Goal: Check status: Check status

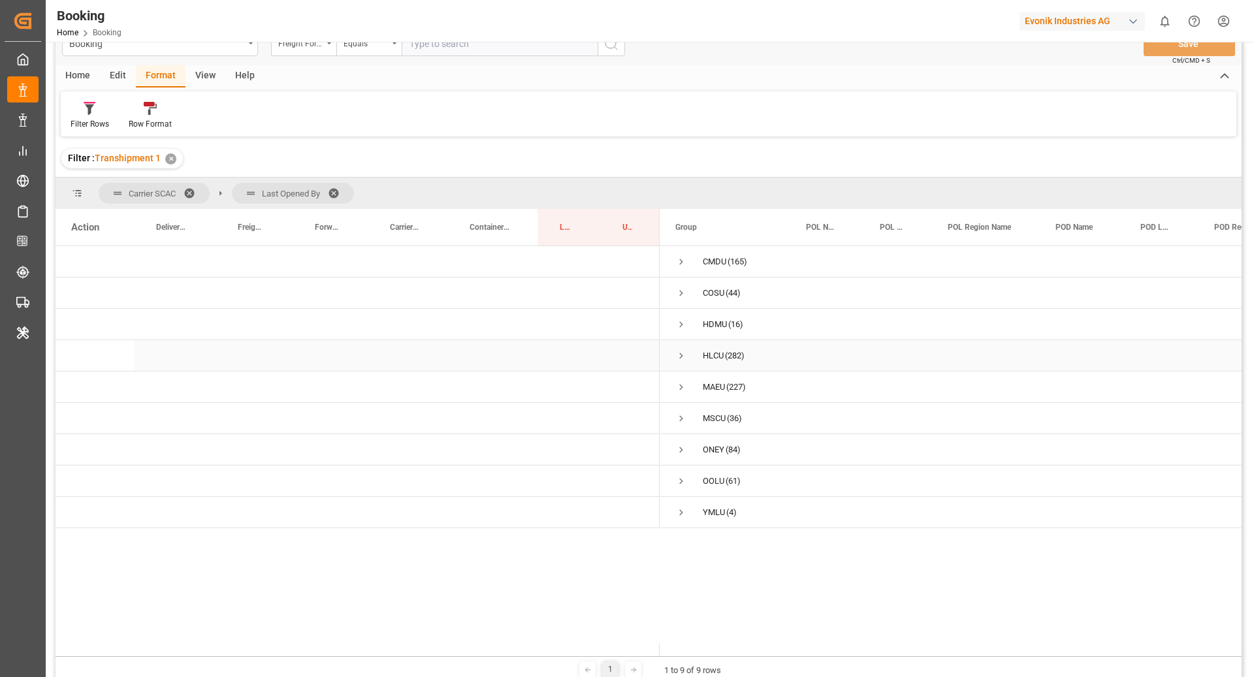
click at [675, 356] on span "Press SPACE to select this row." at bounding box center [681, 356] width 12 height 12
click at [705, 385] on span "Press SPACE to select this row." at bounding box center [709, 387] width 12 height 12
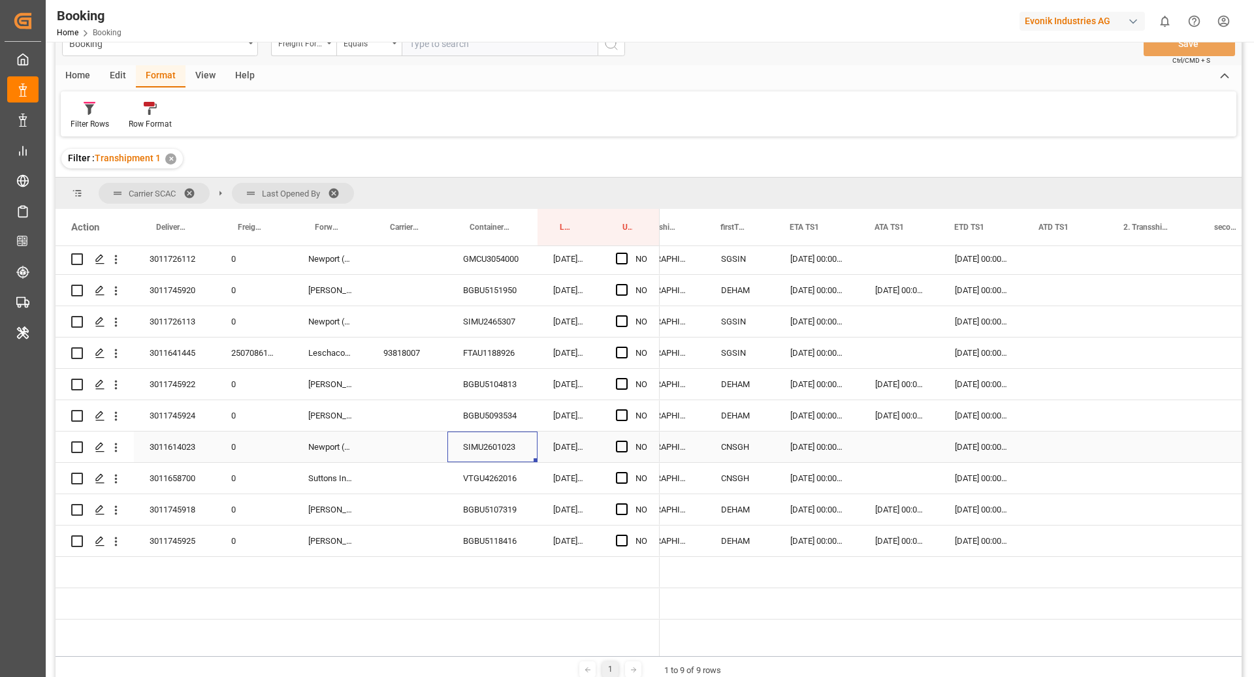
click at [479, 449] on div "SIMU2601023" at bounding box center [492, 447] width 90 height 31
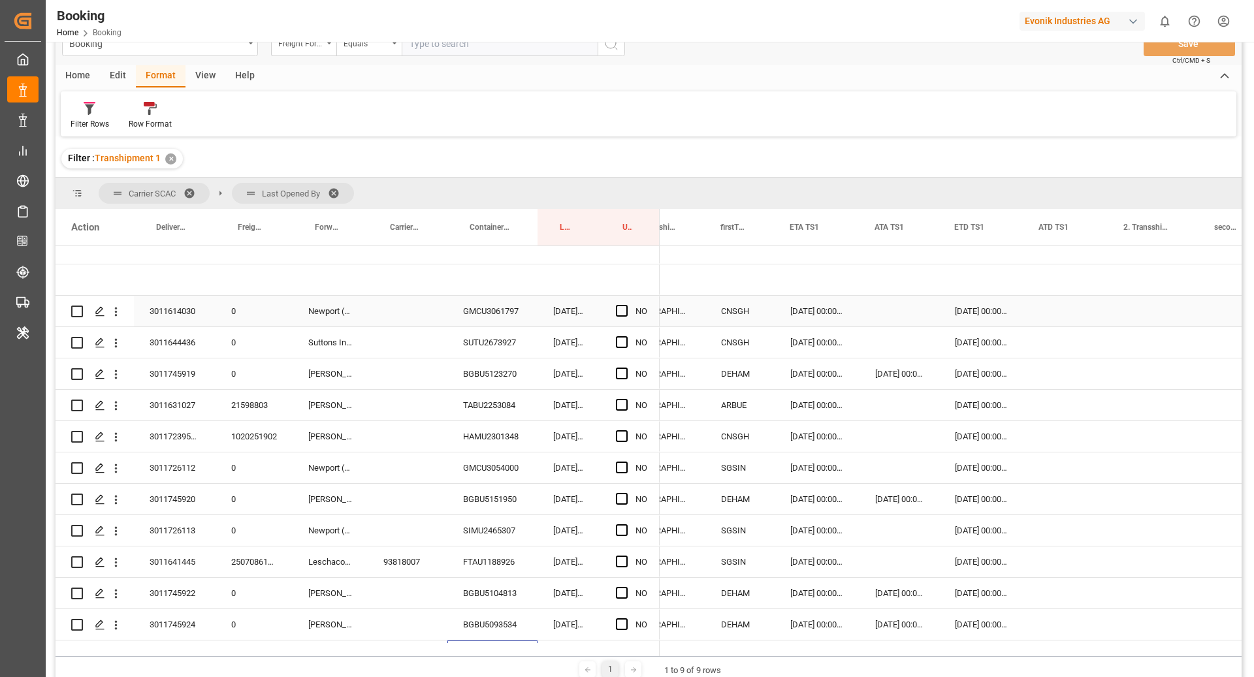
click at [486, 311] on div "GMCU3061797" at bounding box center [492, 311] width 90 height 31
drag, startPoint x: 120, startPoint y: 317, endPoint x: 138, endPoint y: 325, distance: 20.2
click at [120, 317] on icon "open menu" at bounding box center [116, 312] width 14 height 14
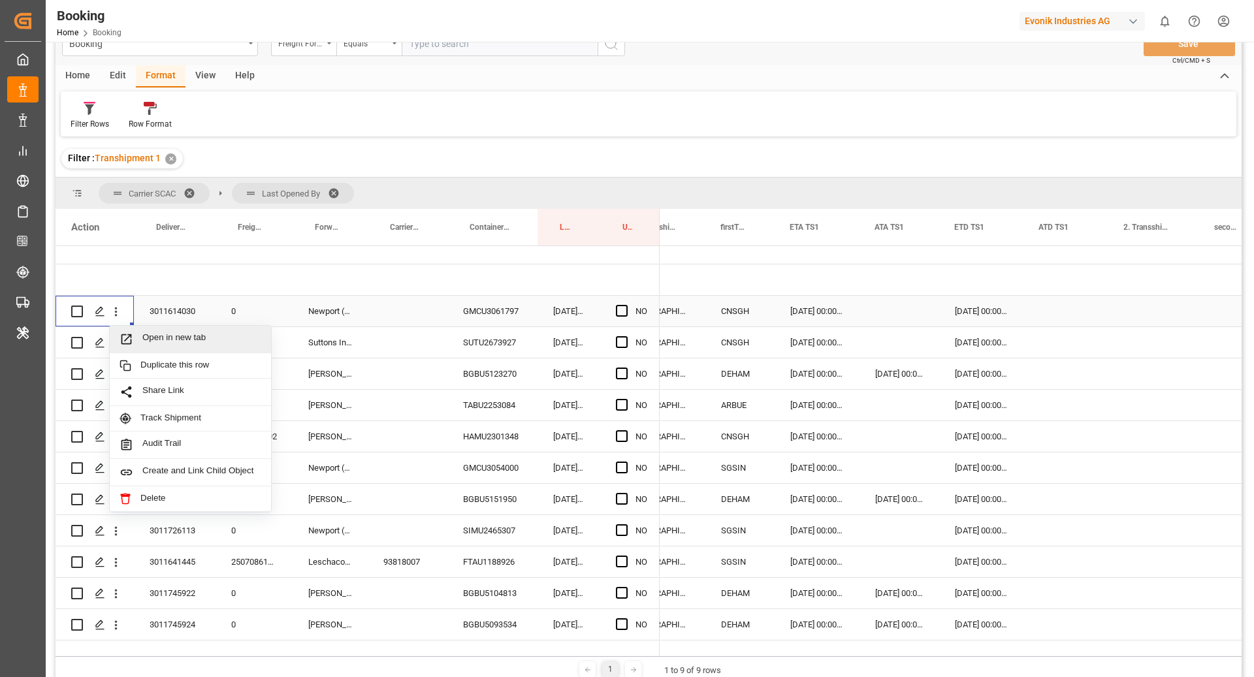
click at [195, 332] on span "Open in new tab" at bounding box center [201, 339] width 119 height 14
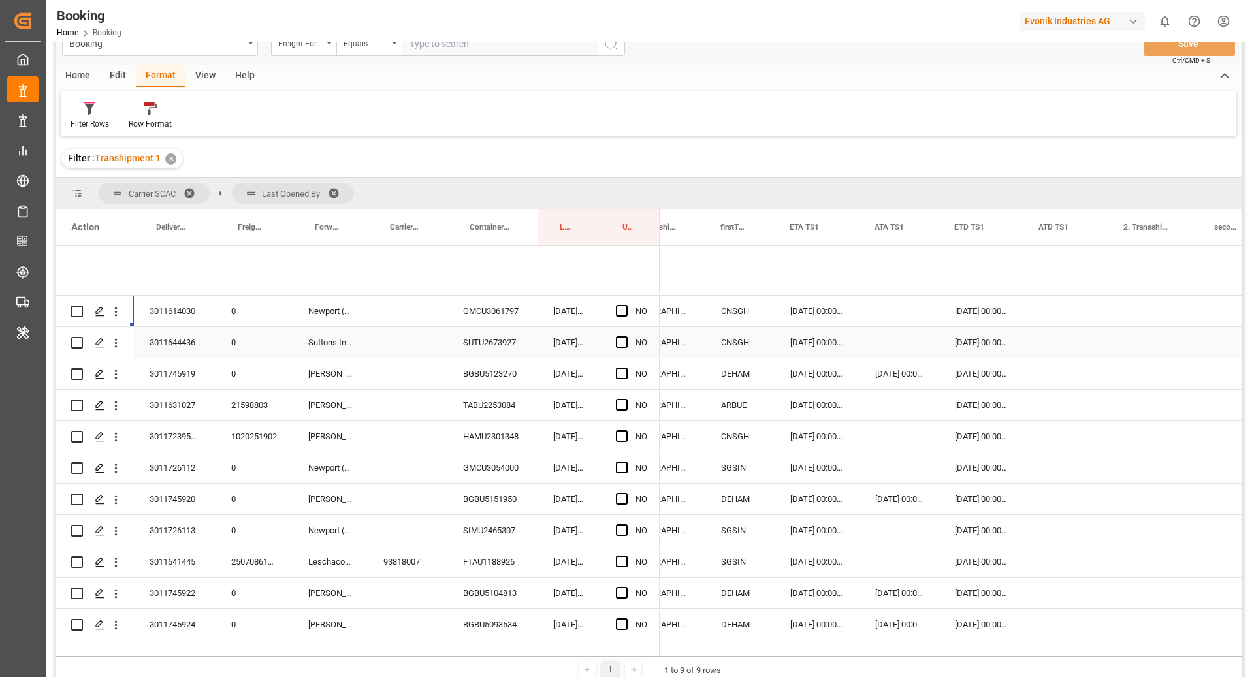
click at [487, 347] on div "SUTU2673927" at bounding box center [492, 342] width 90 height 31
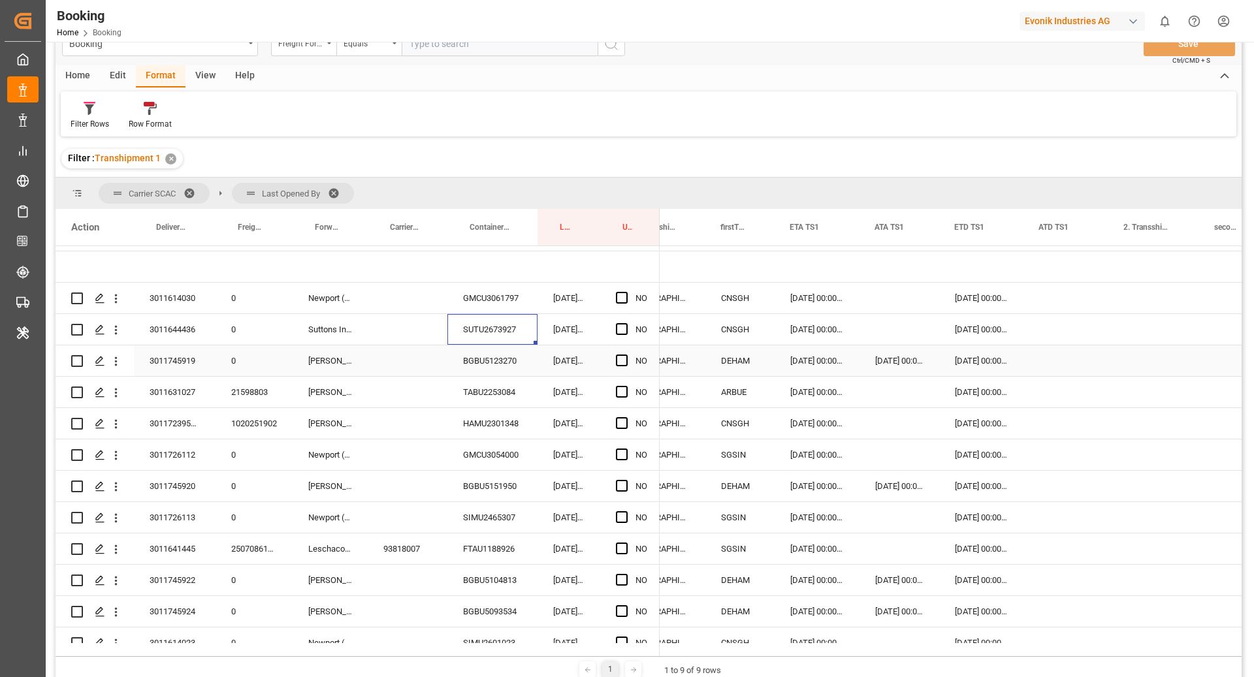
scroll to position [121, 0]
click at [491, 347] on div "BGBU5123270" at bounding box center [492, 360] width 90 height 31
click at [1064, 360] on div "Press SPACE to select this row." at bounding box center [1065, 360] width 85 height 31
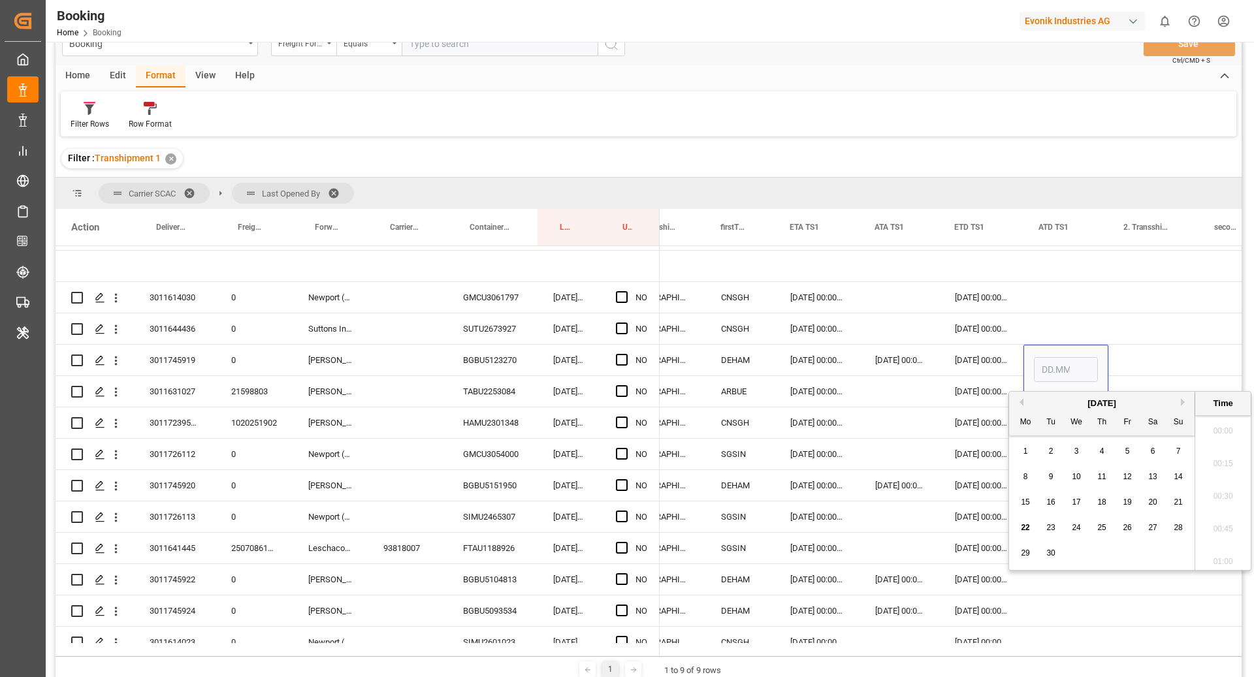
scroll to position [1832, 0]
click at [1076, 505] on span "17" at bounding box center [1075, 502] width 8 height 9
type input "17.09.2025 00:00"
click at [827, 446] on div "04.10.2025 00:00:00" at bounding box center [816, 454] width 85 height 31
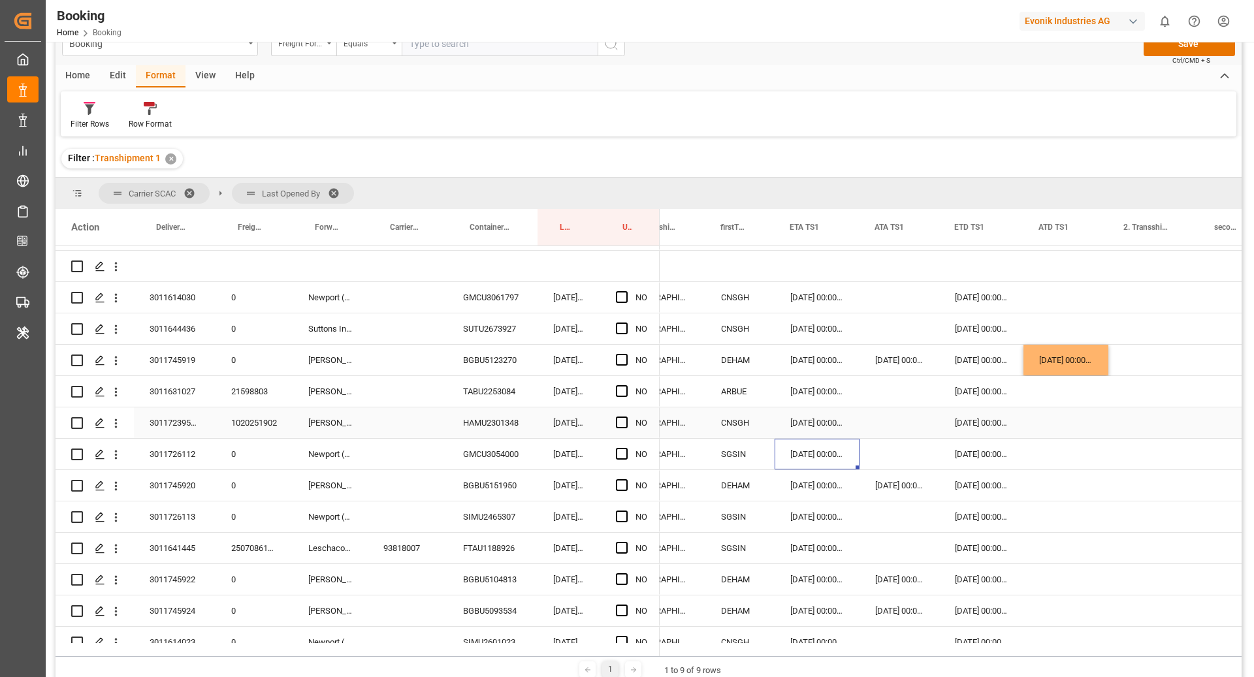
click at [478, 414] on div "HAMU2301348" at bounding box center [492, 422] width 90 height 31
click at [502, 405] on div "TABU2253084" at bounding box center [492, 391] width 90 height 31
click at [812, 387] on div "22.09.2025 00:00:00" at bounding box center [816, 391] width 85 height 31
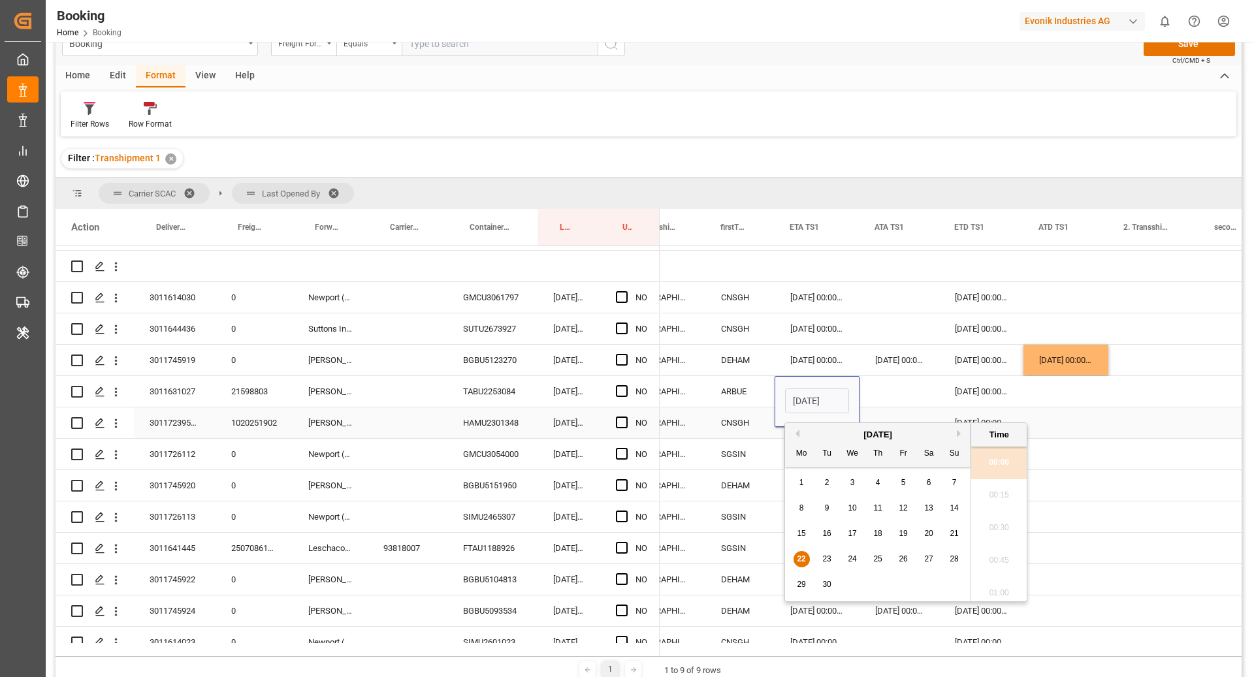
scroll to position [0, 42]
click at [830, 557] on div "23" at bounding box center [827, 560] width 16 height 16
type input "23.09.2025 00:00"
click at [981, 386] on div "23.09.2025 00:00:00" at bounding box center [981, 391] width 84 height 31
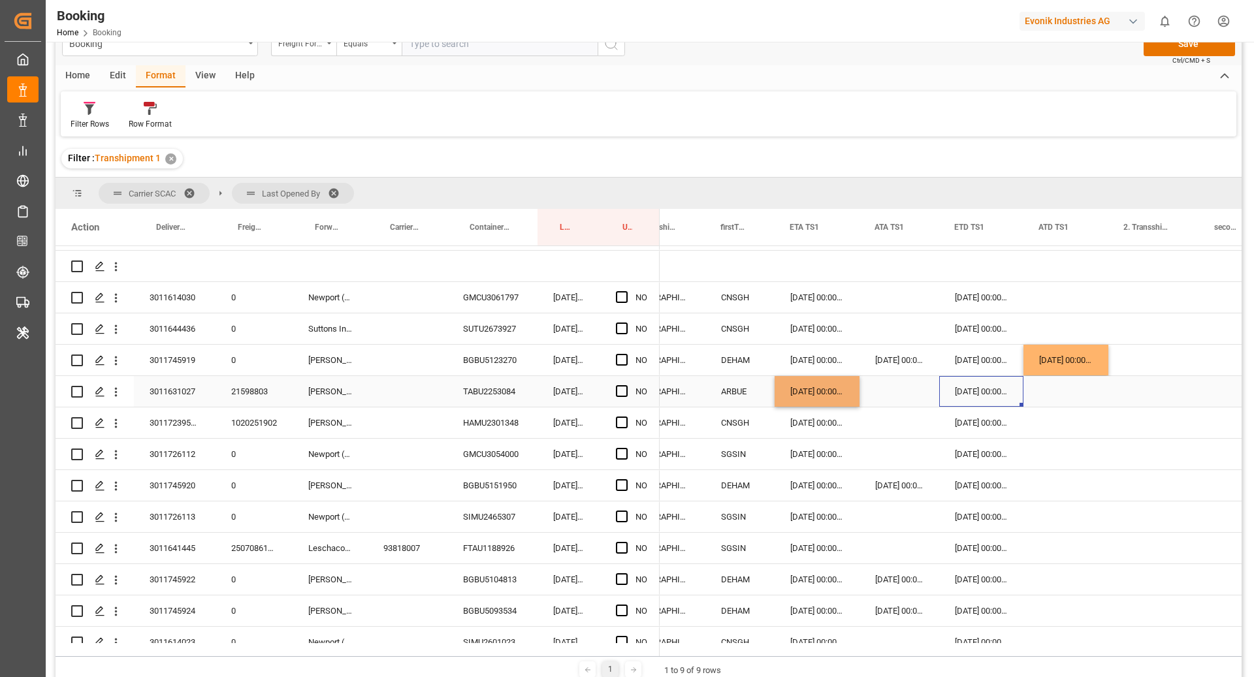
click at [981, 386] on div "23.09.2025 00:00:00" at bounding box center [981, 391] width 84 height 31
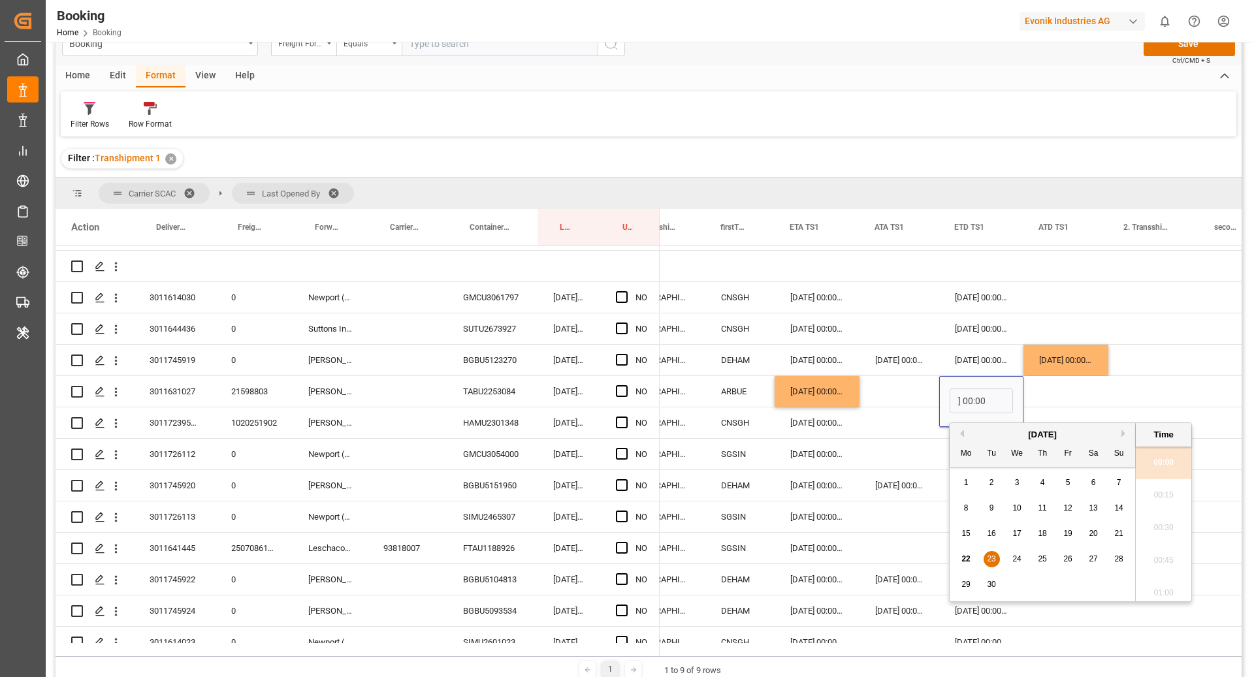
click at [1042, 561] on span "25" at bounding box center [1041, 558] width 8 height 9
type input "25.09.2025 00:00"
click at [1064, 394] on div "Press SPACE to select this row." at bounding box center [1065, 391] width 85 height 31
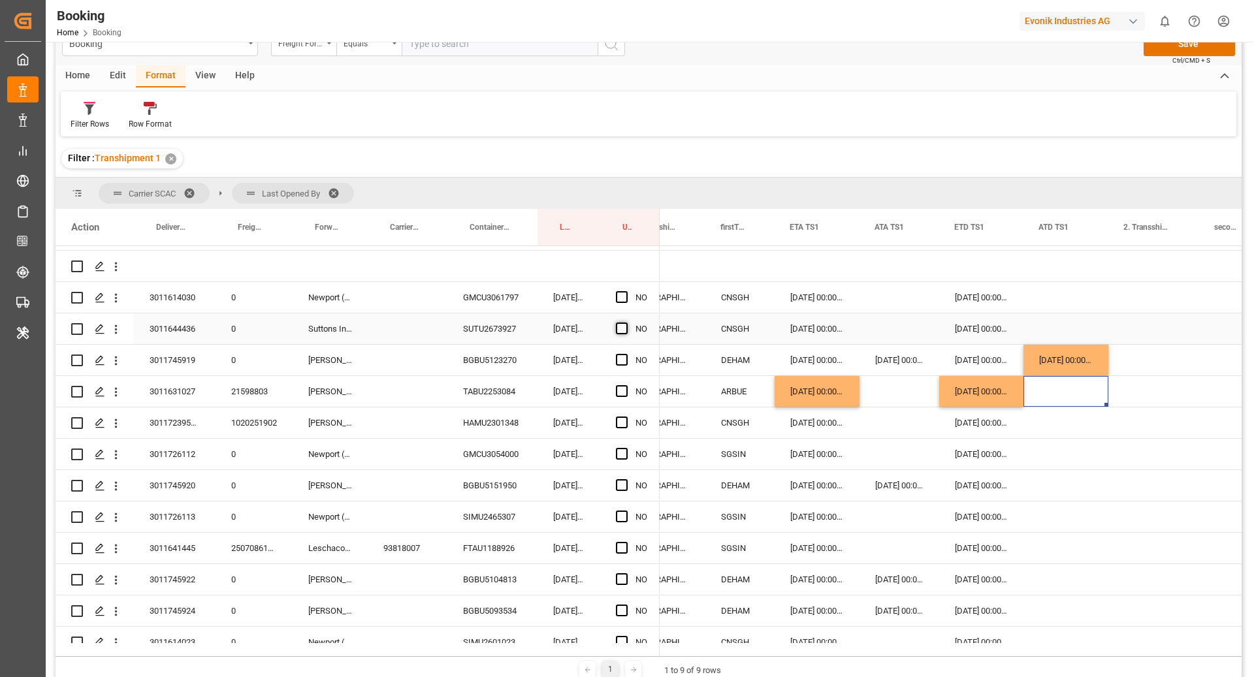
click at [622, 323] on span "Press SPACE to select this row." at bounding box center [622, 329] width 12 height 12
click at [625, 323] on input "Press SPACE to select this row." at bounding box center [625, 323] width 0 height 0
click at [620, 419] on span "Press SPACE to select this row." at bounding box center [622, 423] width 12 height 12
click at [625, 417] on input "Press SPACE to select this row." at bounding box center [625, 417] width 0 height 0
click at [620, 455] on span "Press SPACE to select this row." at bounding box center [622, 454] width 12 height 12
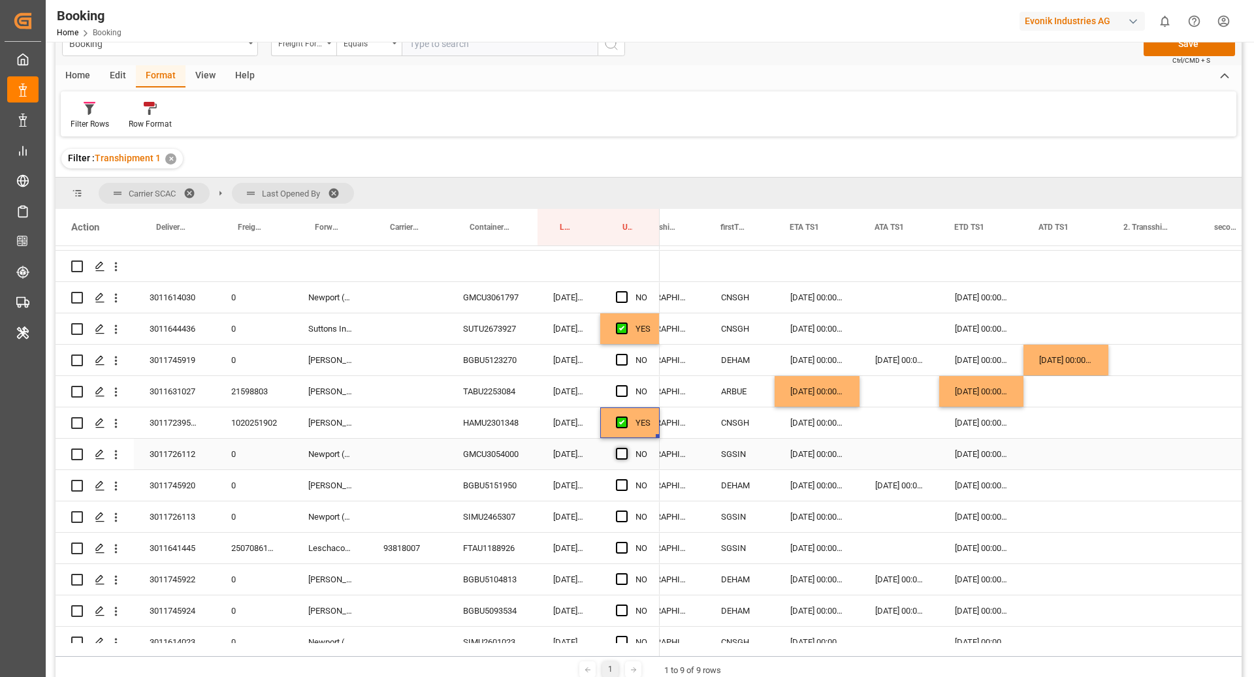
click at [625, 448] on input "Press SPACE to select this row." at bounding box center [625, 448] width 0 height 0
click at [486, 483] on div "BGBU5151950" at bounding box center [492, 485] width 90 height 31
click at [1060, 481] on div "Press SPACE to select this row." at bounding box center [1065, 485] width 85 height 31
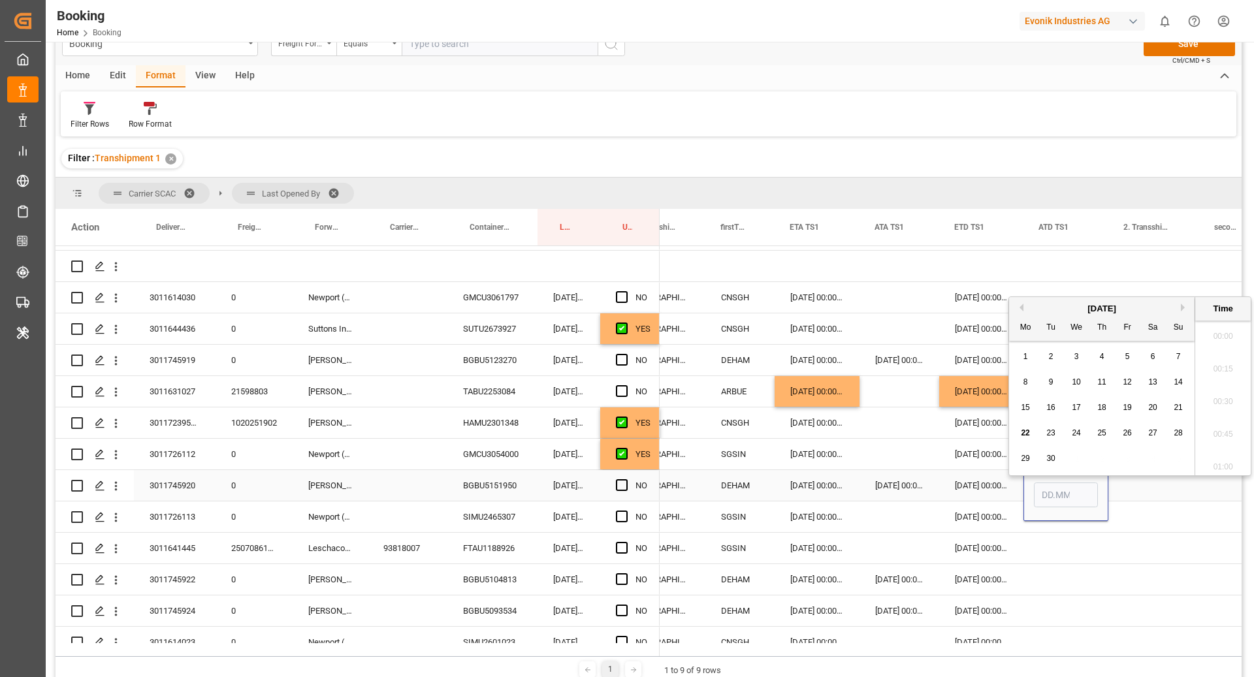
scroll to position [1865, 0]
click at [1076, 405] on div "17" at bounding box center [1076, 402] width 16 height 16
type input "17.09.2025 00:00"
click at [618, 483] on span "Press SPACE to select this row." at bounding box center [622, 485] width 12 height 12
click at [625, 479] on input "Press SPACE to select this row." at bounding box center [625, 479] width 0 height 0
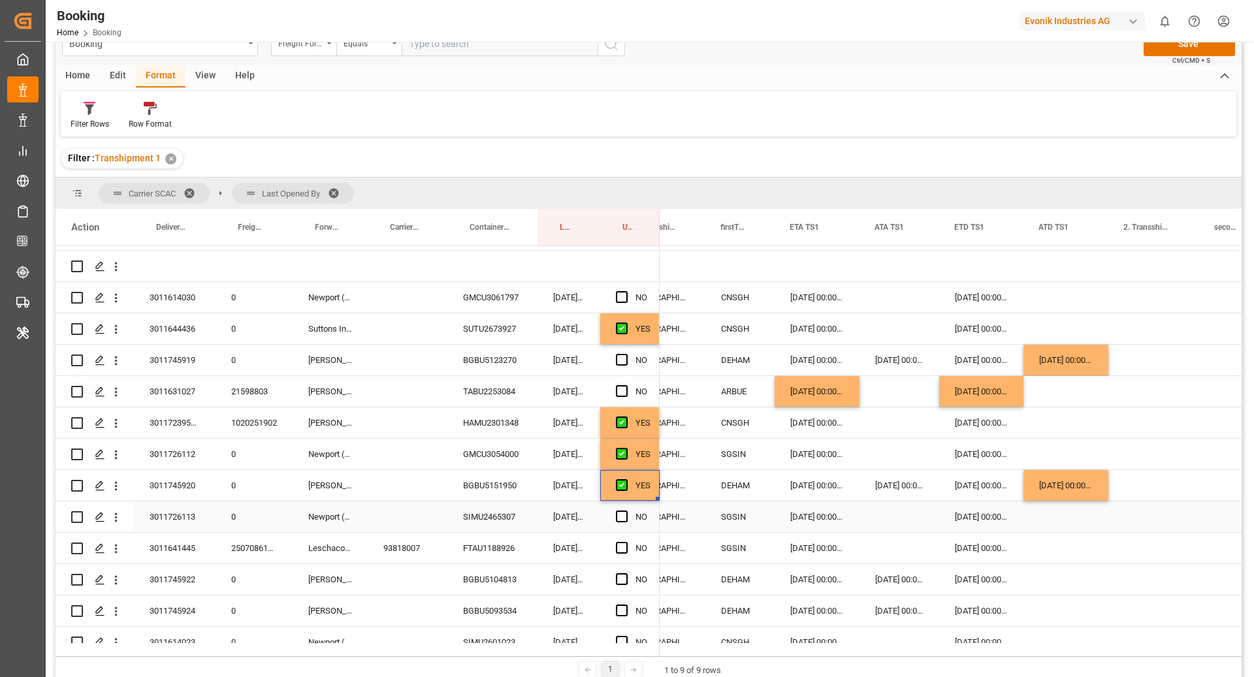
click at [619, 522] on div "Press SPACE to select this row." at bounding box center [626, 517] width 20 height 30
click at [616, 513] on span "Press SPACE to select this row." at bounding box center [622, 517] width 12 height 12
click at [625, 511] on input "Press SPACE to select this row." at bounding box center [625, 511] width 0 height 0
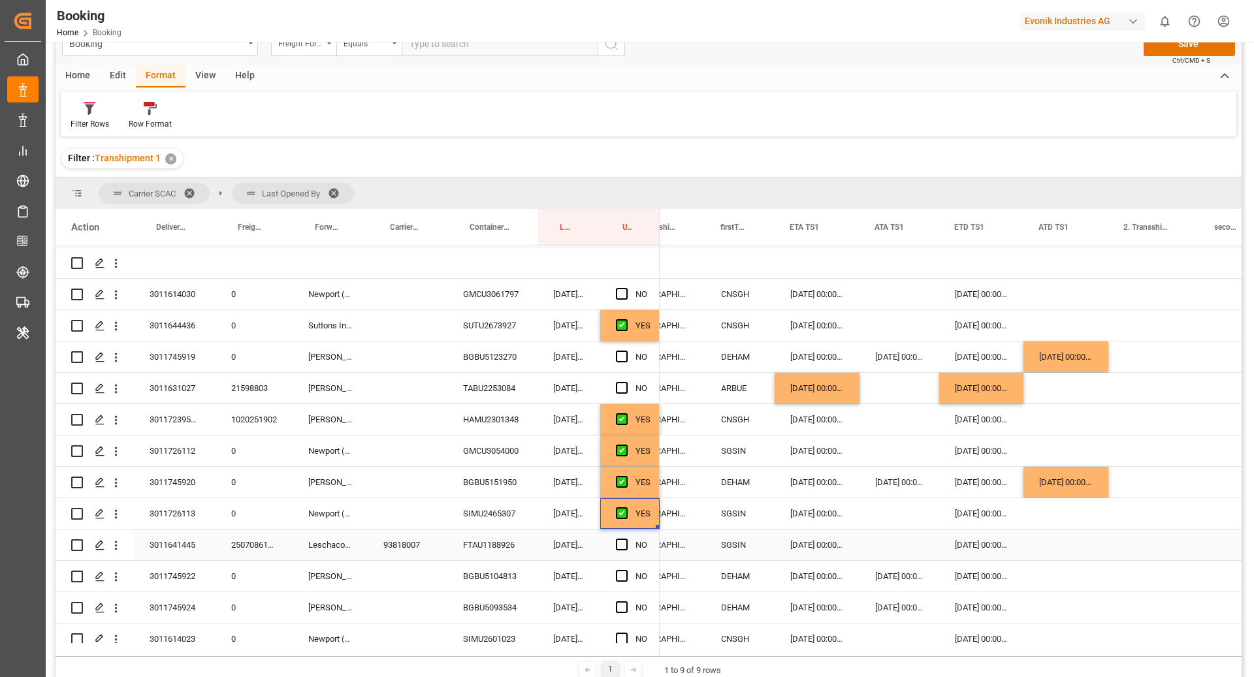
scroll to position [124, 0]
click at [492, 539] on div "FTAU1188926" at bounding box center [492, 544] width 90 height 31
click at [874, 545] on div "Press SPACE to select this row." at bounding box center [899, 544] width 80 height 31
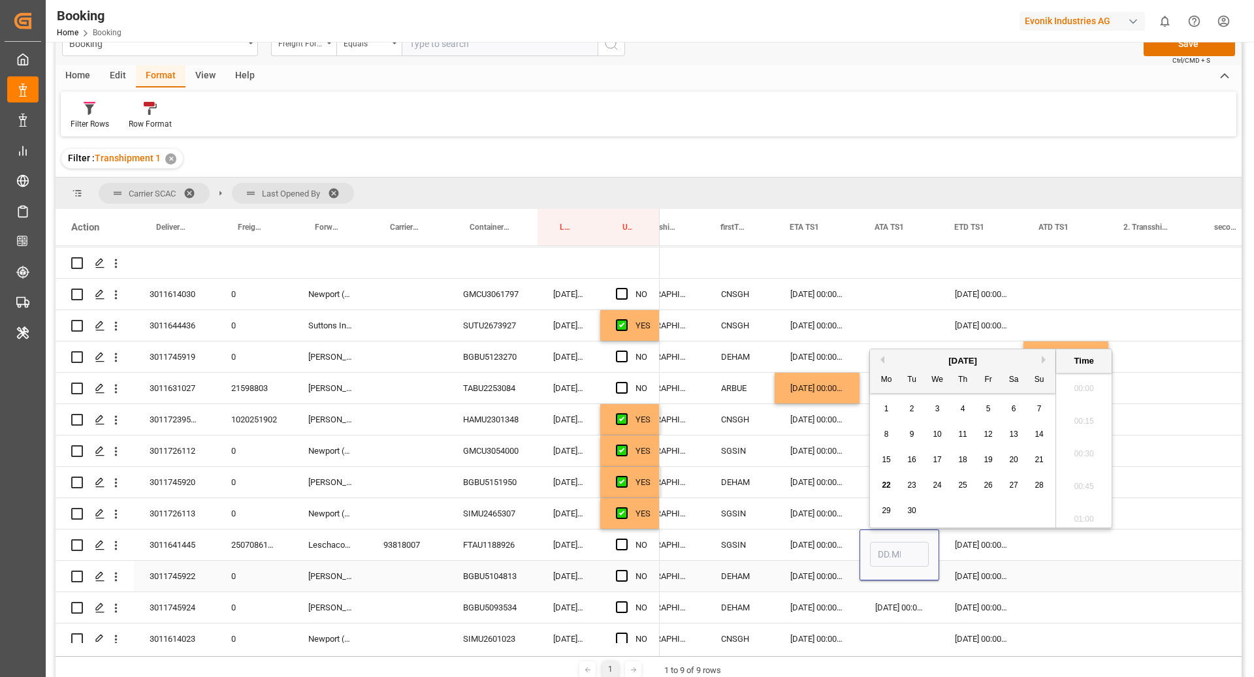
scroll to position [1865, 0]
click at [1028, 464] on div "15 16 17 18 19 20 21" at bounding box center [963, 459] width 178 height 25
click at [1043, 462] on div "15 16 17 18 19 20 21" at bounding box center [963, 459] width 178 height 25
click at [1041, 462] on span "21" at bounding box center [1038, 459] width 8 height 9
type input "21.09.2025 00:00"
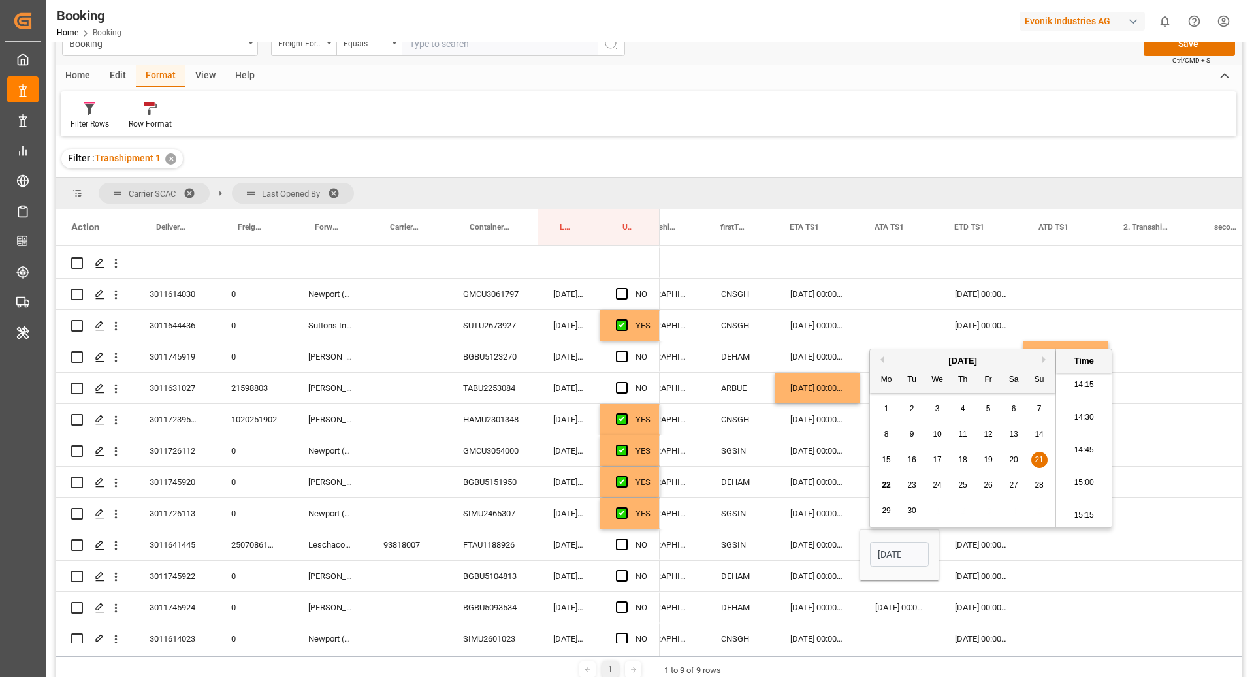
drag, startPoint x: 1033, startPoint y: 574, endPoint x: 1039, endPoint y: 555, distance: 20.0
click at [1033, 574] on div "Press SPACE to select this row." at bounding box center [1065, 576] width 85 height 31
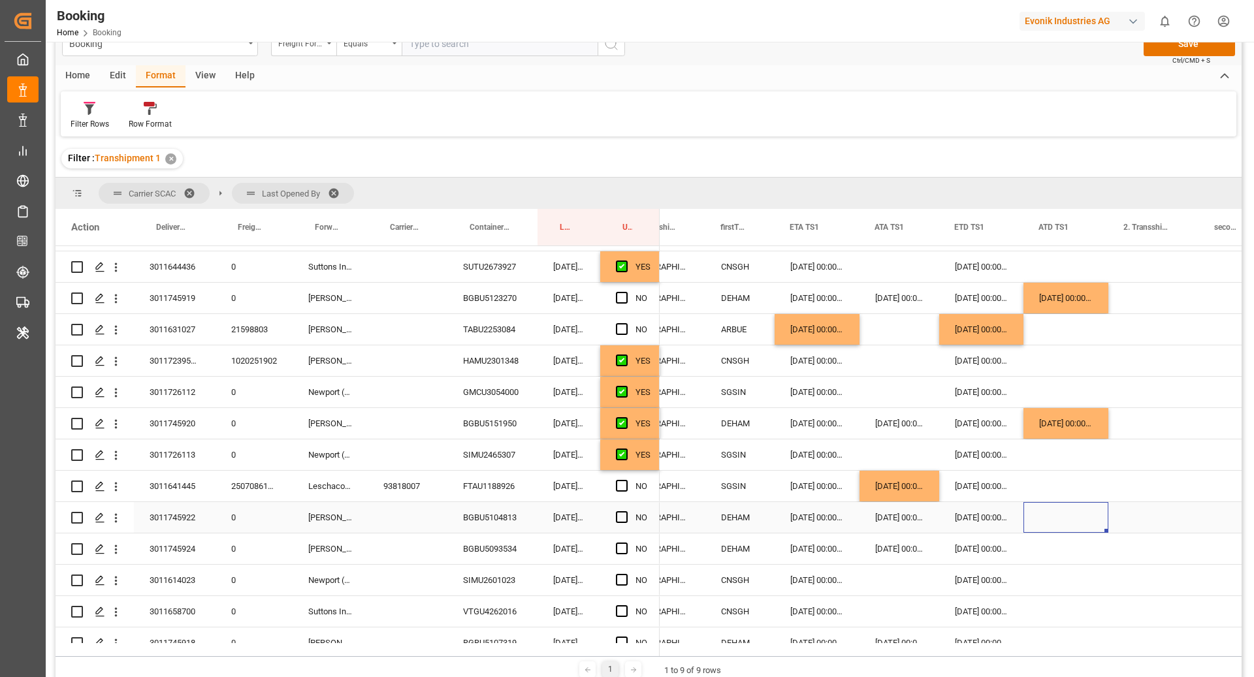
scroll to position [183, 0]
click at [625, 484] on span "Press SPACE to select this row." at bounding box center [622, 485] width 12 height 12
click at [625, 479] on input "Press SPACE to select this row." at bounding box center [625, 479] width 0 height 0
click at [512, 514] on div "BGBU5104813" at bounding box center [492, 516] width 90 height 31
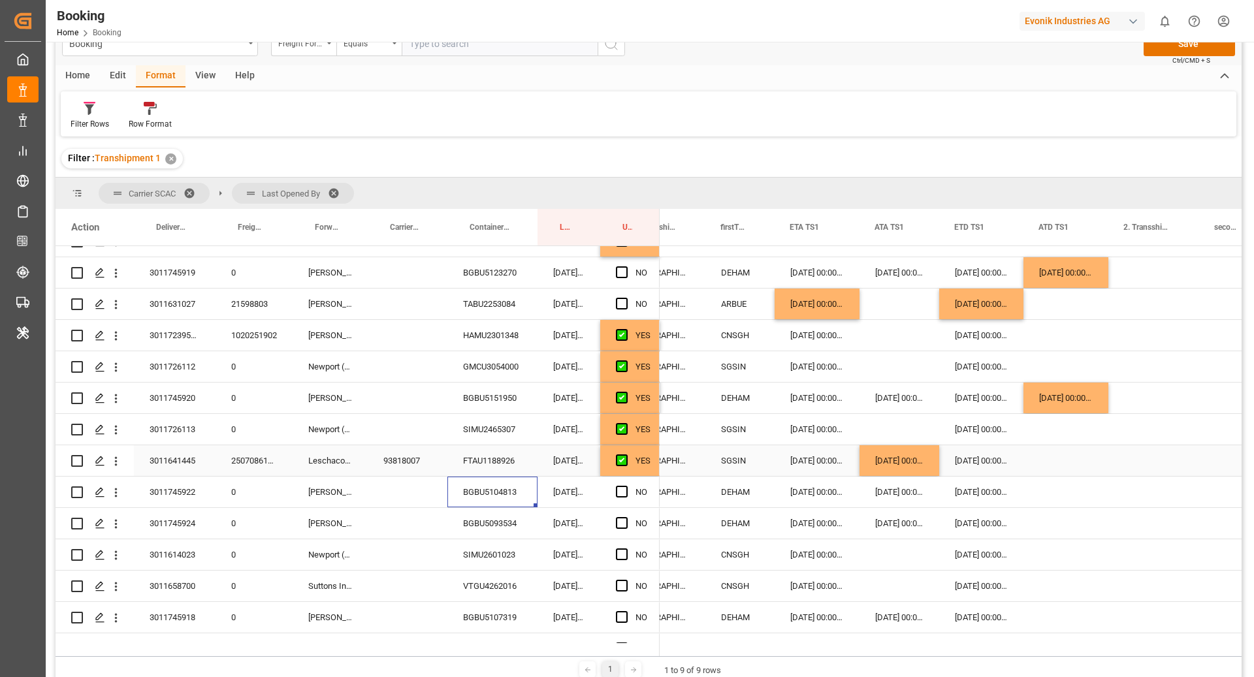
scroll to position [209, 0]
click at [1055, 501] on div "Press SPACE to select this row." at bounding box center [1065, 491] width 85 height 31
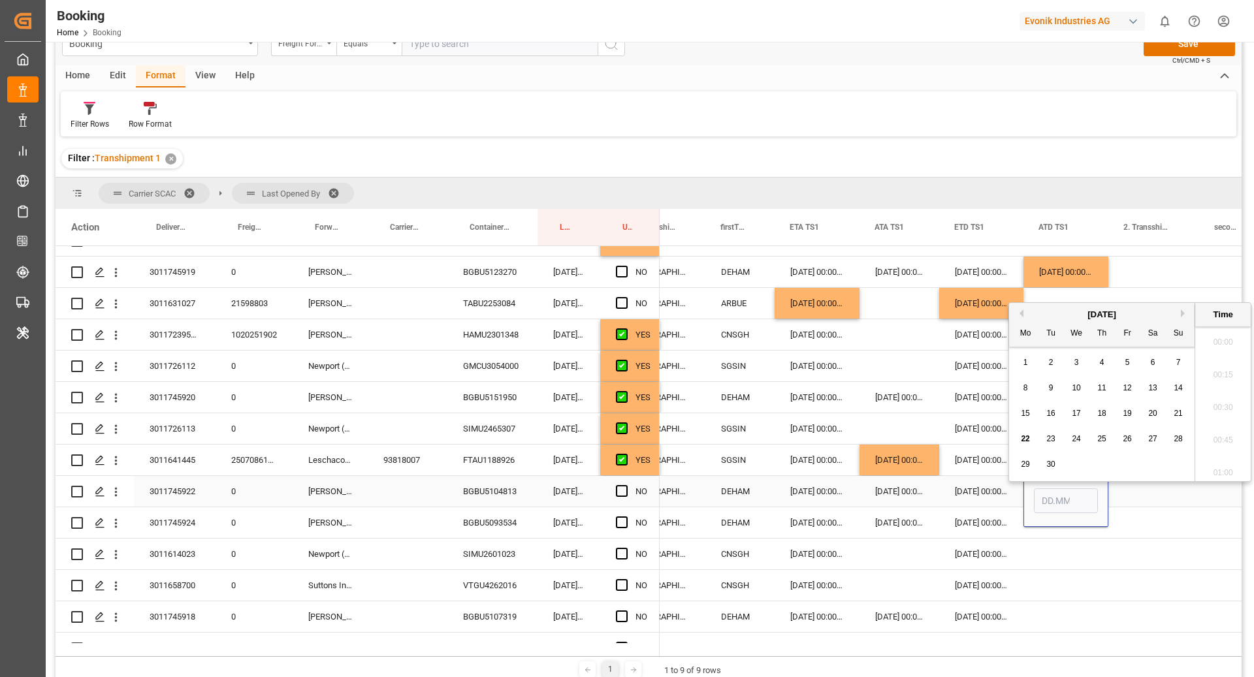
scroll to position [1865, 0]
click at [1081, 412] on div "17" at bounding box center [1076, 408] width 16 height 16
type input "17.09.2025 00:00"
click at [617, 492] on span "Press SPACE to select this row." at bounding box center [622, 491] width 12 height 12
click at [625, 485] on input "Press SPACE to select this row." at bounding box center [625, 485] width 0 height 0
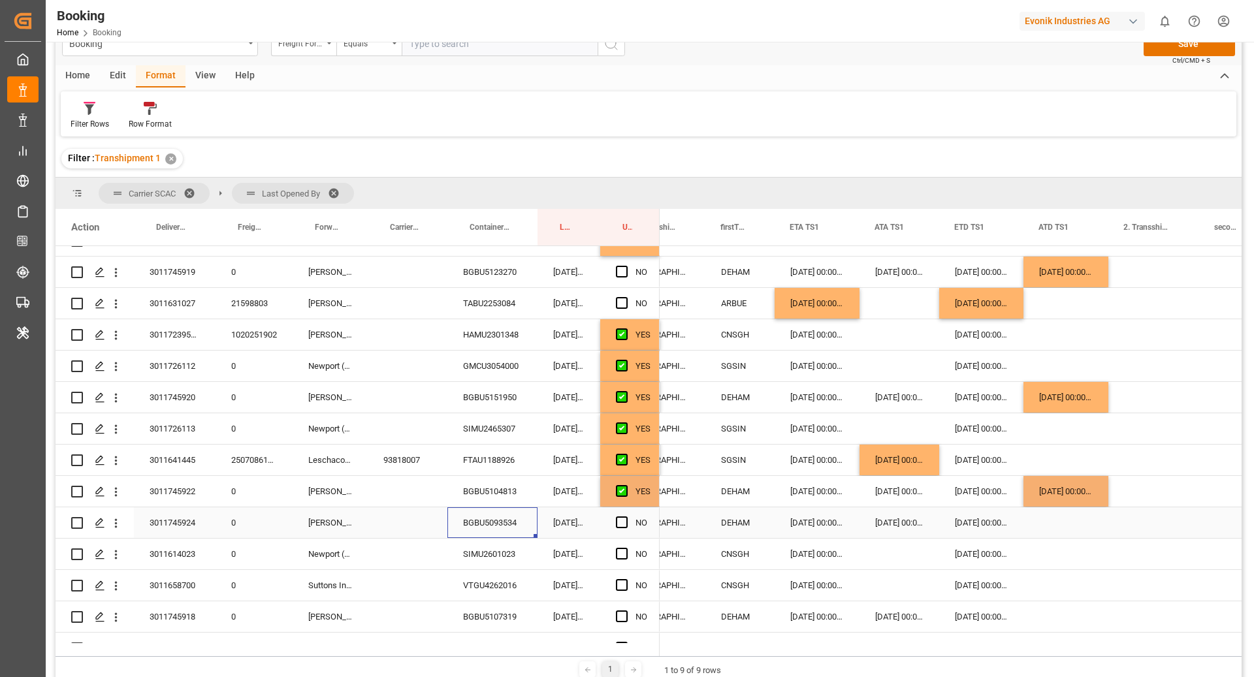
click at [514, 513] on div "BGBU5093534" at bounding box center [492, 522] width 90 height 31
click at [516, 533] on div "BGBU5093534" at bounding box center [492, 522] width 90 height 31
click at [1044, 516] on div "Press SPACE to select this row." at bounding box center [1065, 522] width 85 height 31
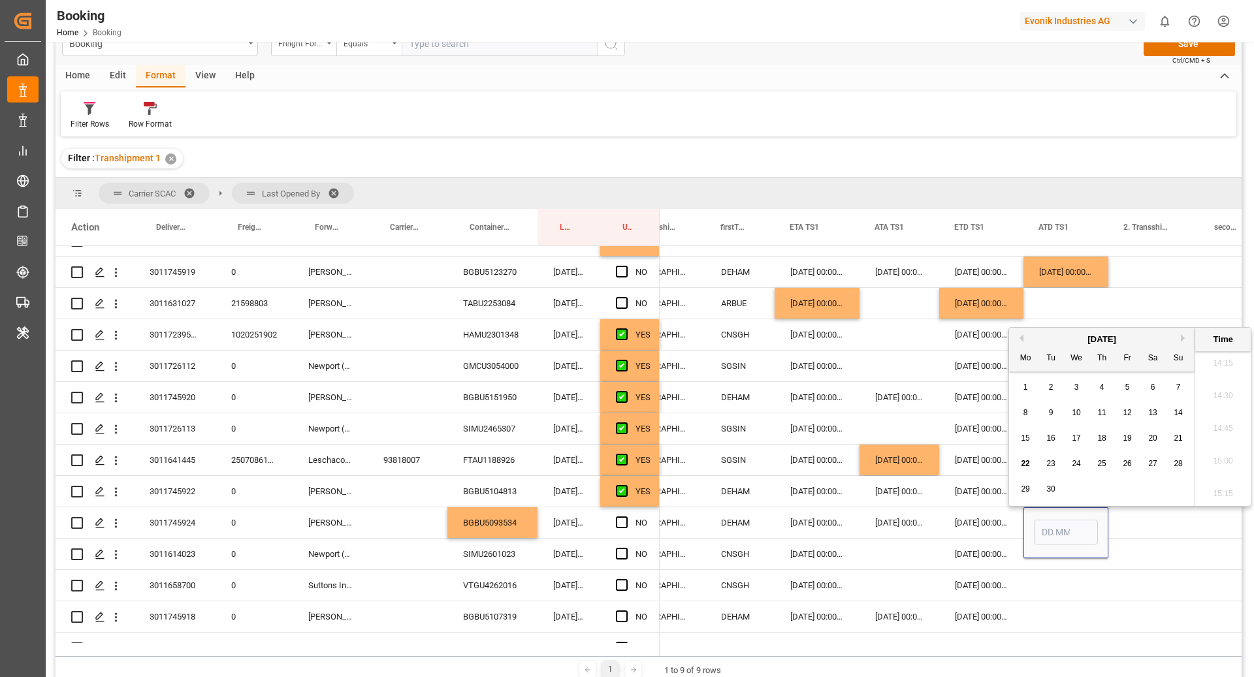
click at [1071, 443] on div "17" at bounding box center [1076, 439] width 16 height 16
type input "17.09.2025 00:00"
click at [909, 506] on div "11.09.2025 00:00:00" at bounding box center [899, 491] width 80 height 31
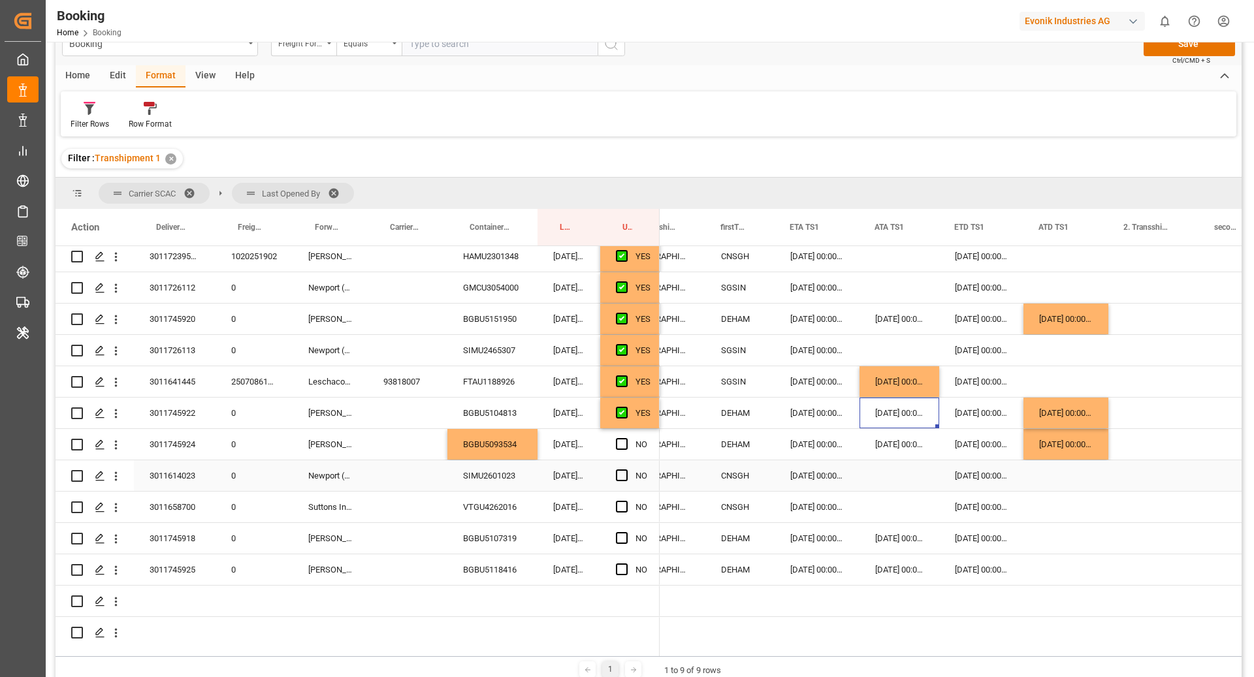
scroll to position [292, 0]
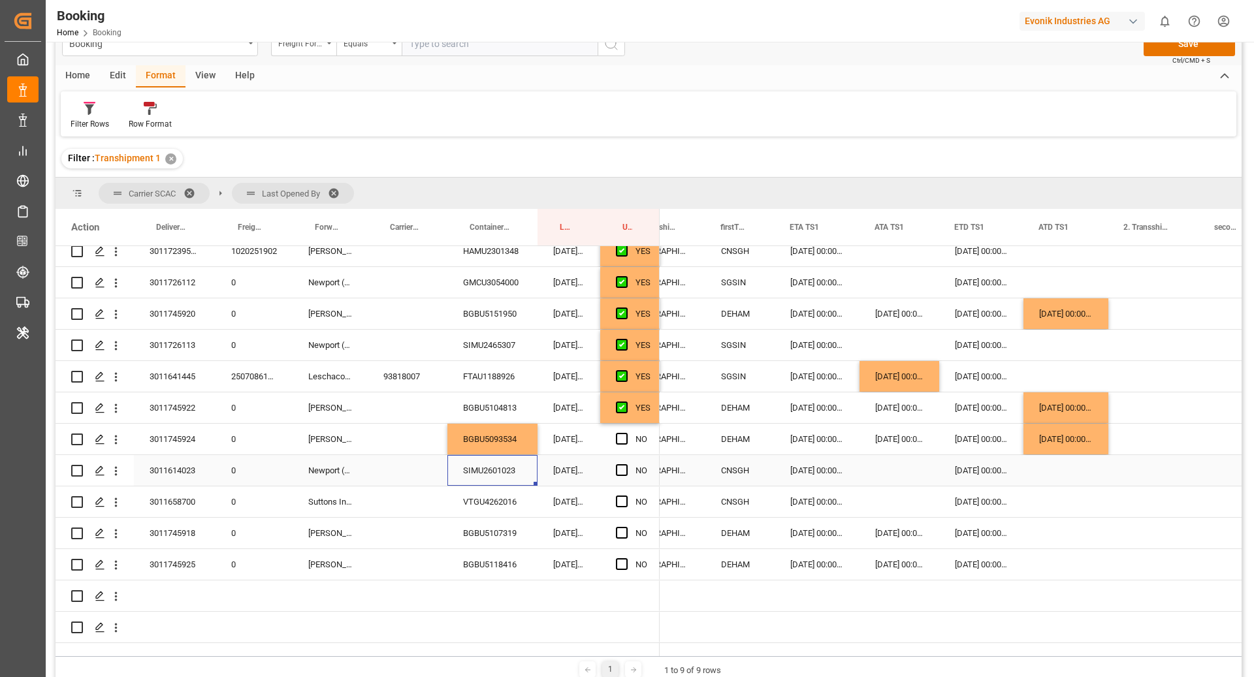
click at [492, 475] on div "SIMU2601023" at bounding box center [492, 470] width 90 height 31
click at [827, 473] on div "20.09.2025 00:00:00" at bounding box center [816, 470] width 85 height 31
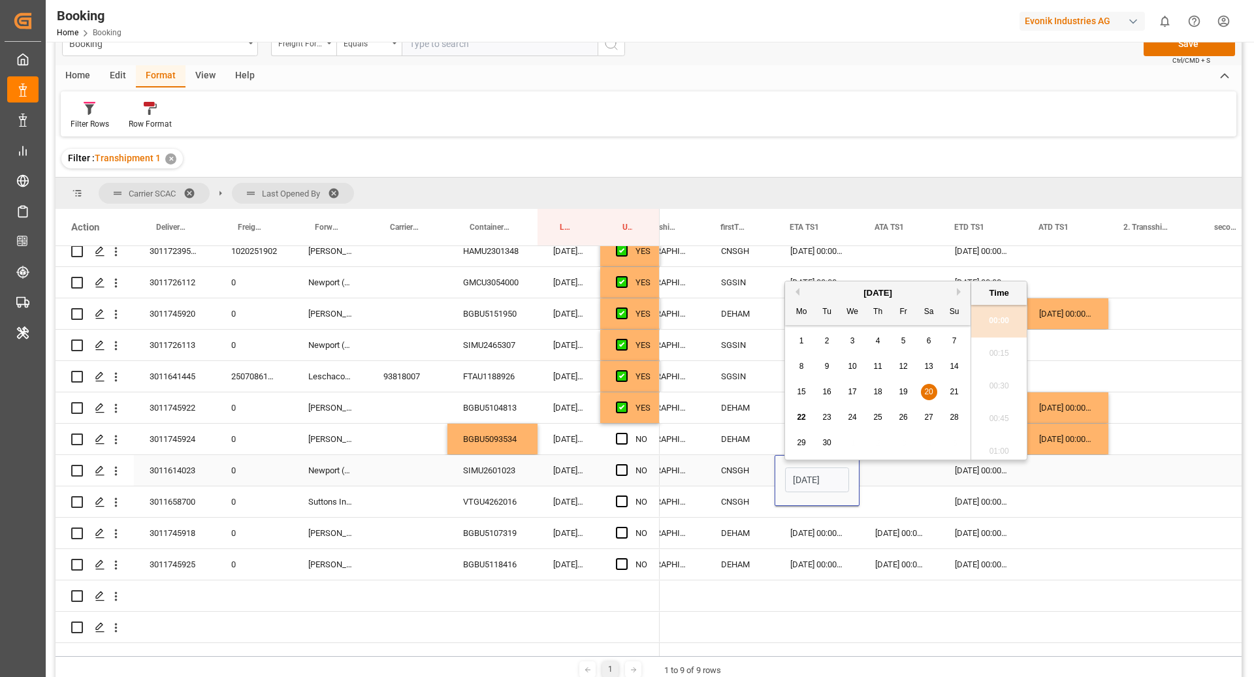
scroll to position [0, 42]
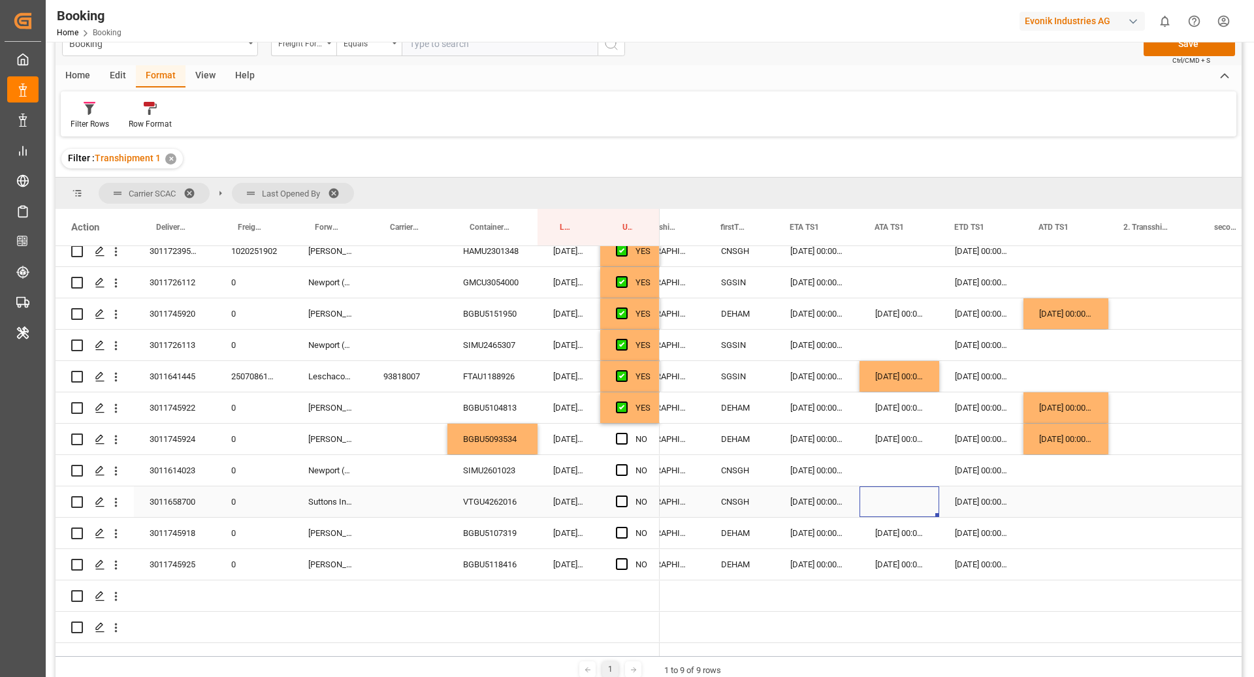
click at [921, 486] on div "Press SPACE to select this row." at bounding box center [899, 501] width 80 height 31
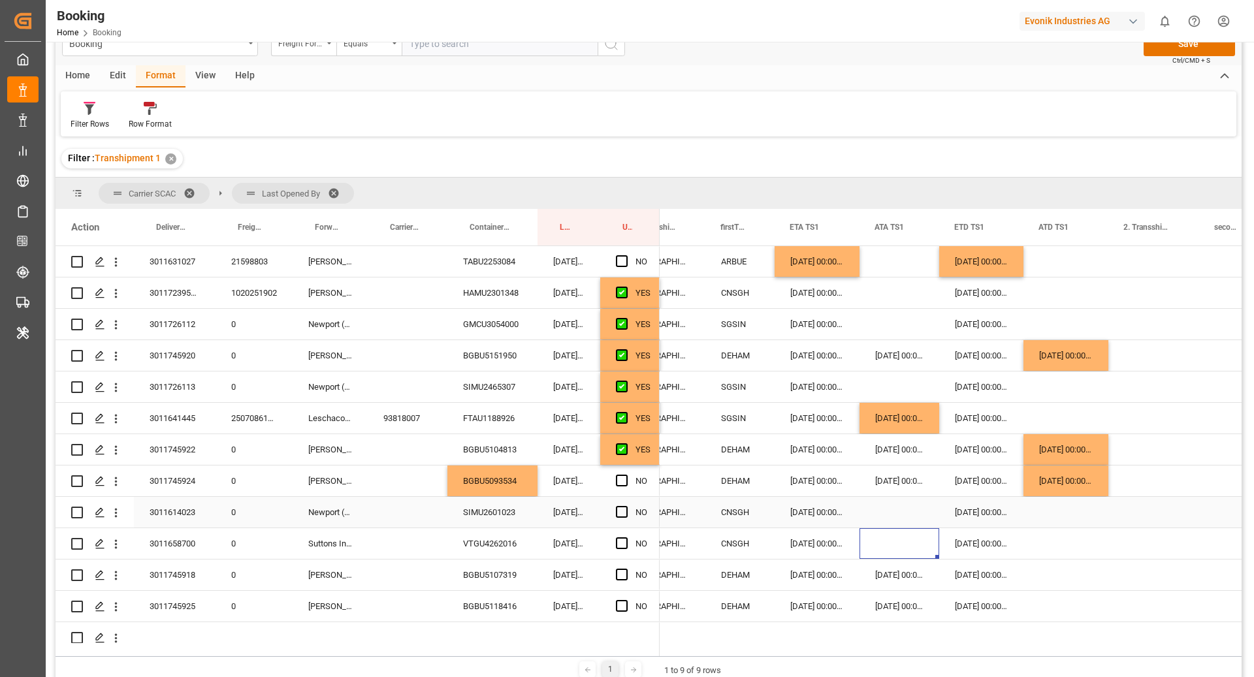
scroll to position [252, 0]
click at [118, 517] on icon "open menu" at bounding box center [116, 512] width 14 height 14
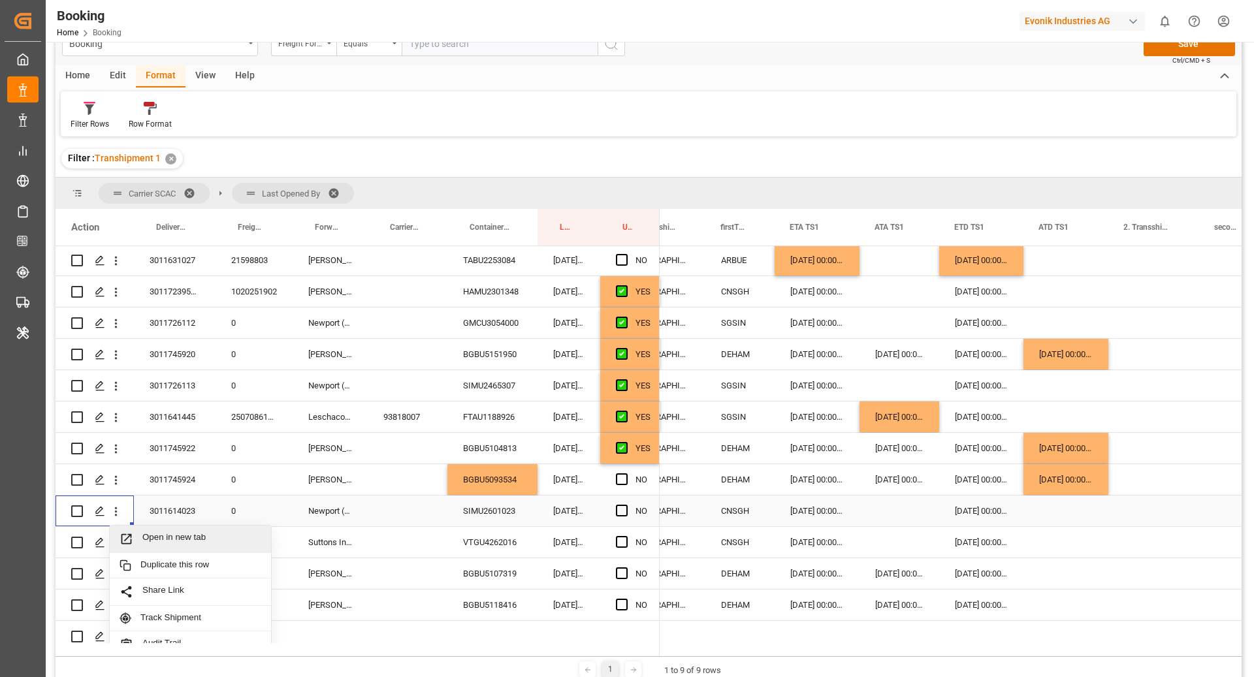
click at [189, 537] on span "Open in new tab" at bounding box center [201, 539] width 119 height 14
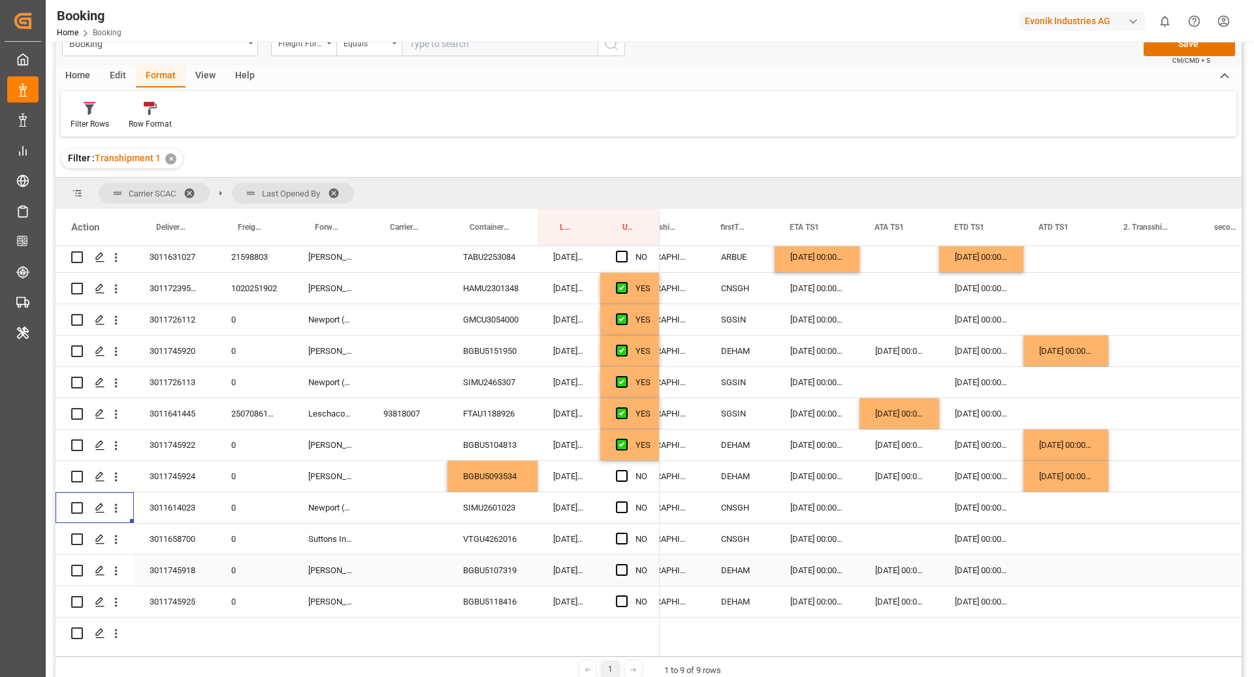
scroll to position [303, 0]
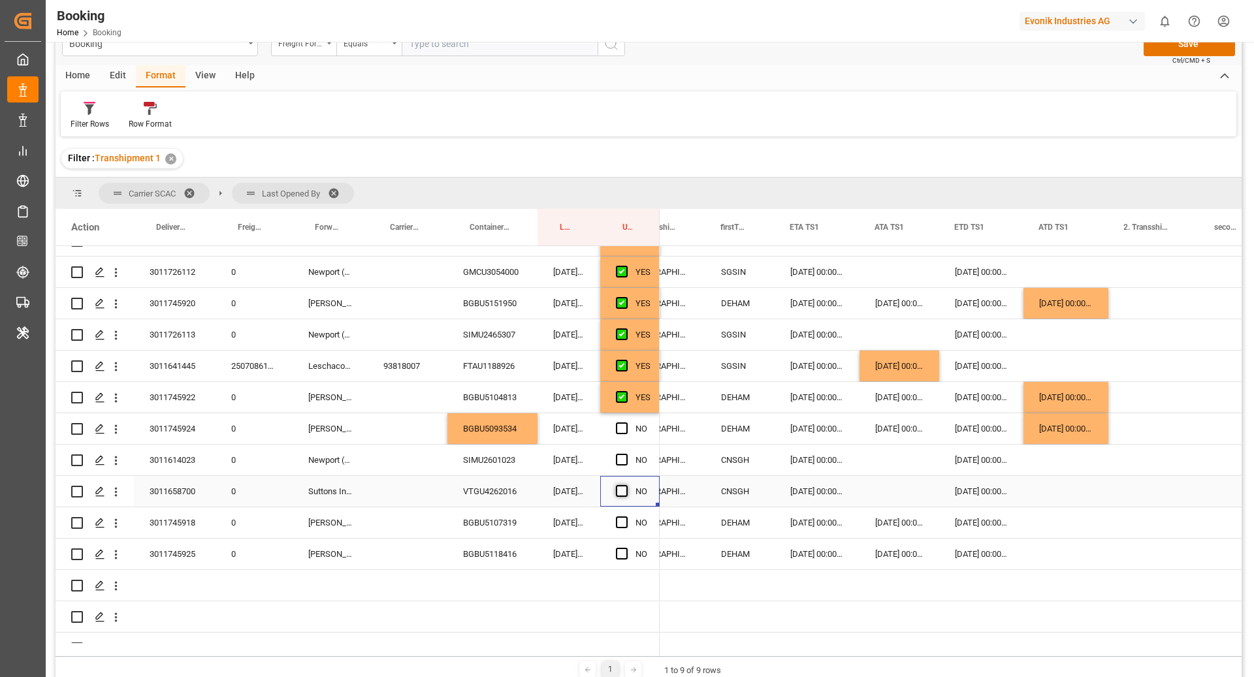
click at [619, 494] on span "Press SPACE to select this row." at bounding box center [622, 491] width 12 height 12
click at [625, 485] on input "Press SPACE to select this row." at bounding box center [625, 485] width 0 height 0
click at [481, 527] on div "BGBU5107319" at bounding box center [492, 522] width 90 height 31
click at [516, 556] on div "BGBU5118416" at bounding box center [492, 554] width 90 height 31
click at [1071, 516] on div "Press SPACE to select this row." at bounding box center [1065, 522] width 85 height 31
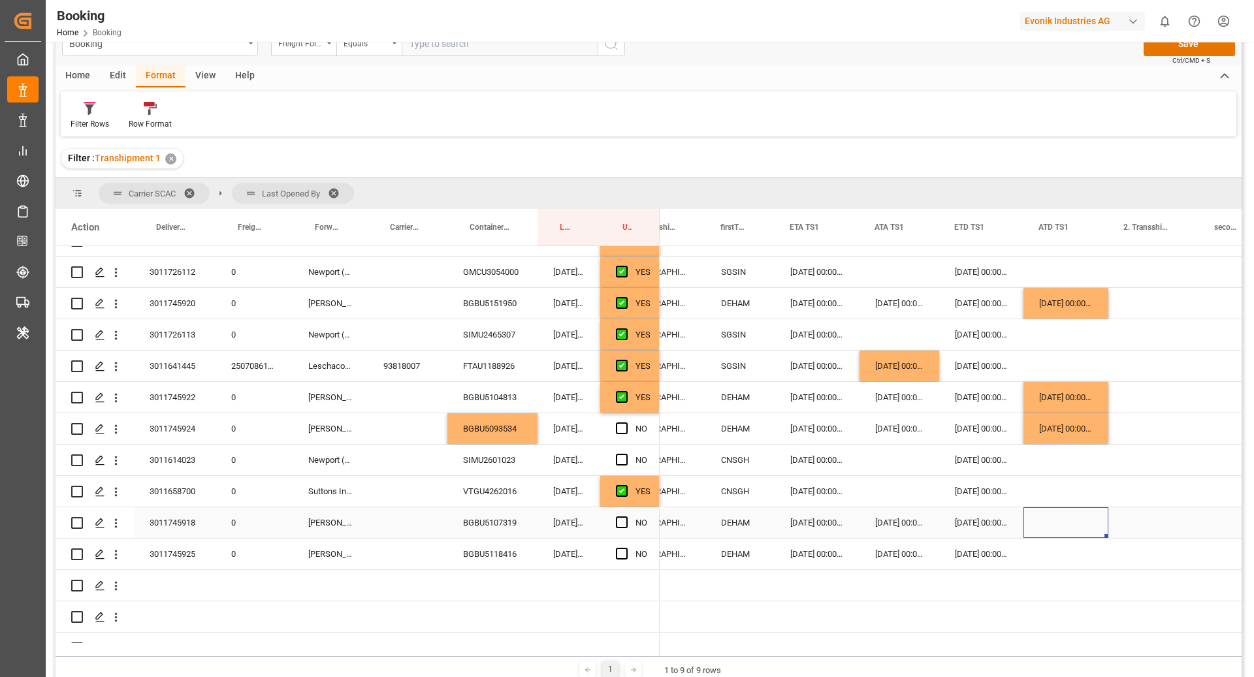
click at [1071, 516] on div "Press SPACE to select this row." at bounding box center [1065, 522] width 85 height 31
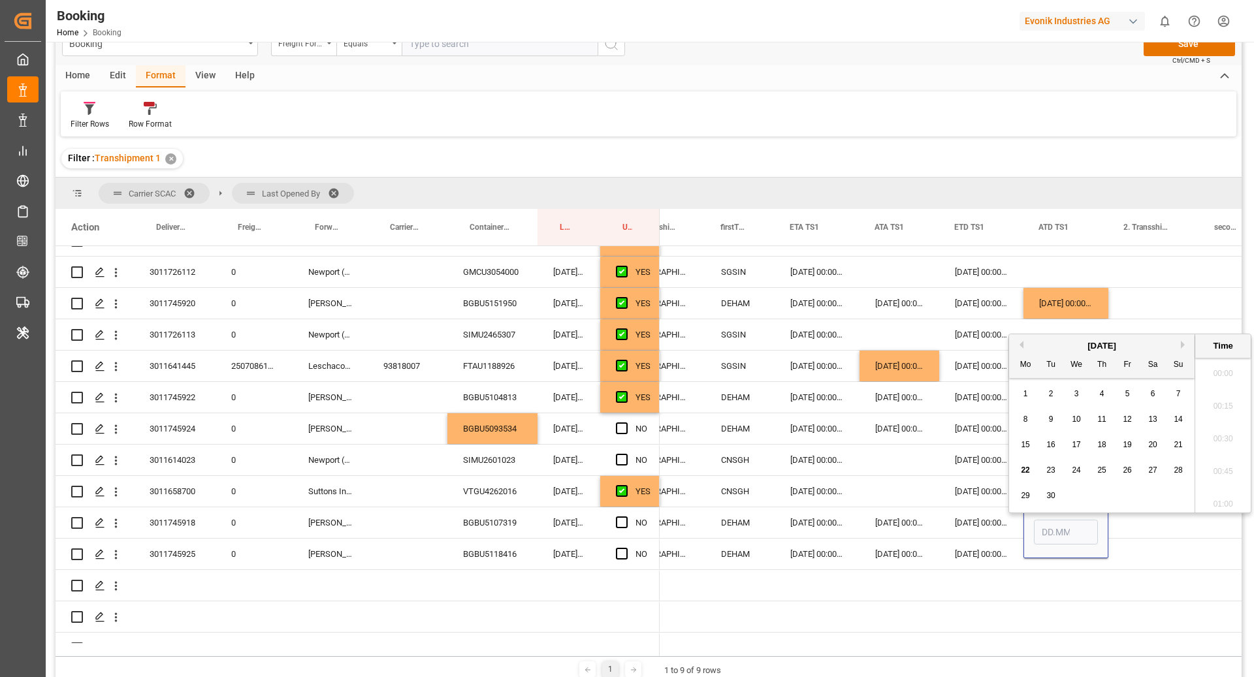
scroll to position [1865, 0]
click at [1080, 443] on div "17" at bounding box center [1076, 439] width 16 height 16
type input "17.09.2025 00:00"
click at [1126, 521] on div "Press SPACE to select this row." at bounding box center [1153, 522] width 91 height 31
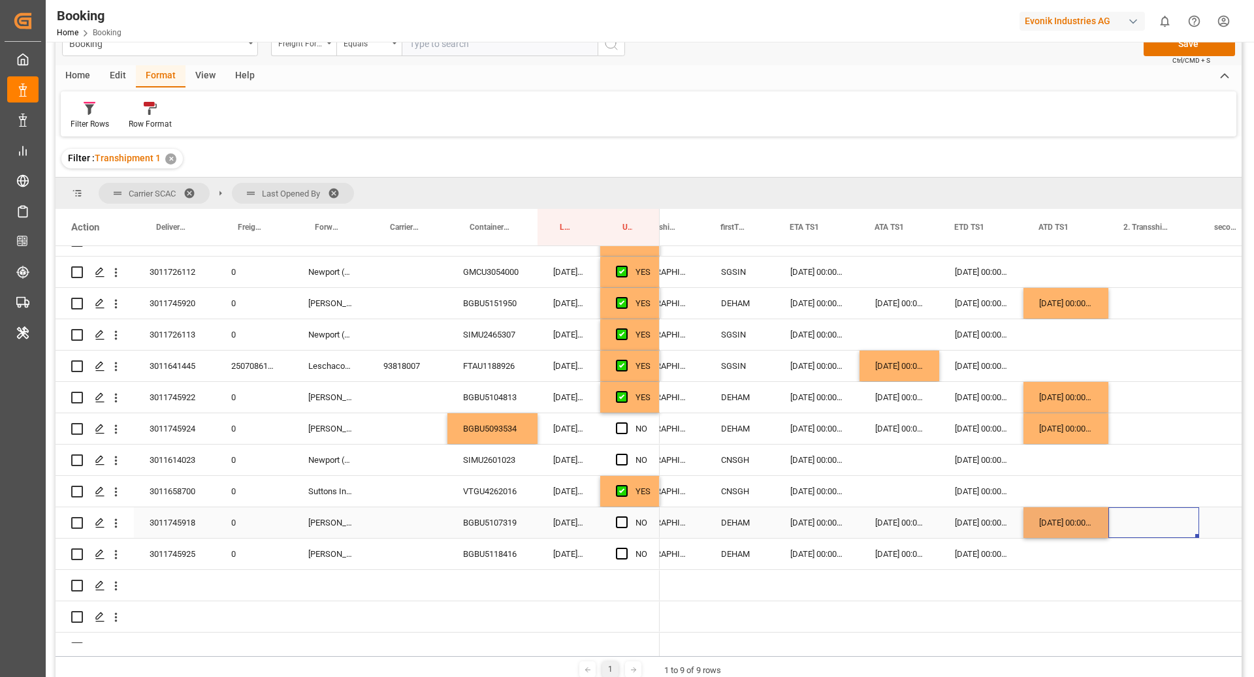
drag, startPoint x: 1066, startPoint y: 517, endPoint x: 1113, endPoint y: 541, distance: 52.6
click at [1066, 517] on div "17.09.2025 00:00:00" at bounding box center [1065, 522] width 85 height 31
click at [1085, 550] on div "Press SPACE to select this row." at bounding box center [1065, 554] width 85 height 31
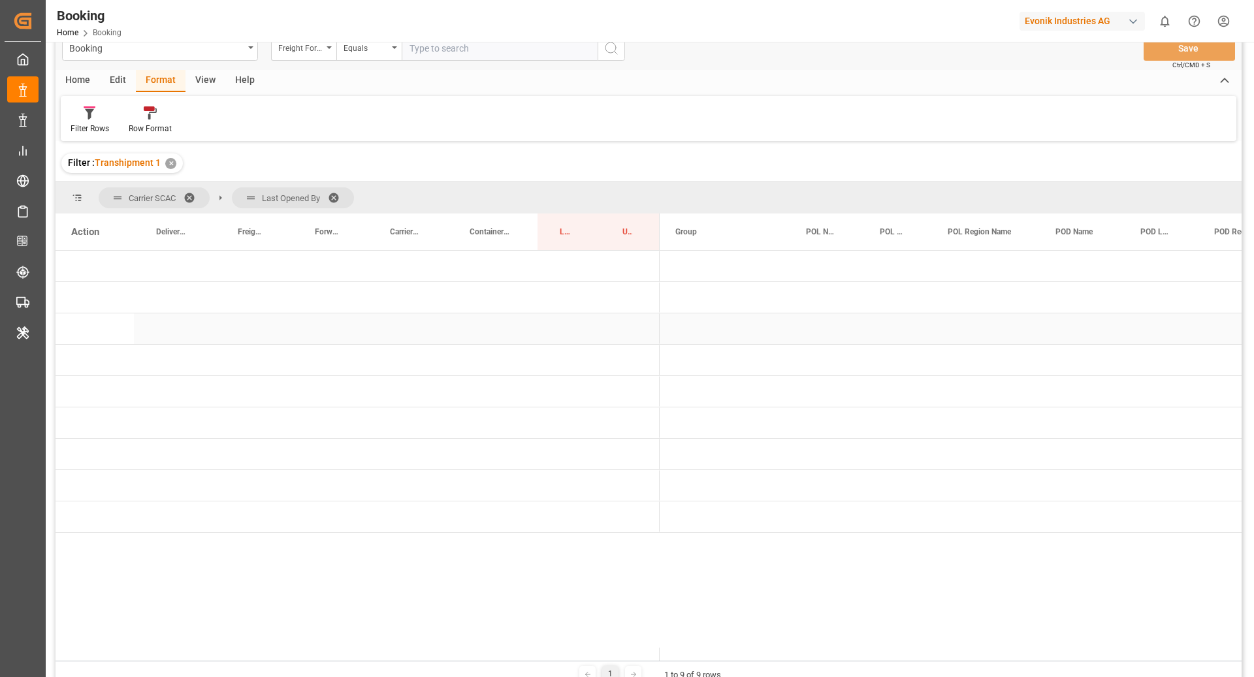
scroll to position [0, 0]
click at [681, 360] on span "Press SPACE to select this row." at bounding box center [681, 361] width 12 height 12
click at [714, 390] on span "Logward System (266)" at bounding box center [724, 391] width 99 height 29
click at [704, 390] on span "Press SPACE to select this row." at bounding box center [709, 392] width 12 height 12
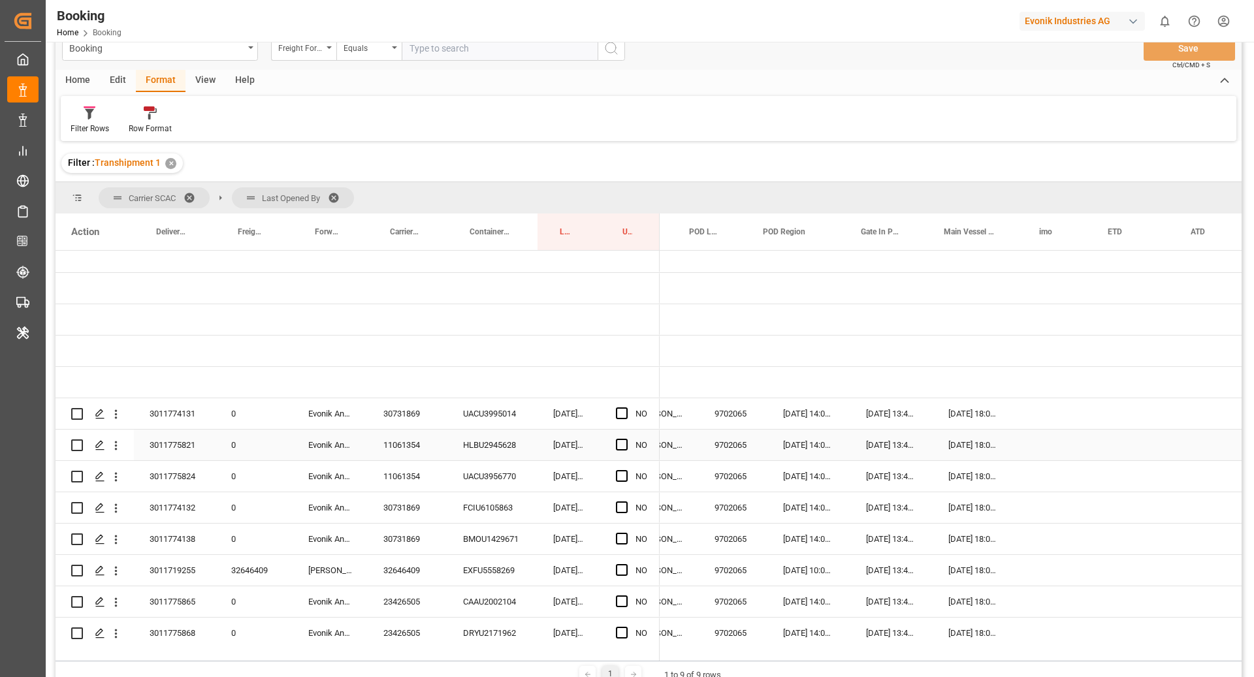
scroll to position [0, 146]
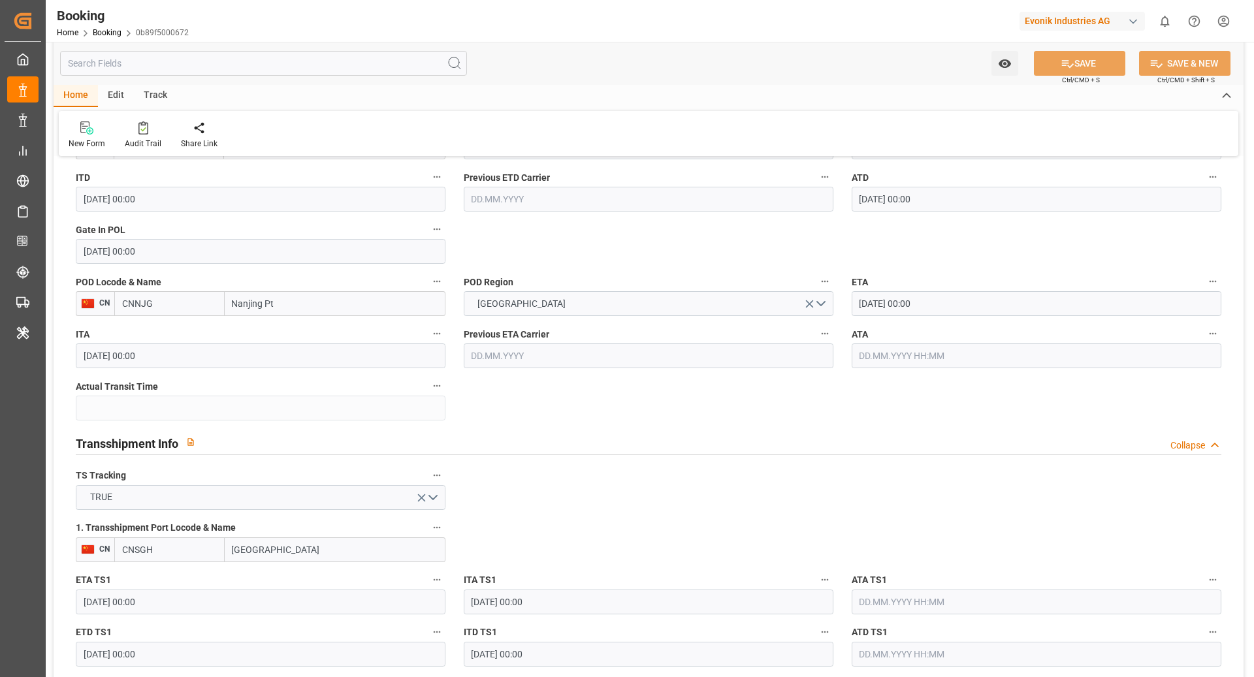
scroll to position [1170, 0]
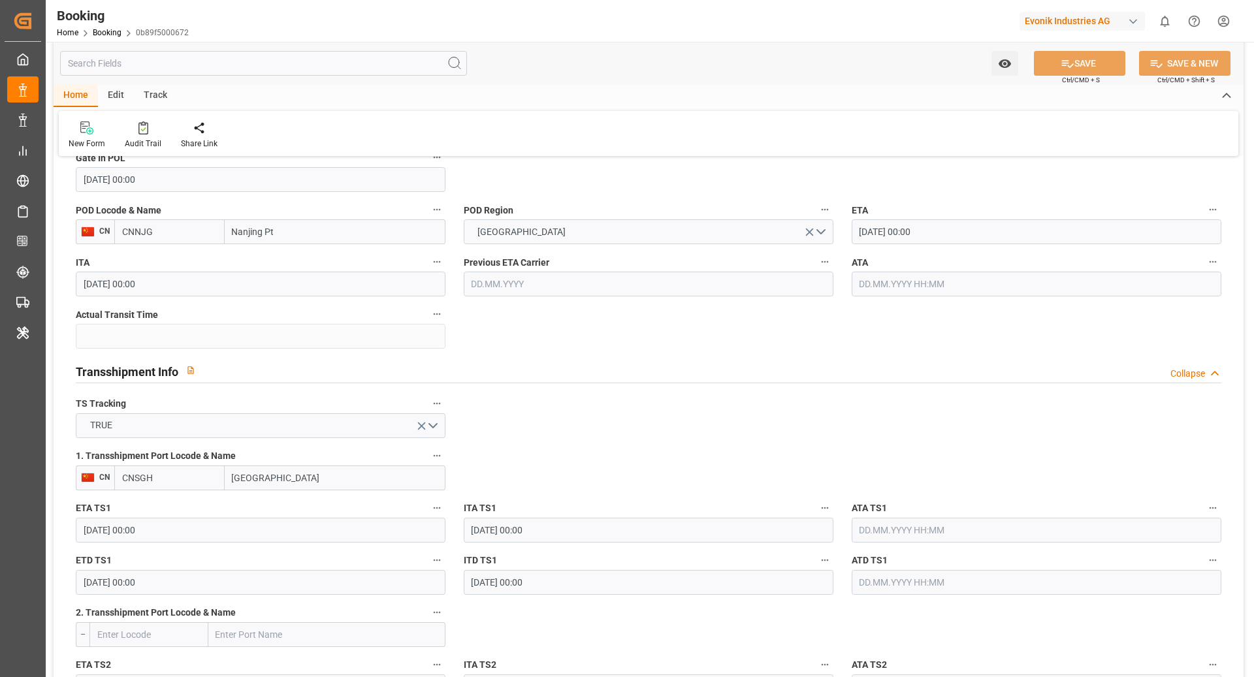
click at [204, 529] on input "[DATE] 00:00" at bounding box center [261, 530] width 370 height 25
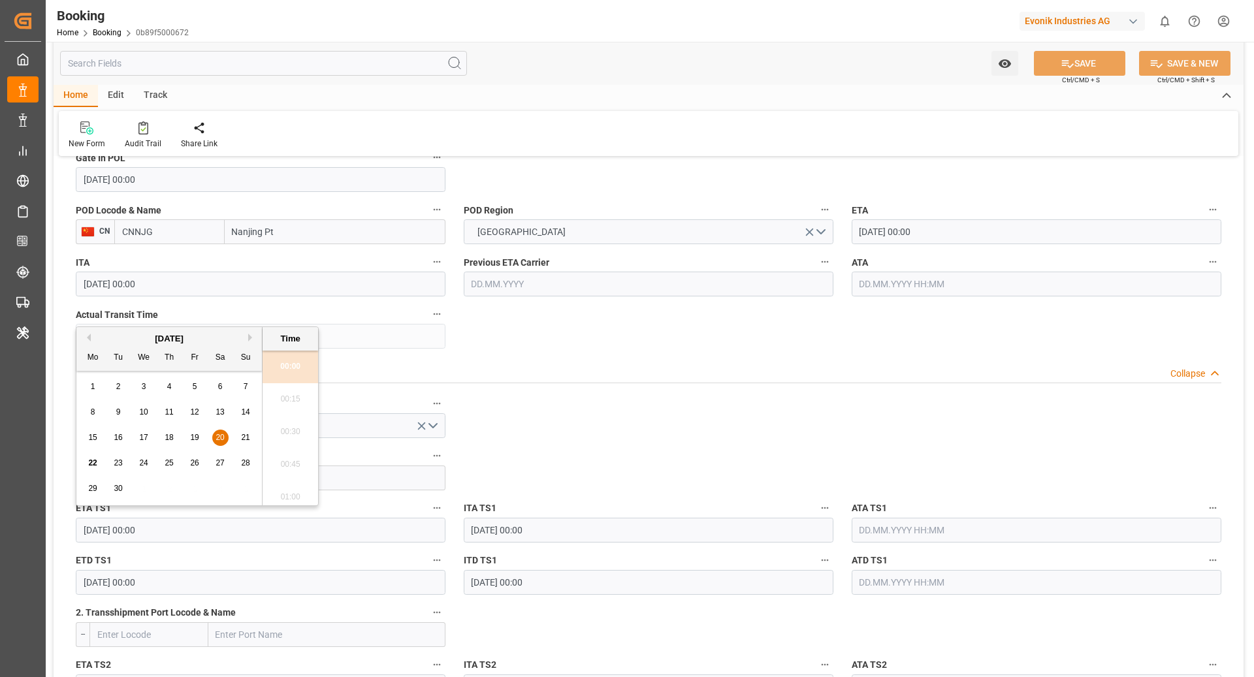
click at [240, 439] on div "21" at bounding box center [246, 438] width 16 height 16
type input "[DATE] 00:00"
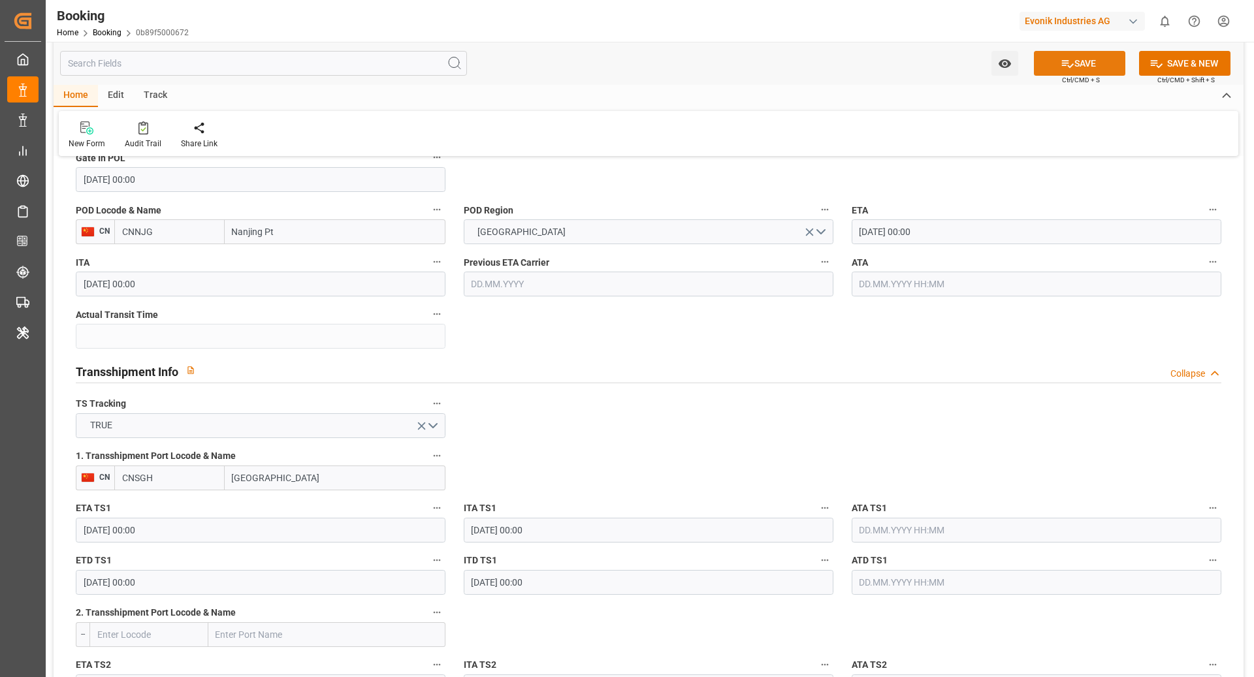
click at [1078, 71] on button "SAVE" at bounding box center [1079, 63] width 91 height 25
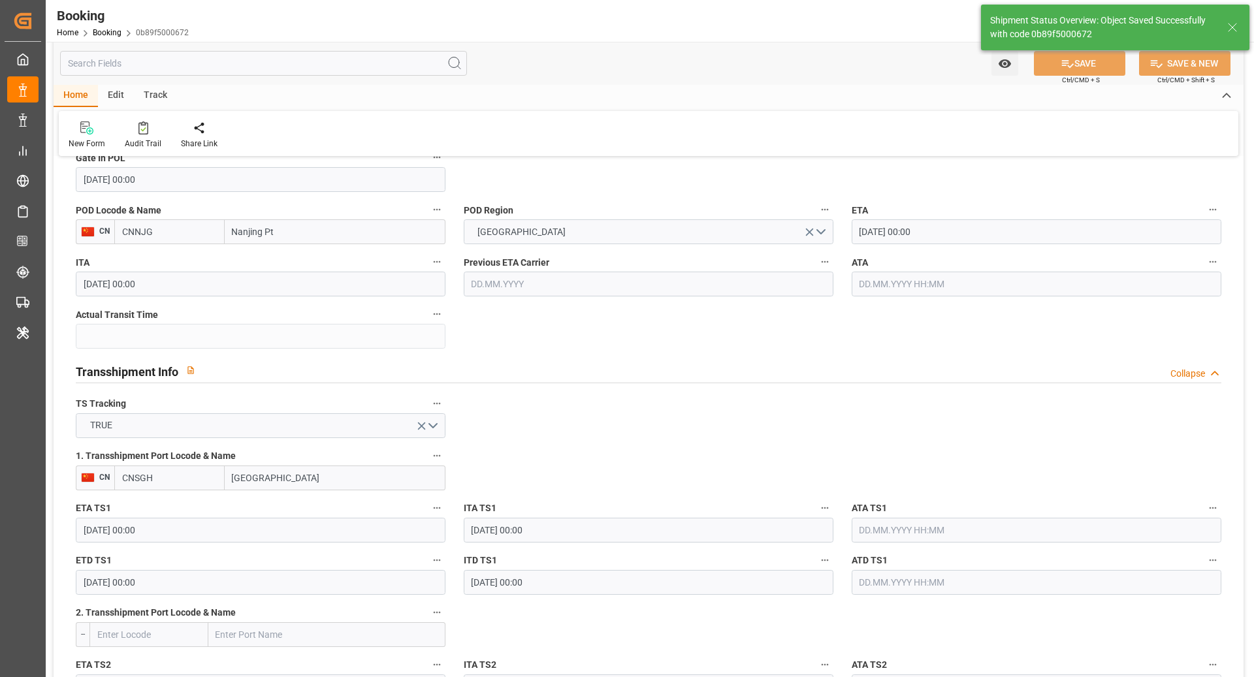
type textarea "[PERSON_NAME]"
type input "22.09.2025 09:22"
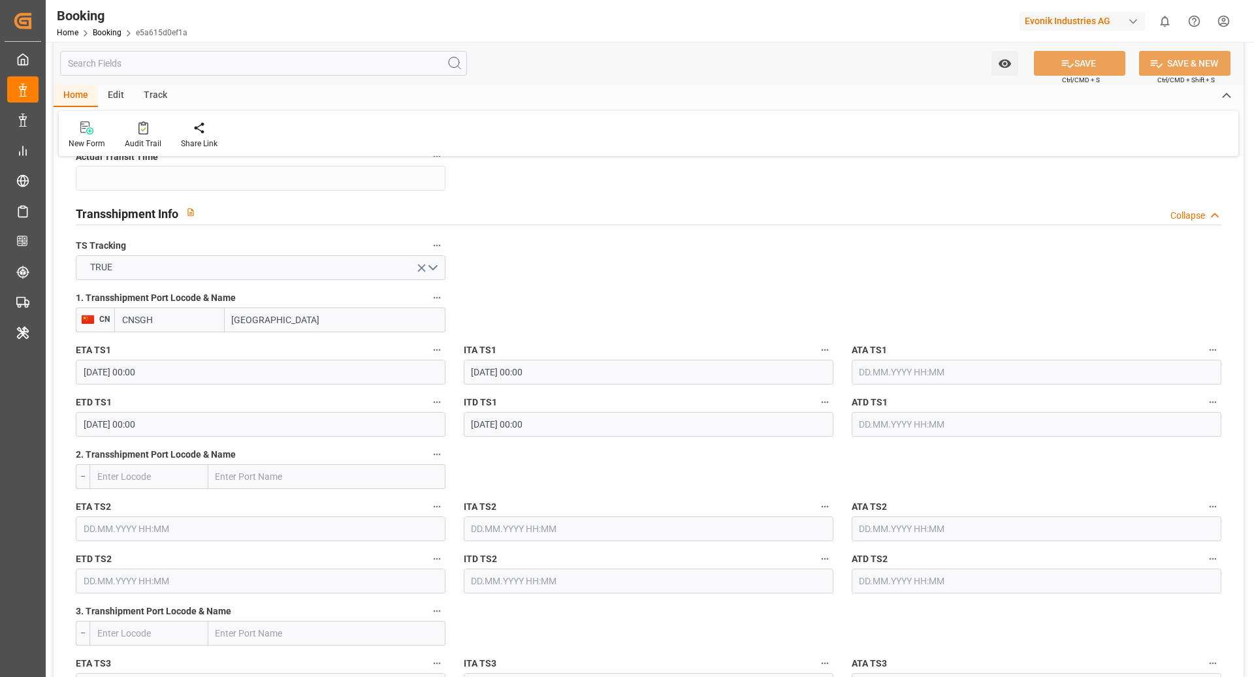
scroll to position [1329, 0]
click at [275, 378] on input "20.09.2025 00:00" at bounding box center [261, 371] width 370 height 25
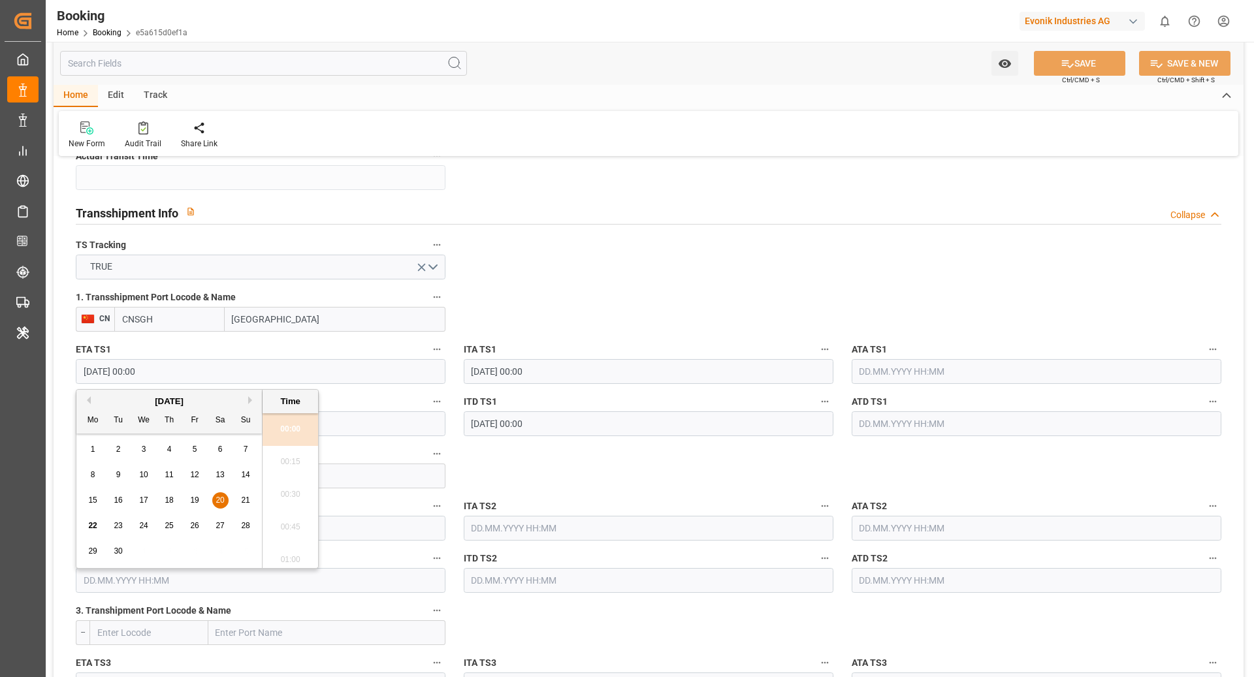
click at [275, 378] on input "20.09.2025 00:00" at bounding box center [261, 371] width 370 height 25
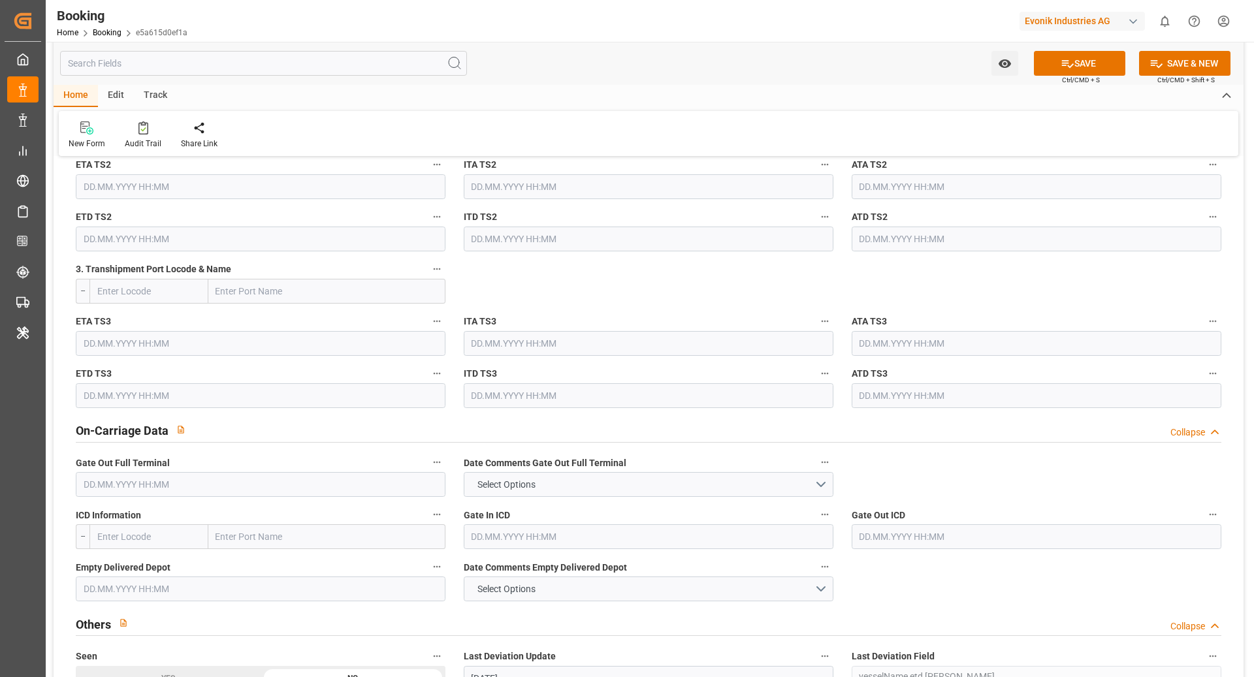
scroll to position [1506, 0]
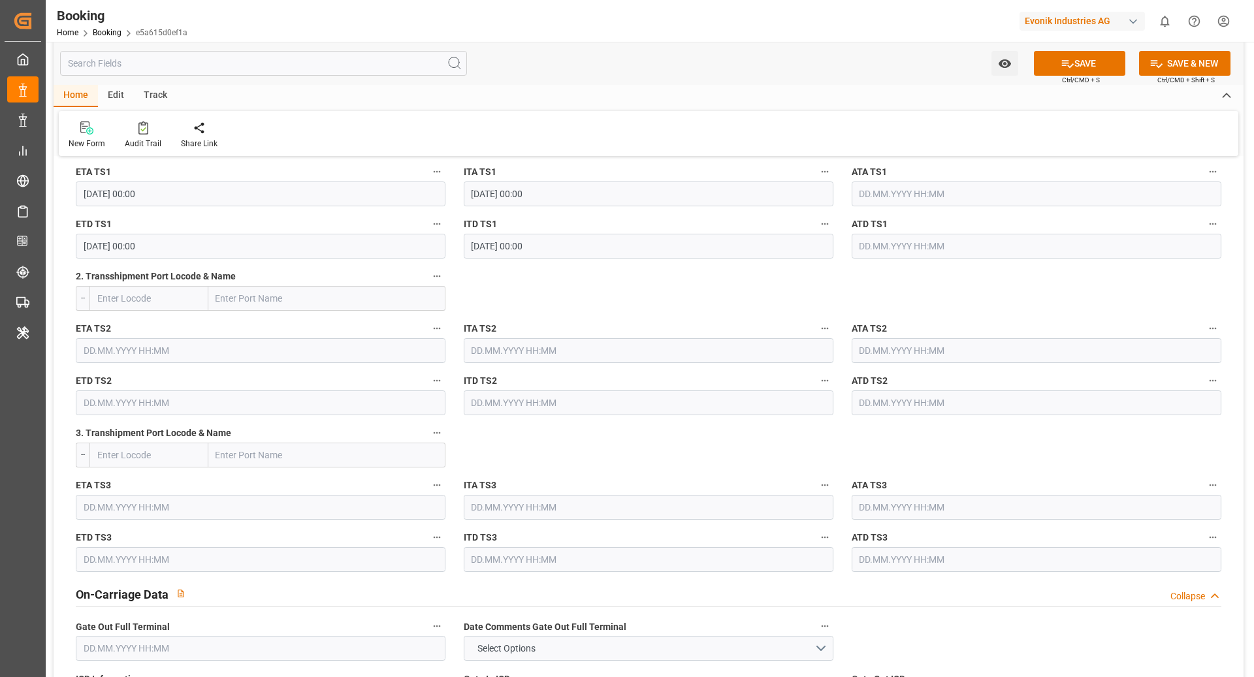
click at [190, 206] on div "ETA TS1 20.09.2025 00:00" at bounding box center [261, 185] width 388 height 52
click at [244, 198] on input "20.09.2025 00:00" at bounding box center [261, 194] width 370 height 25
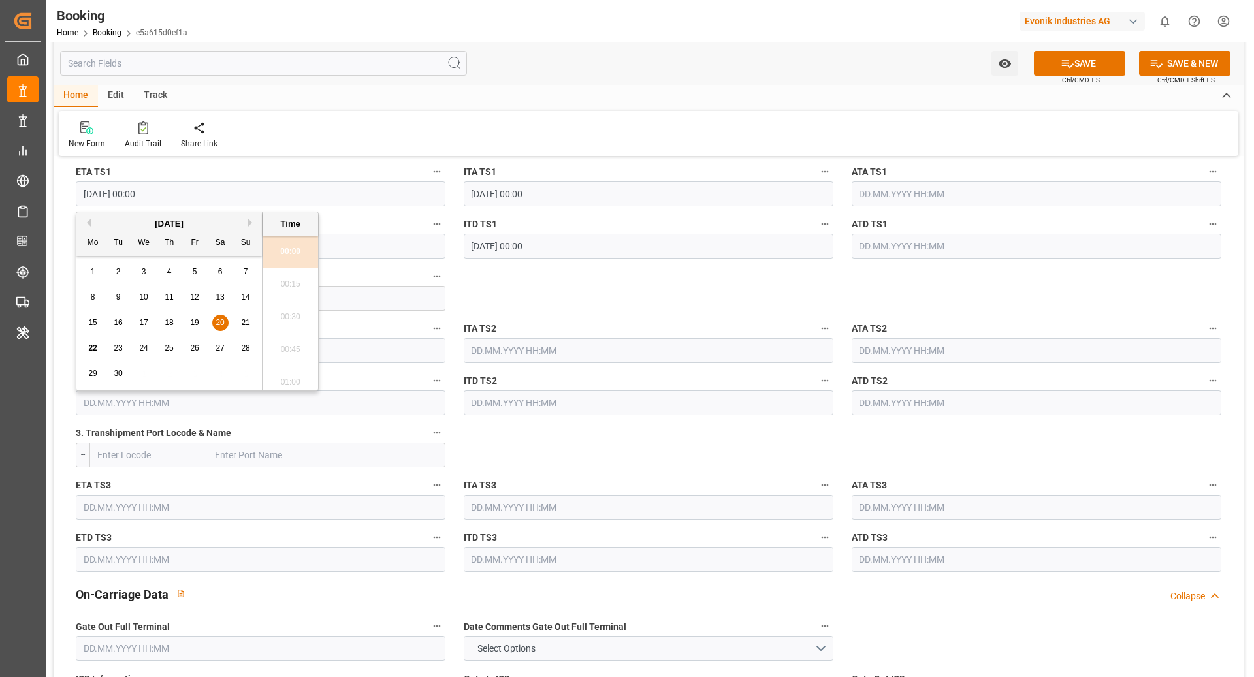
click at [244, 198] on input "20.09.2025 00:00" at bounding box center [261, 194] width 370 height 25
click at [232, 320] on div "15 16 17 18 19 20 21" at bounding box center [169, 322] width 178 height 25
click at [244, 321] on span "21" at bounding box center [245, 322] width 8 height 9
type input "21.09.2025 00:00"
click at [1107, 66] on button "SAVE" at bounding box center [1079, 63] width 91 height 25
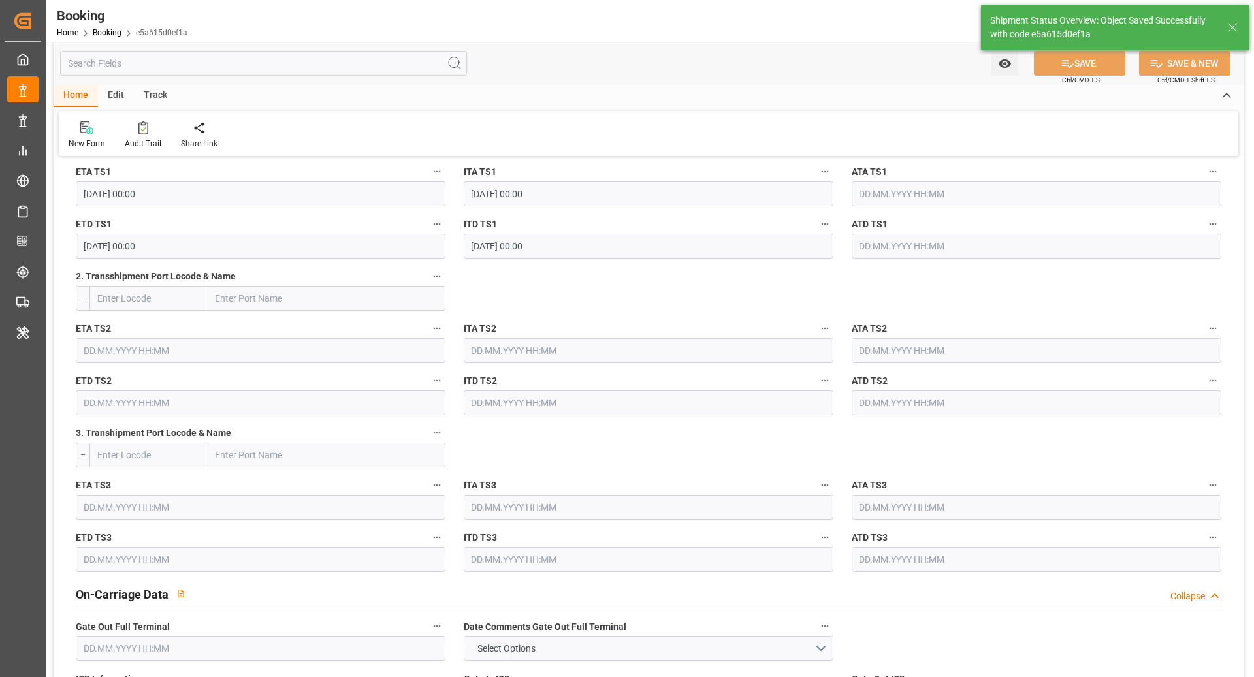
type textarea "Ruchika Prithwani"
type input "22.09.2025 09:22"
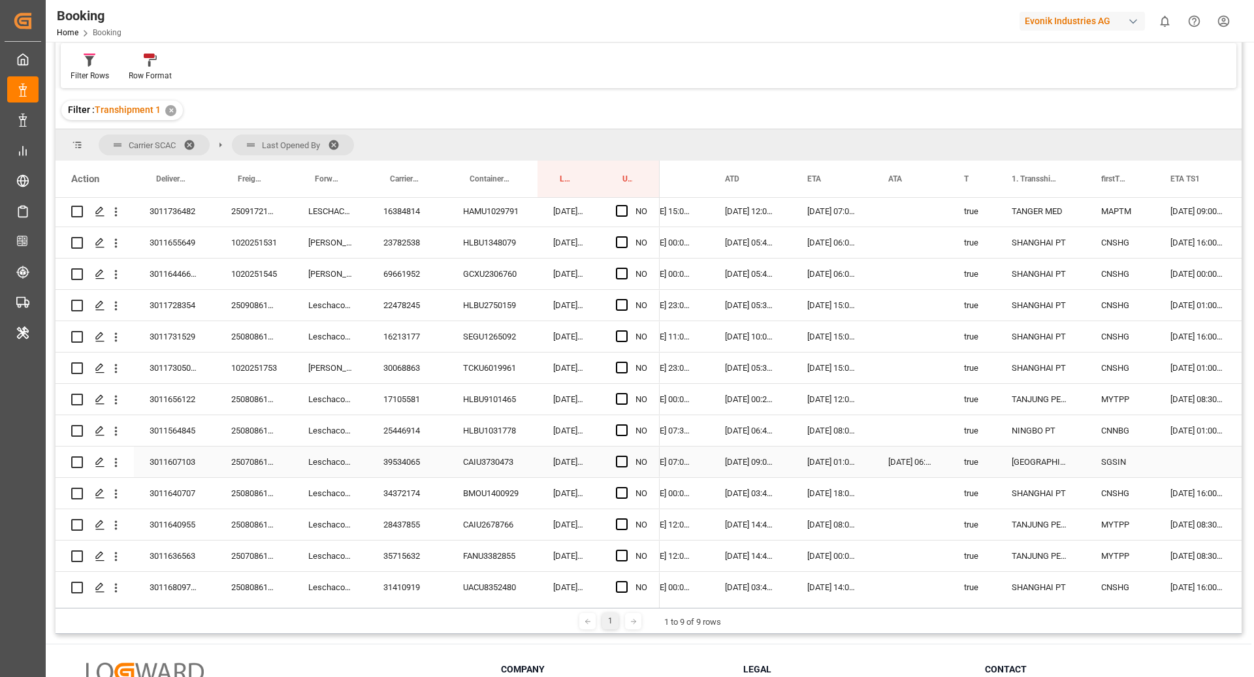
click at [421, 469] on div "39534065" at bounding box center [408, 462] width 80 height 31
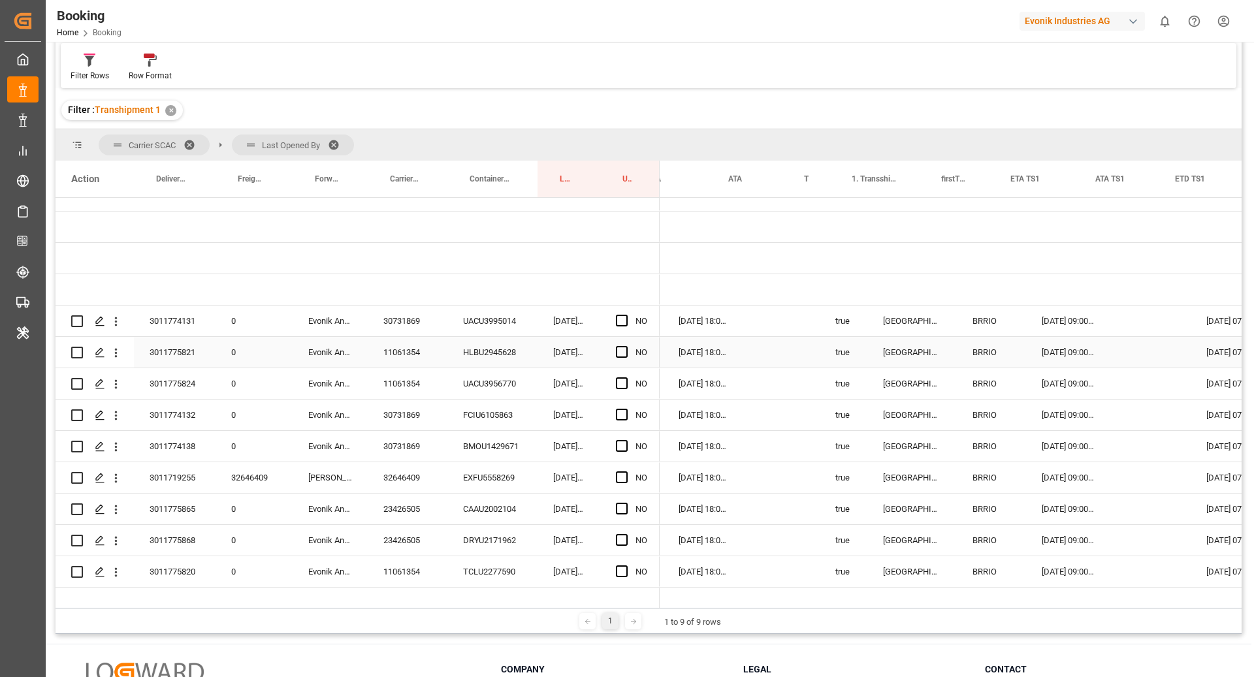
scroll to position [0, 1084]
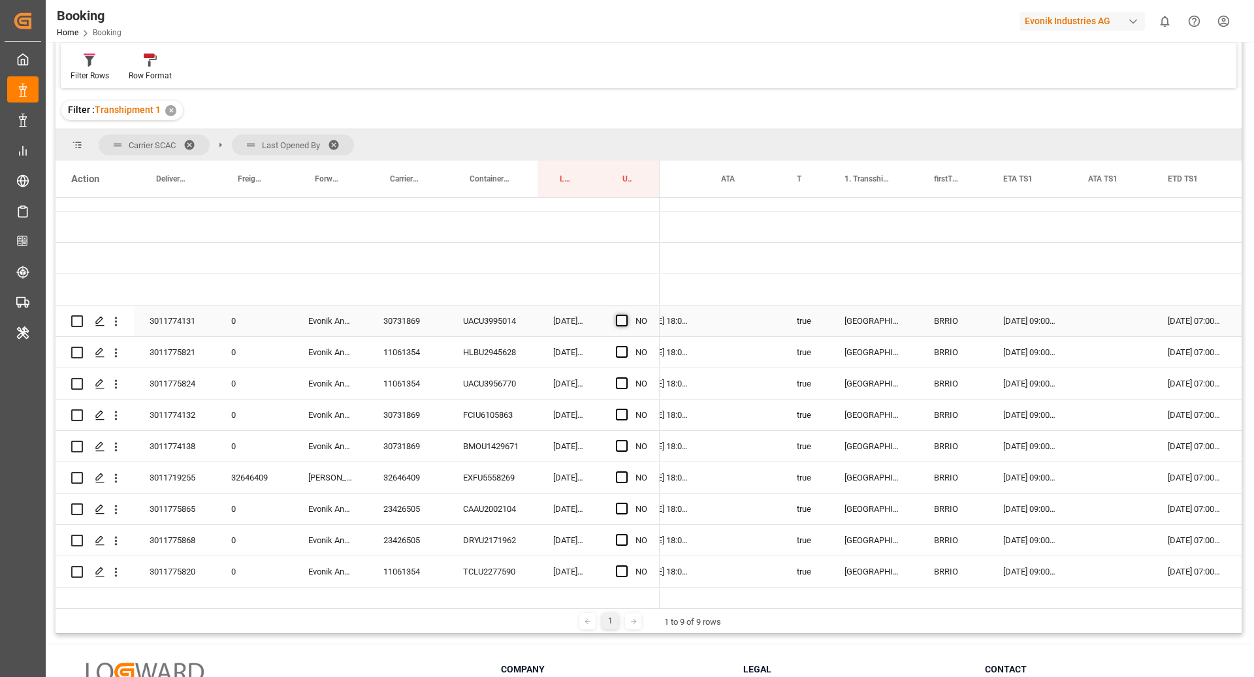
click at [625, 321] on span "Press SPACE to select this row." at bounding box center [622, 321] width 12 height 12
click at [625, 315] on input "Press SPACE to select this row." at bounding box center [625, 315] width 0 height 0
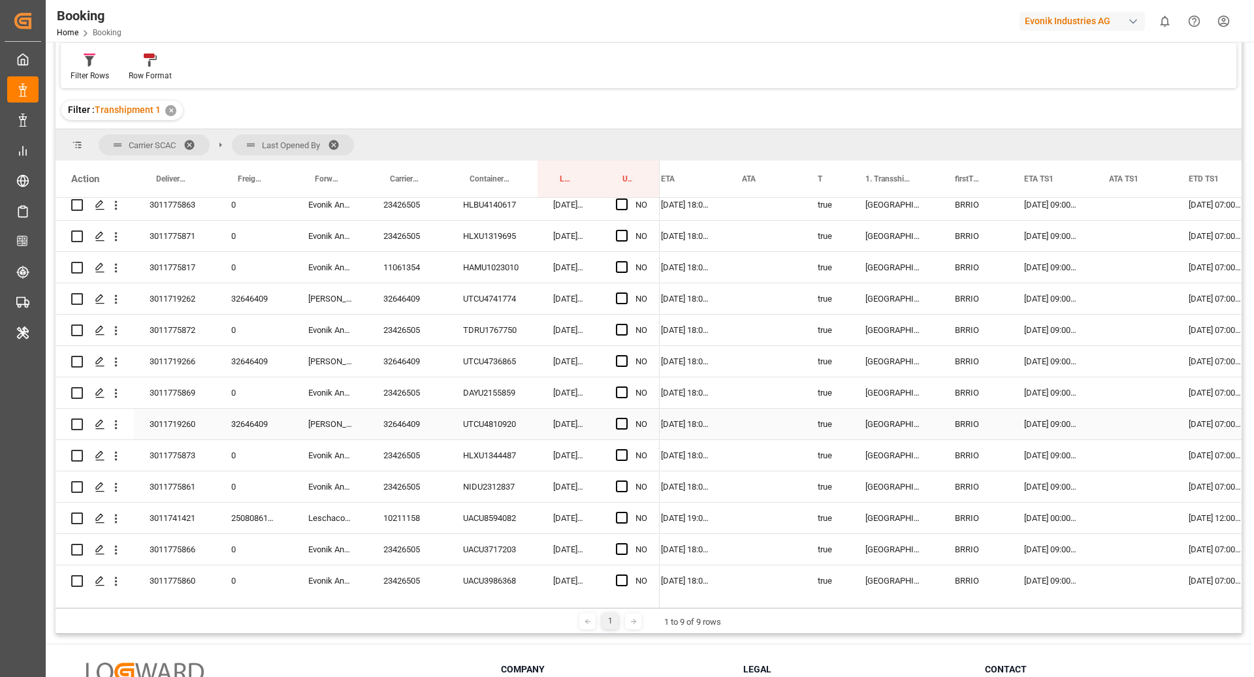
scroll to position [628, 0]
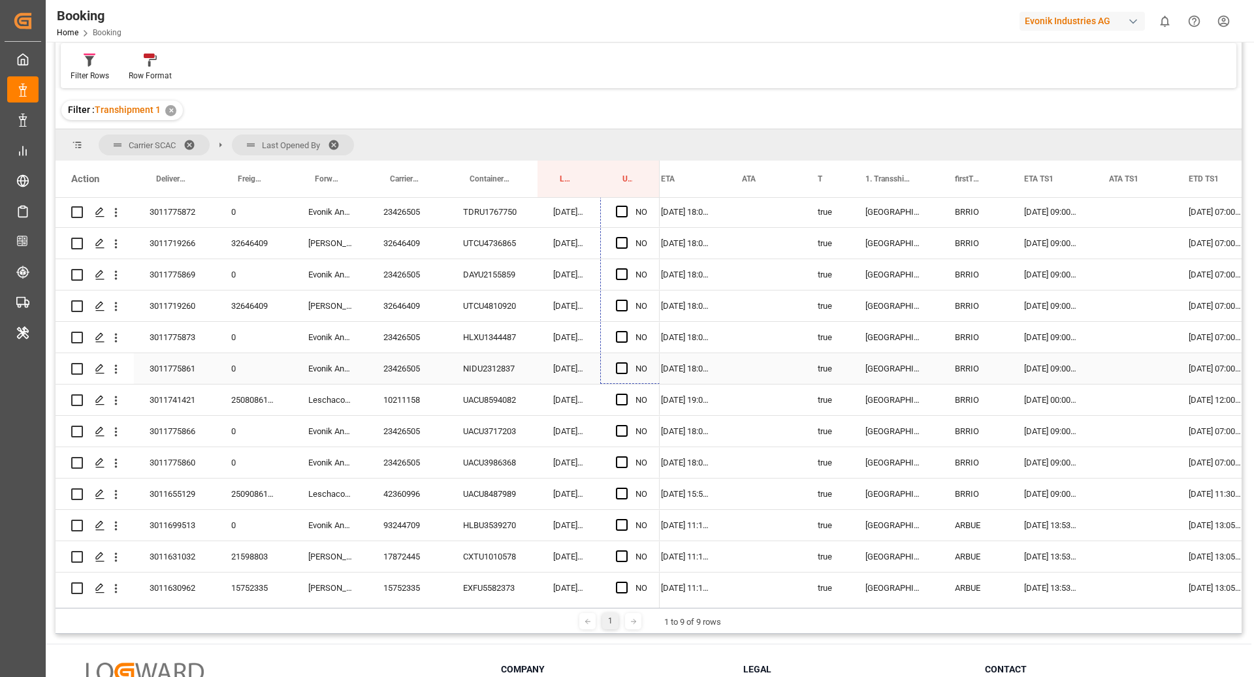
drag, startPoint x: 655, startPoint y: 433, endPoint x: 639, endPoint y: 370, distance: 65.4
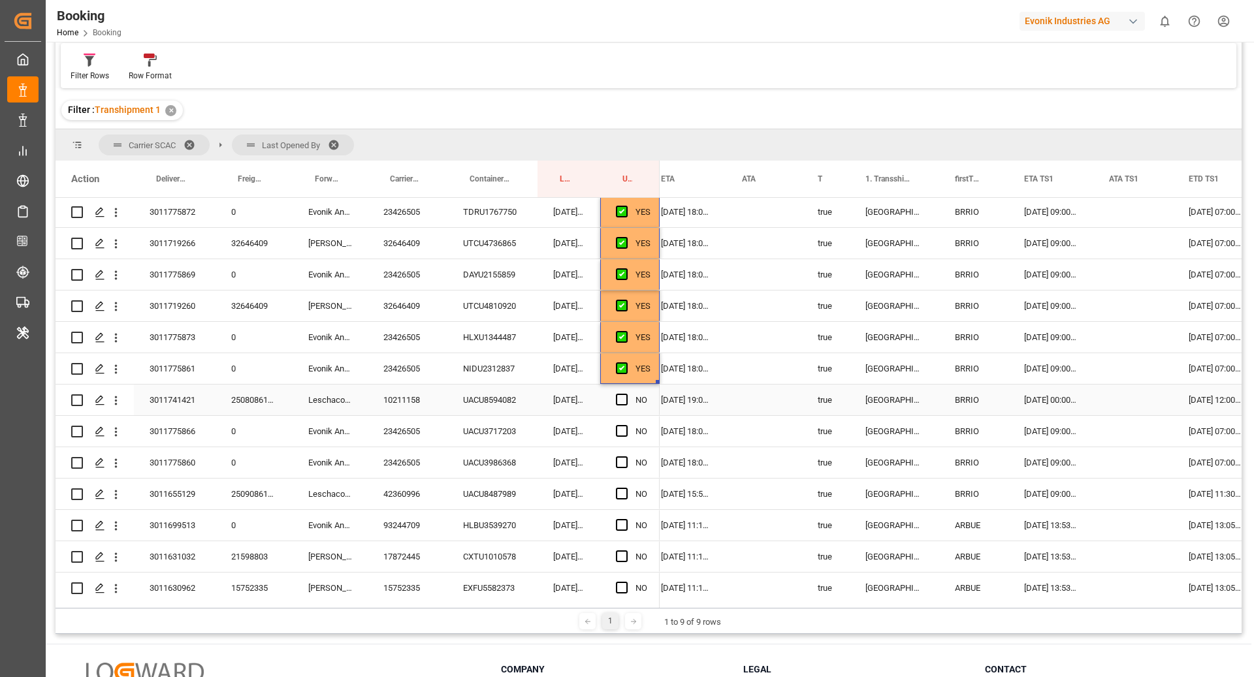
click at [404, 393] on div "10211158" at bounding box center [408, 400] width 80 height 31
click at [1042, 403] on div "[DATE] 00:00:00" at bounding box center [1050, 400] width 85 height 31
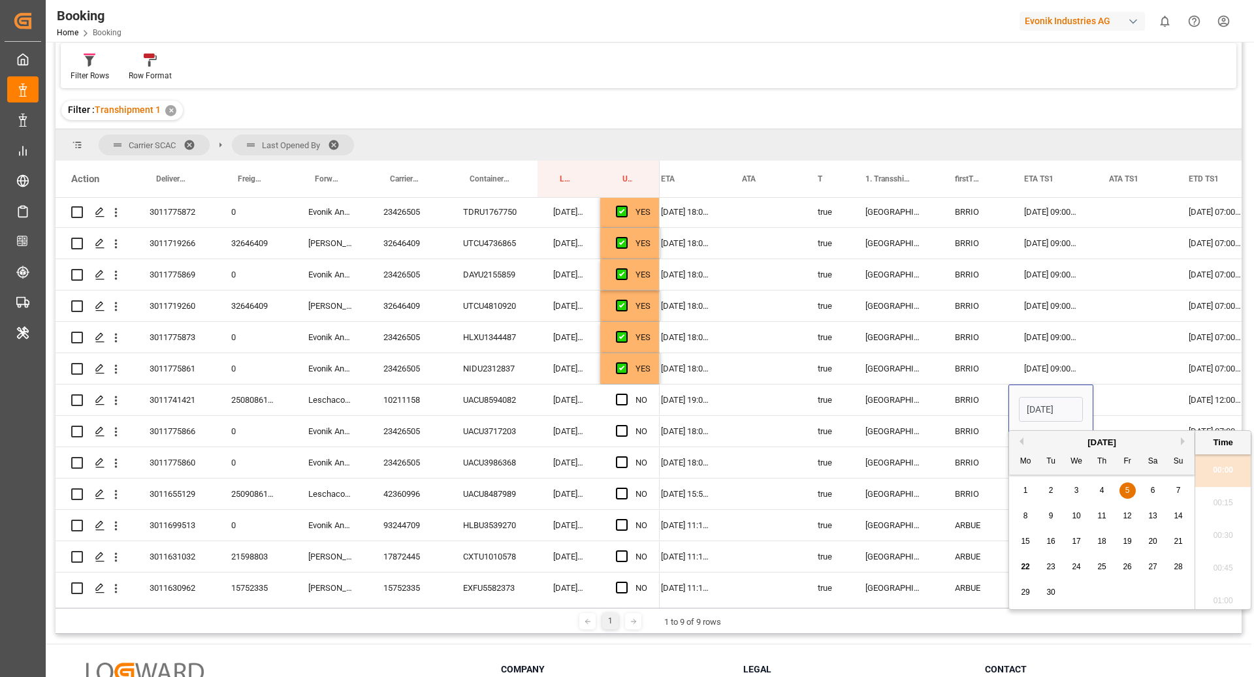
scroll to position [1897, 0]
click at [1181, 437] on button "Next Month" at bounding box center [1184, 441] width 8 height 8
click at [1175, 494] on div "5" at bounding box center [1178, 491] width 16 height 16
type input "[DATE] 00:00"
click at [1135, 411] on div "Press SPACE to select this row." at bounding box center [1133, 400] width 80 height 31
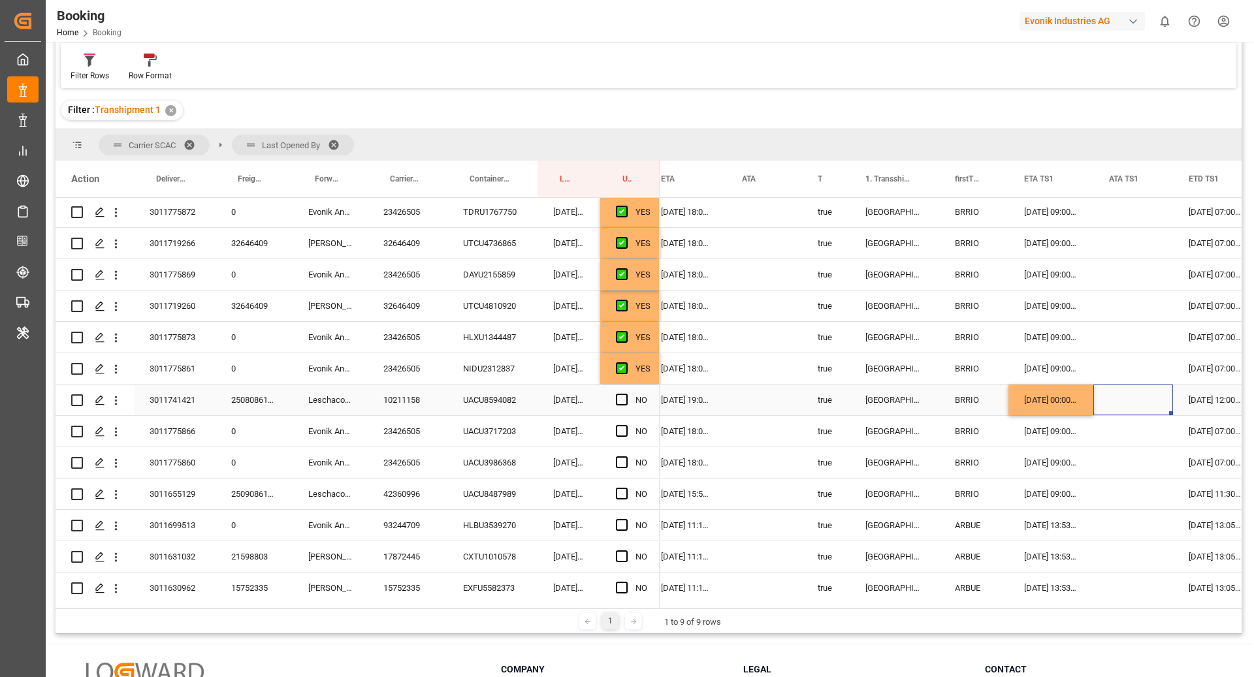
click at [614, 400] on div "NO" at bounding box center [629, 400] width 59 height 31
click at [626, 402] on span "Press SPACE to select this row." at bounding box center [622, 400] width 12 height 12
click at [625, 394] on input "Press SPACE to select this row." at bounding box center [625, 394] width 0 height 0
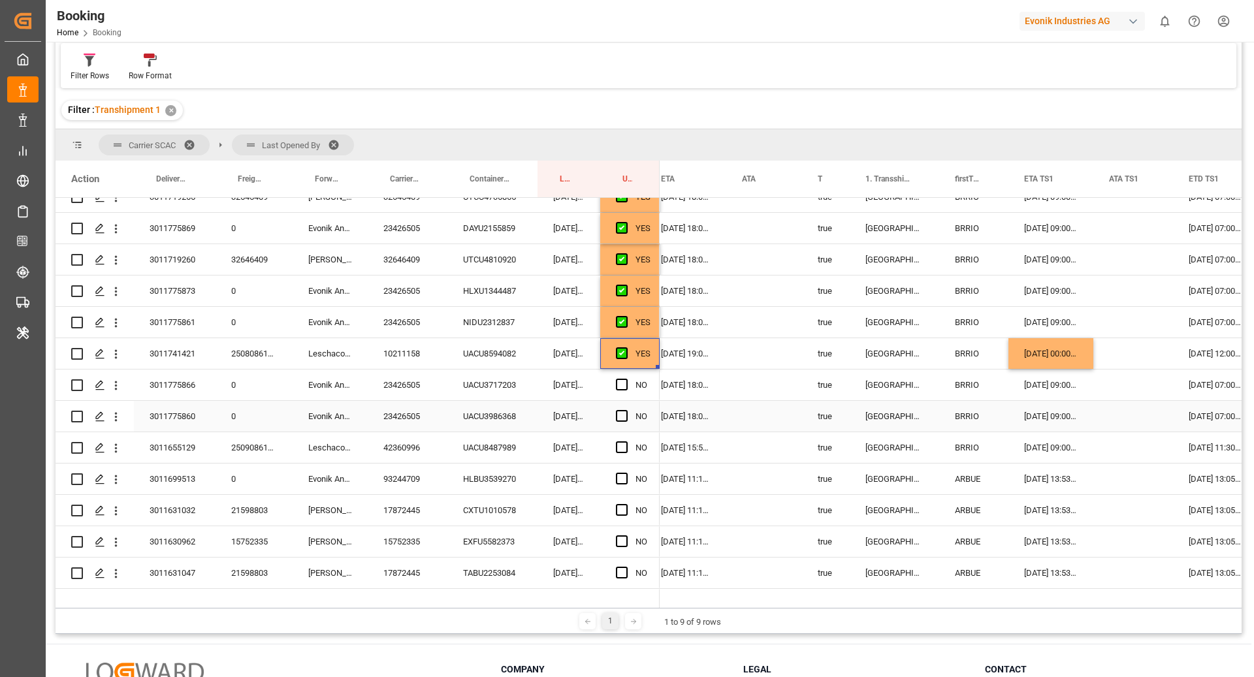
scroll to position [687, 0]
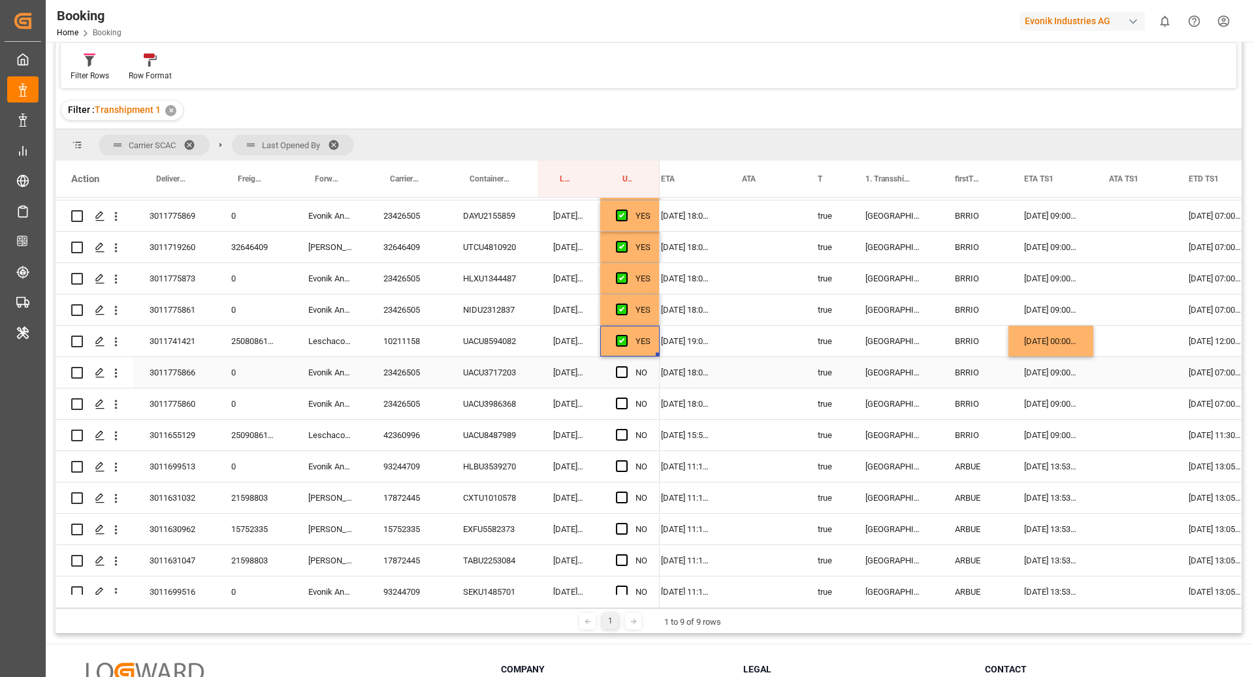
click at [635, 352] on div "YES" at bounding box center [642, 341] width 15 height 30
drag, startPoint x: 657, startPoint y: 354, endPoint x: 657, endPoint y: 434, distance: 80.3
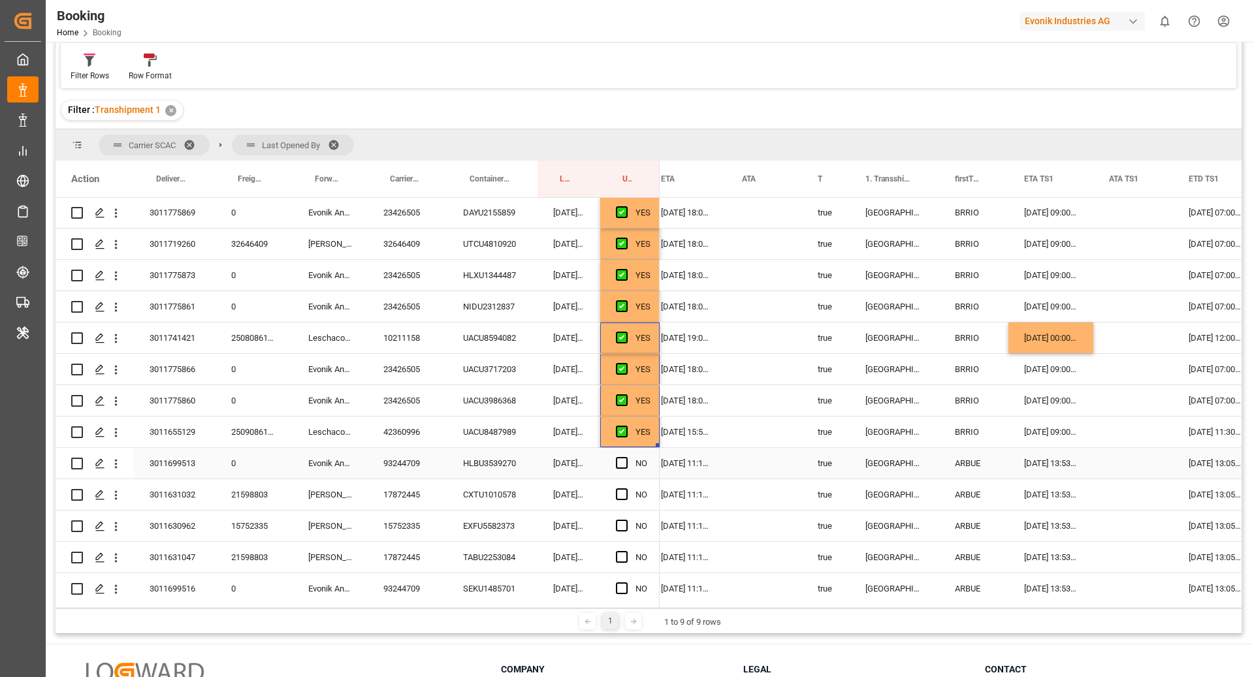
click at [479, 471] on div "HLBU3539270" at bounding box center [492, 463] width 90 height 31
drag, startPoint x: 408, startPoint y: 466, endPoint x: 341, endPoint y: 590, distance: 140.8
click at [409, 466] on div "93244709" at bounding box center [408, 463] width 80 height 31
click at [622, 464] on span "Press SPACE to select this row." at bounding box center [622, 463] width 12 height 12
click at [625, 457] on input "Press SPACE to select this row." at bounding box center [625, 457] width 0 height 0
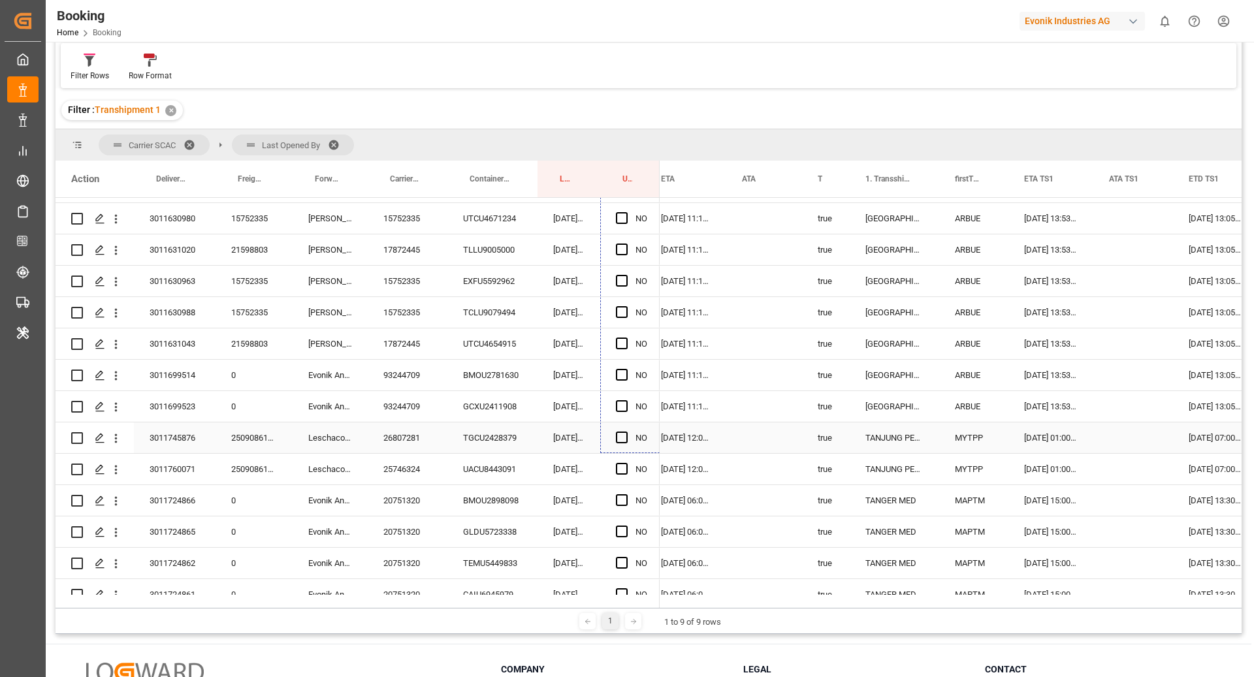
scroll to position [1594, 0]
drag, startPoint x: 657, startPoint y: 435, endPoint x: 645, endPoint y: 430, distance: 12.6
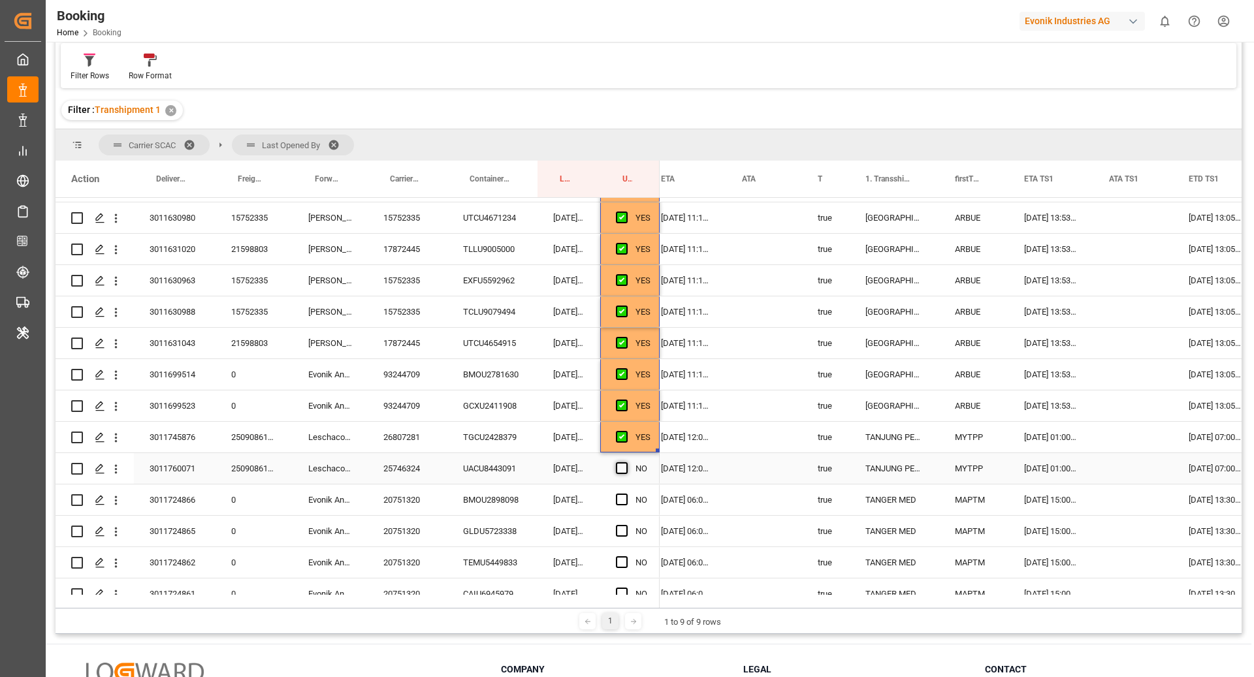
click at [625, 466] on span "Press SPACE to select this row." at bounding box center [622, 468] width 12 height 12
click at [625, 462] on input "Press SPACE to select this row." at bounding box center [625, 462] width 0 height 0
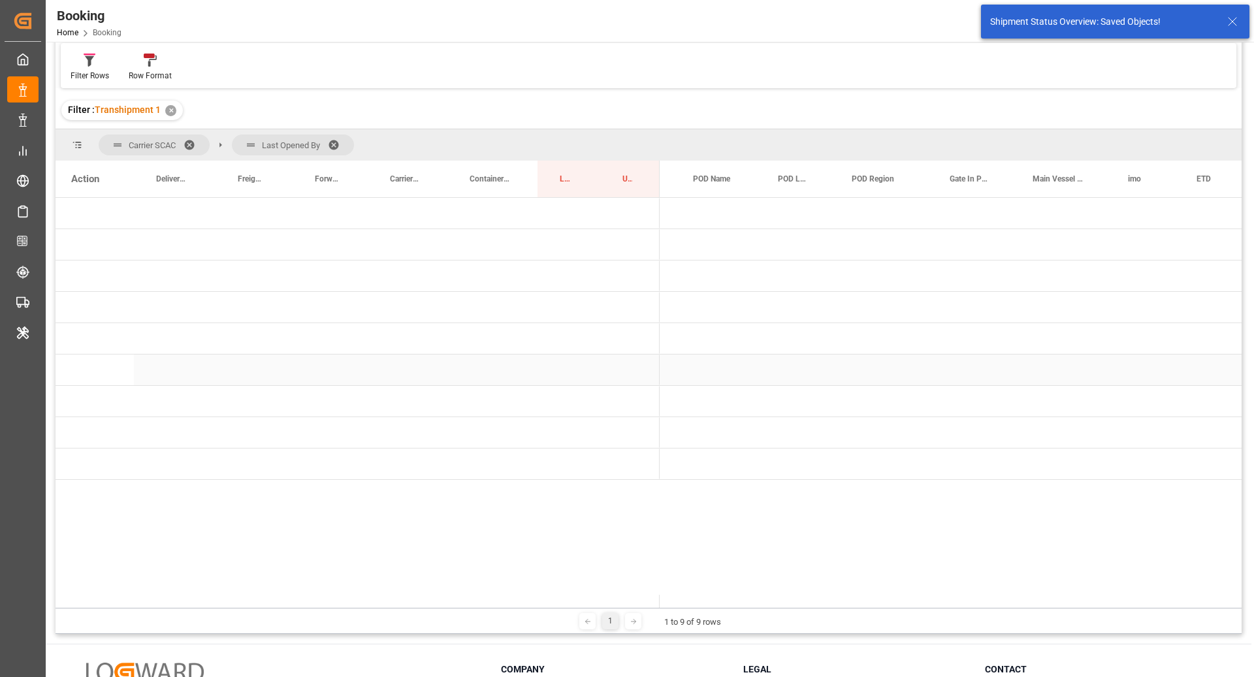
scroll to position [0, 0]
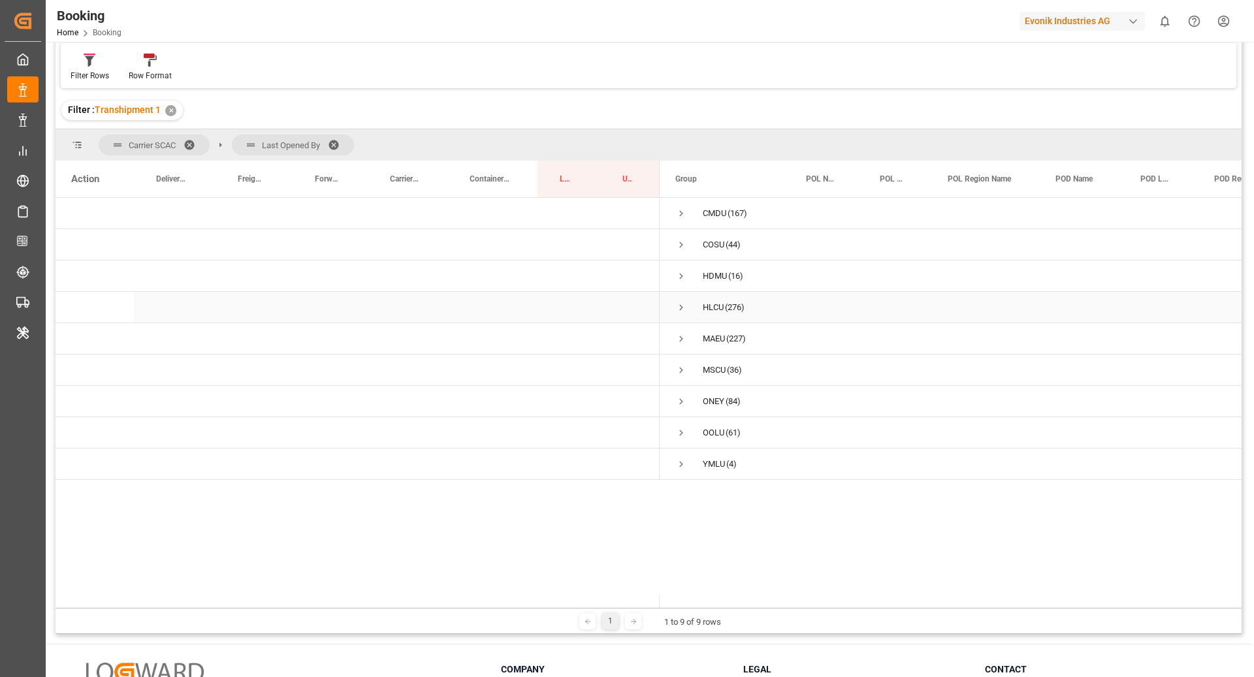
click at [676, 310] on span "Press SPACE to select this row." at bounding box center [681, 308] width 12 height 12
click at [708, 341] on span "Press SPACE to select this row." at bounding box center [709, 339] width 12 height 12
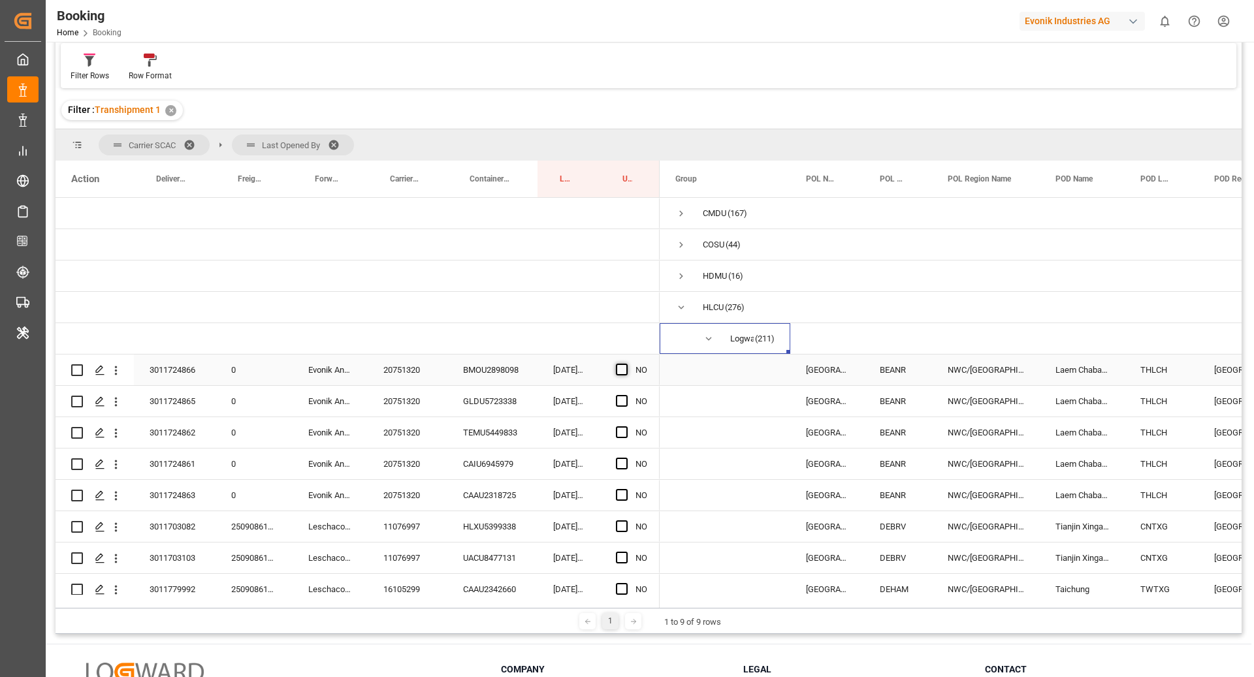
click at [625, 373] on span "Press SPACE to select this row." at bounding box center [622, 370] width 12 height 12
click at [625, 364] on input "Press SPACE to select this row." at bounding box center [625, 364] width 0 height 0
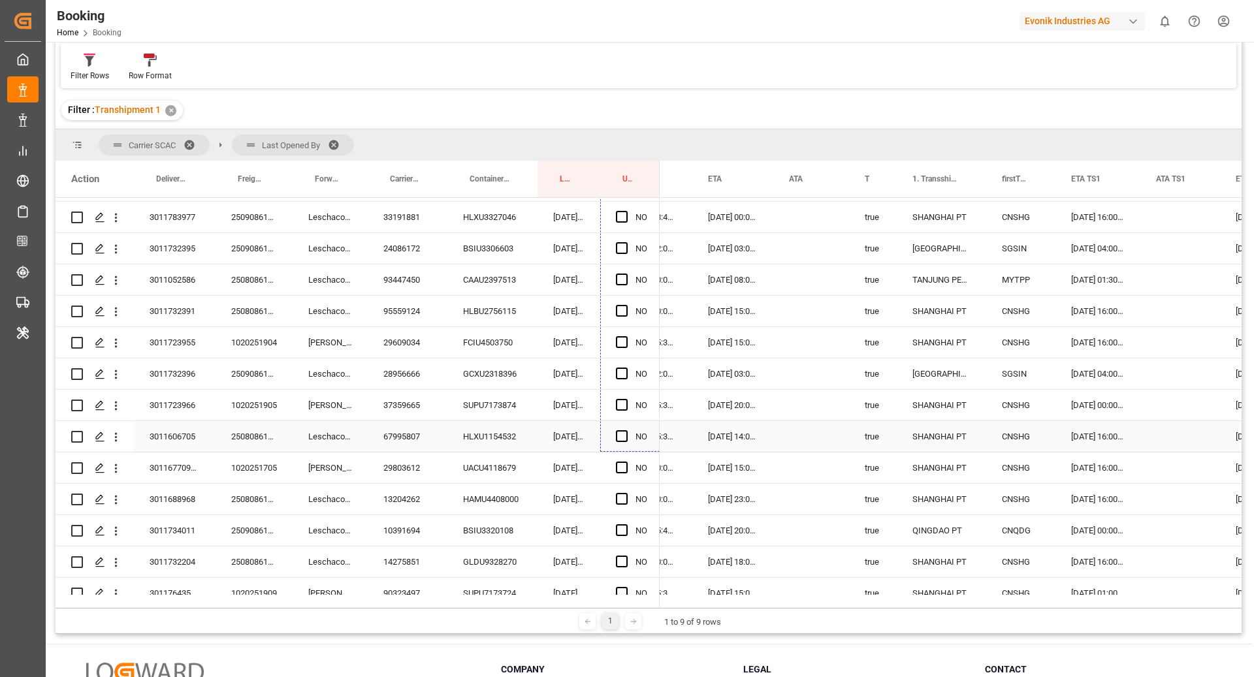
scroll to position [1063, 0]
drag, startPoint x: 655, startPoint y: 375, endPoint x: 637, endPoint y: 517, distance: 142.9
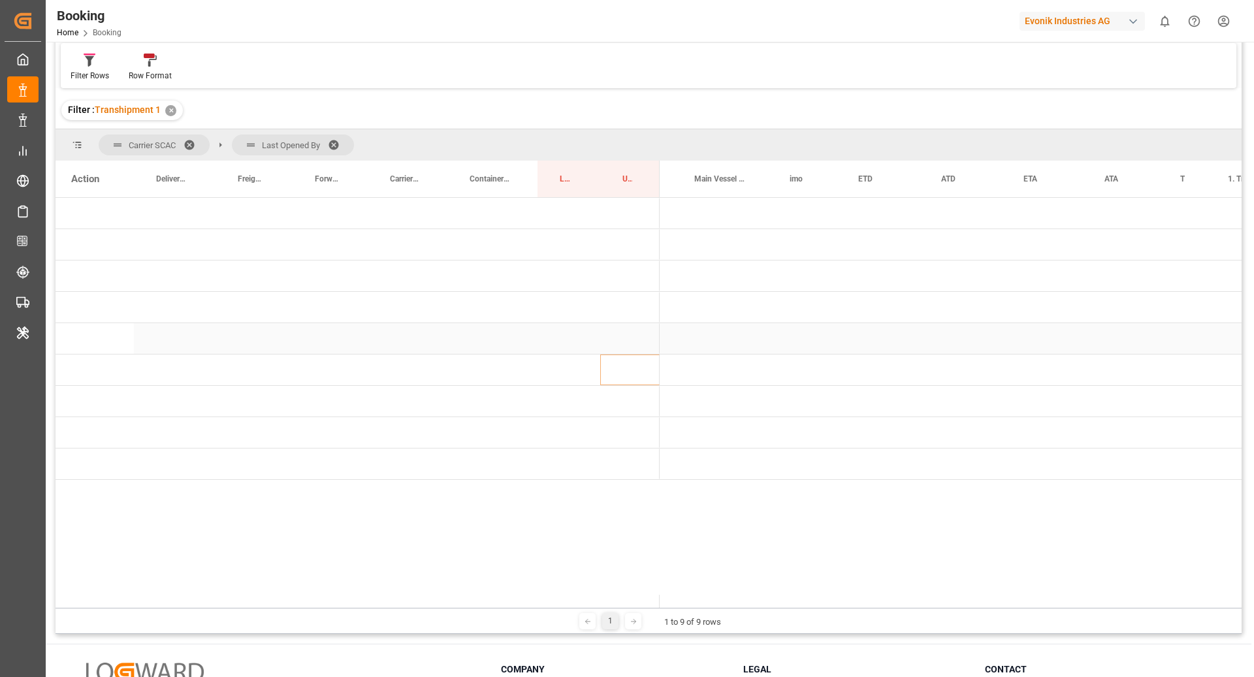
scroll to position [0, 0]
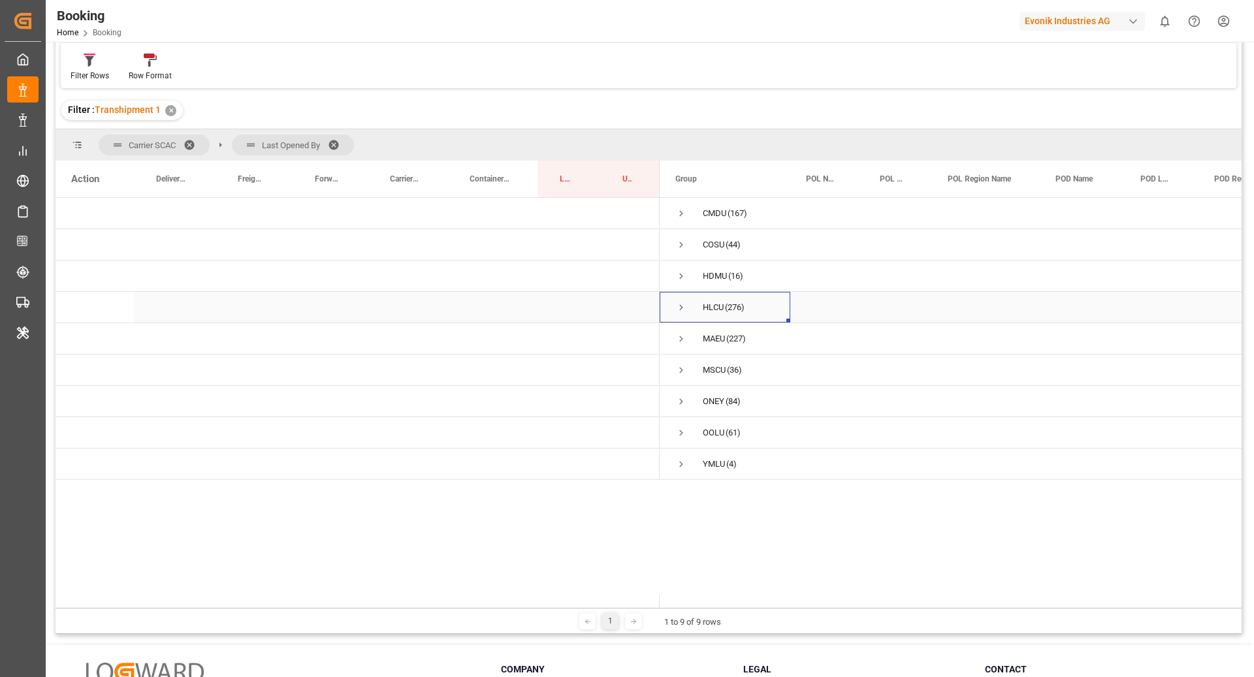
click at [682, 309] on span "Press SPACE to select this row." at bounding box center [681, 308] width 12 height 12
click at [712, 339] on span "Press SPACE to select this row." at bounding box center [709, 339] width 12 height 12
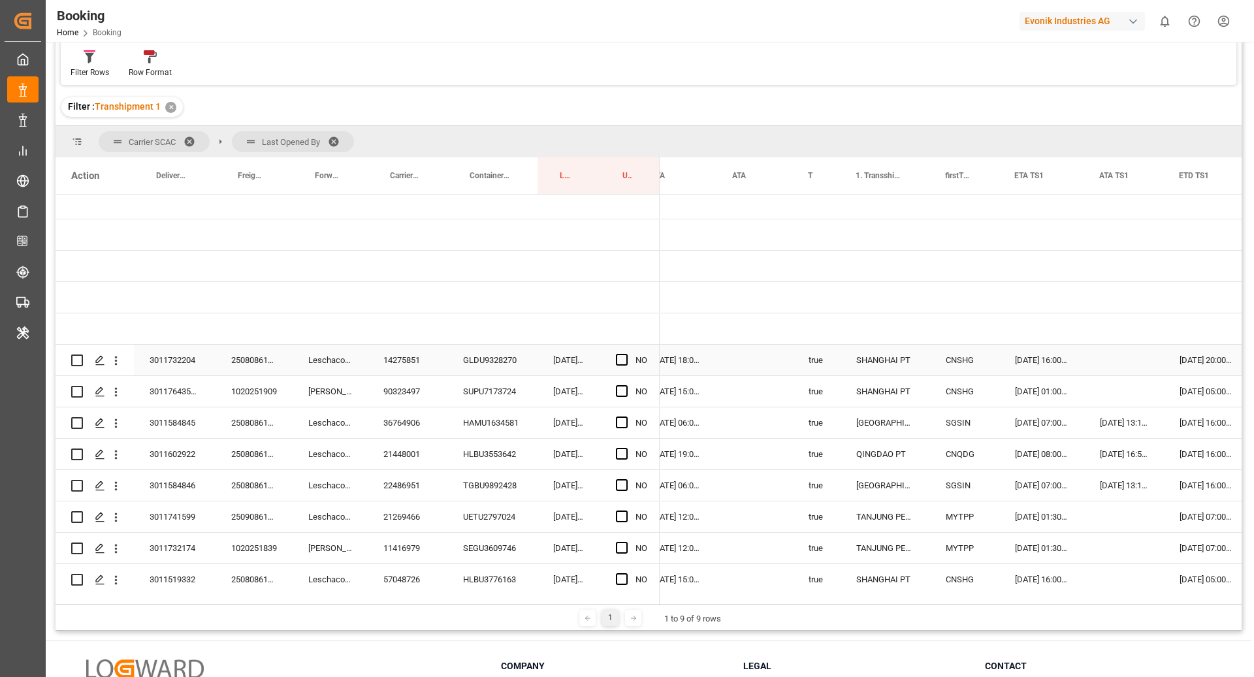
click at [623, 357] on span "Press SPACE to select this row." at bounding box center [622, 360] width 12 height 12
click at [625, 354] on input "Press SPACE to select this row." at bounding box center [625, 354] width 0 height 0
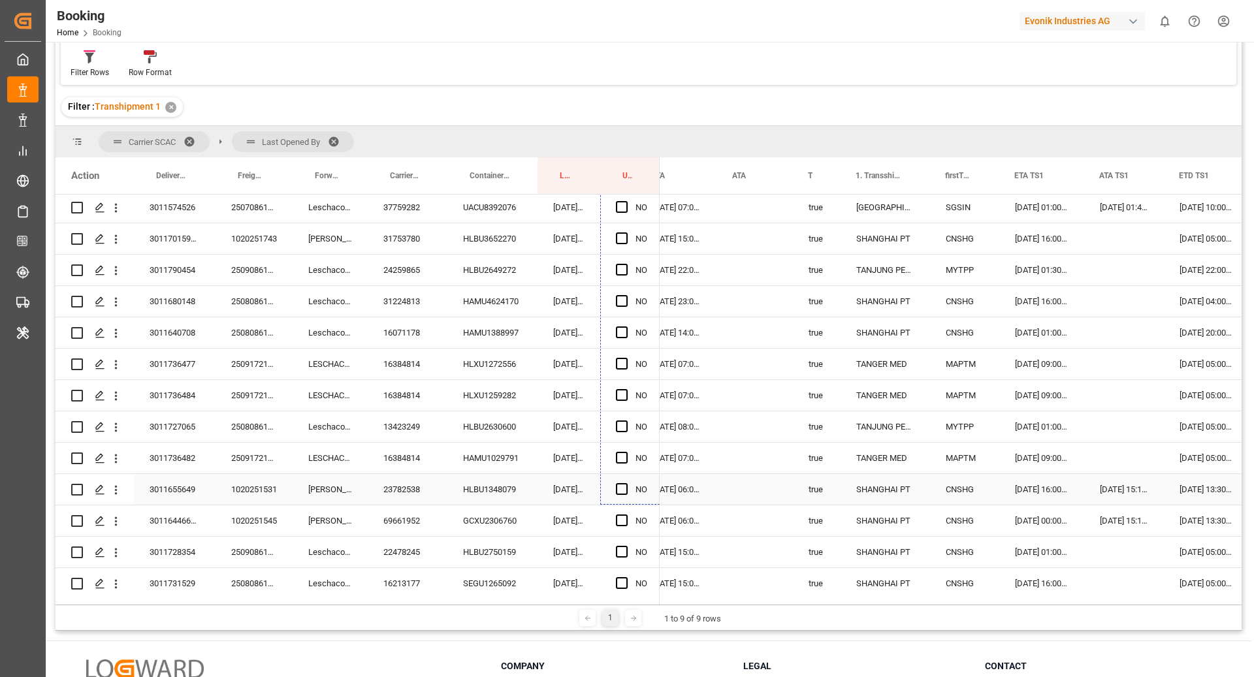
scroll to position [2429, 0]
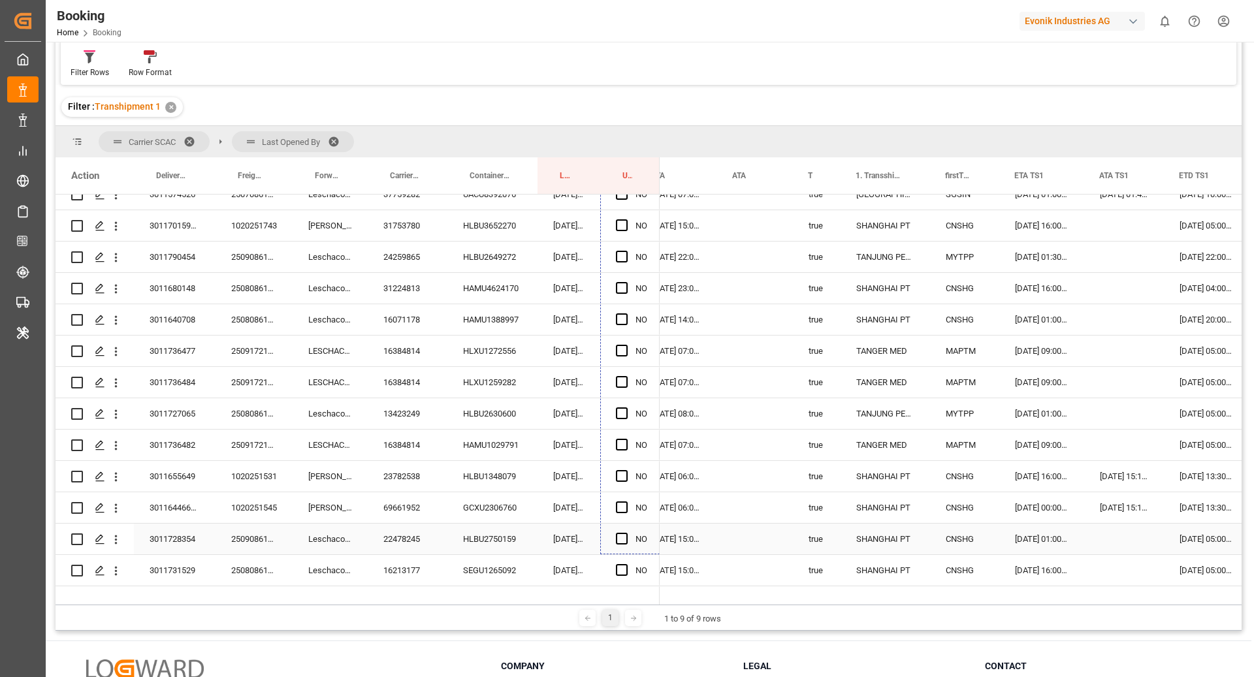
drag, startPoint x: 658, startPoint y: 419, endPoint x: 649, endPoint y: 528, distance: 110.1
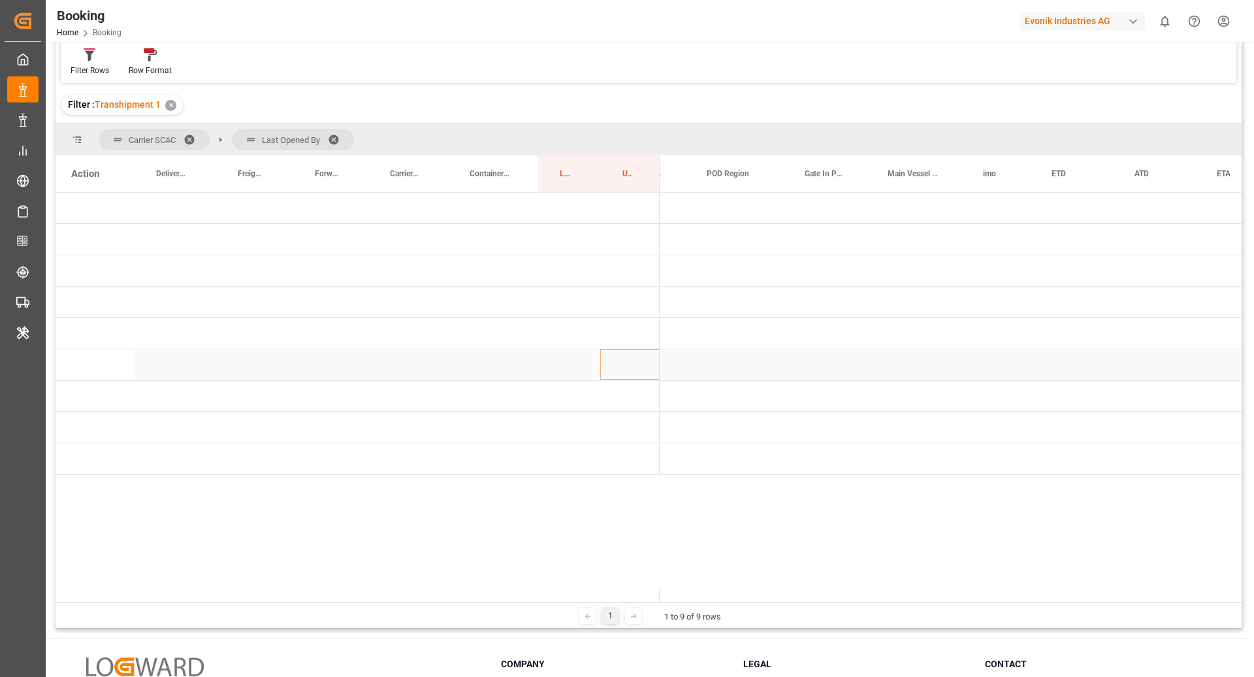
scroll to position [0, 0]
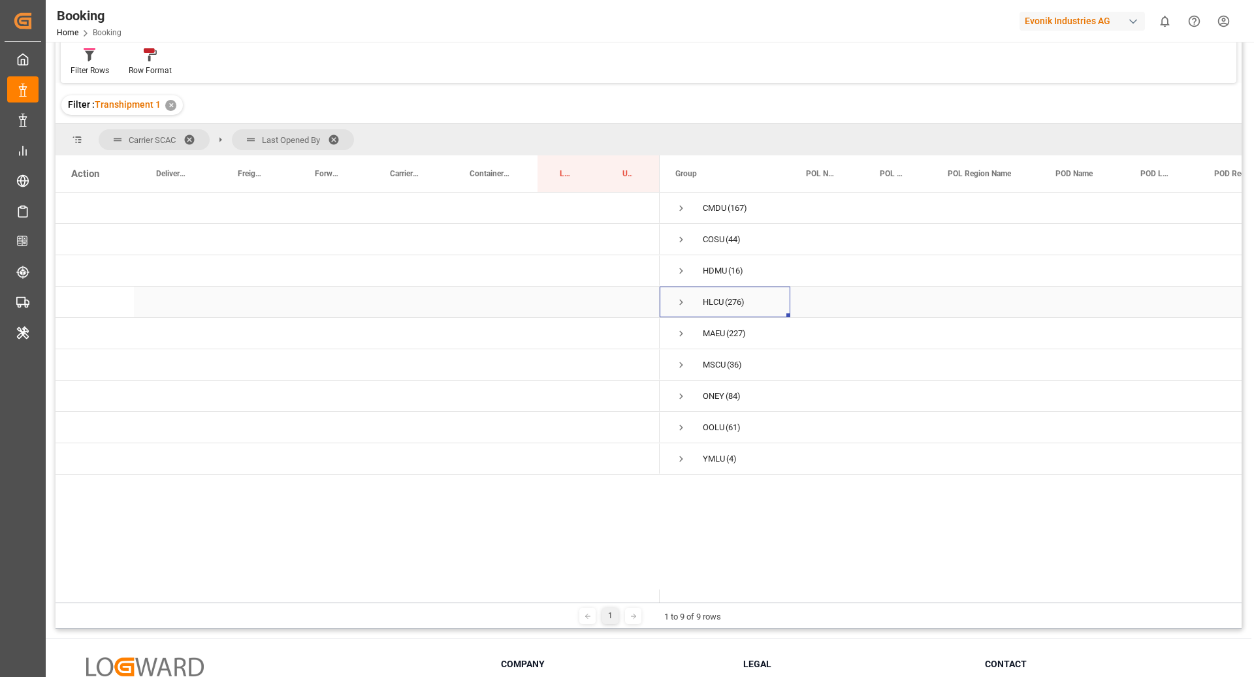
click at [678, 304] on span "Press SPACE to select this row." at bounding box center [681, 302] width 12 height 12
click at [706, 337] on span "Press SPACE to select this row." at bounding box center [709, 334] width 12 height 12
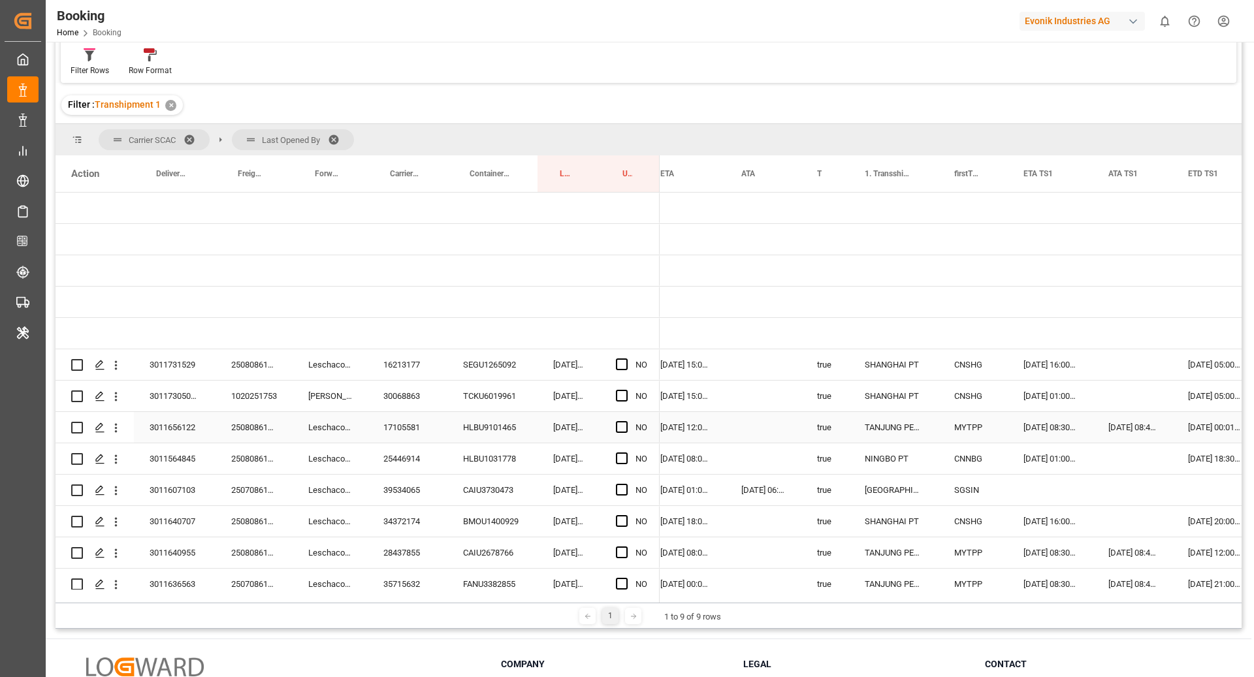
click at [477, 436] on div "HLBU9101465" at bounding box center [492, 427] width 90 height 31
drag, startPoint x: 398, startPoint y: 430, endPoint x: 577, endPoint y: 597, distance: 245.3
click at [398, 430] on div "17105581" at bounding box center [408, 427] width 80 height 31
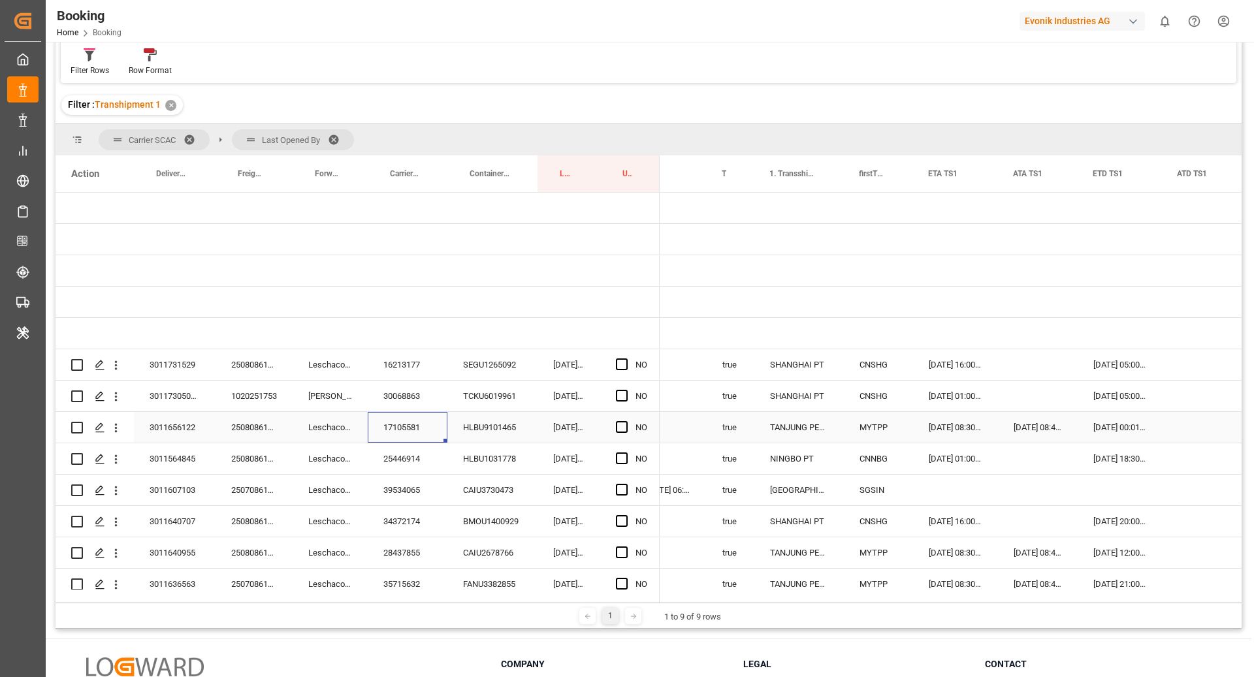
click at [1172, 424] on div "Press SPACE to select this row." at bounding box center [1203, 427] width 85 height 31
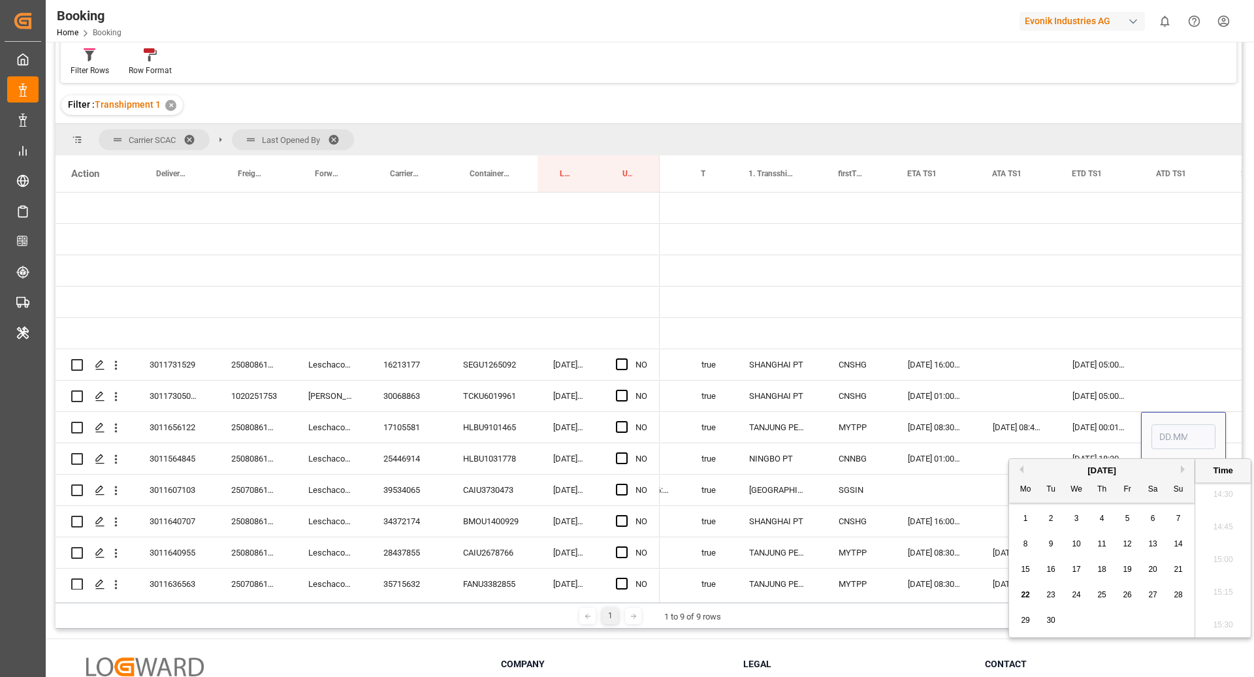
click at [1026, 594] on span "22" at bounding box center [1024, 594] width 8 height 9
type input "[DATE] 00:00"
click at [1035, 423] on div "14.09.2025 08:48:00" at bounding box center [1017, 427] width 80 height 31
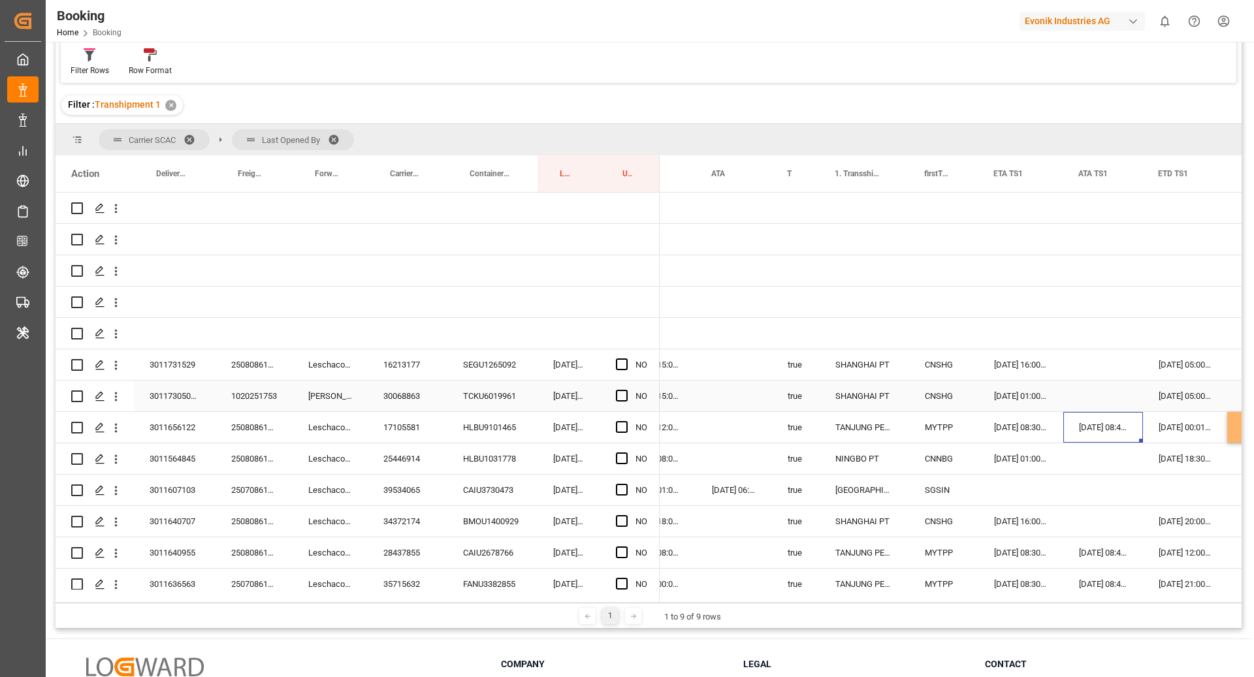
click at [620, 398] on span "Press SPACE to select this row." at bounding box center [622, 396] width 12 height 12
click at [625, 390] on input "Press SPACE to select this row." at bounding box center [625, 390] width 0 height 0
click at [625, 362] on span "Press SPACE to select this row." at bounding box center [622, 364] width 12 height 12
click at [625, 358] on input "Press SPACE to select this row." at bounding box center [625, 358] width 0 height 0
click at [620, 458] on span "Press SPACE to select this row." at bounding box center [622, 458] width 12 height 12
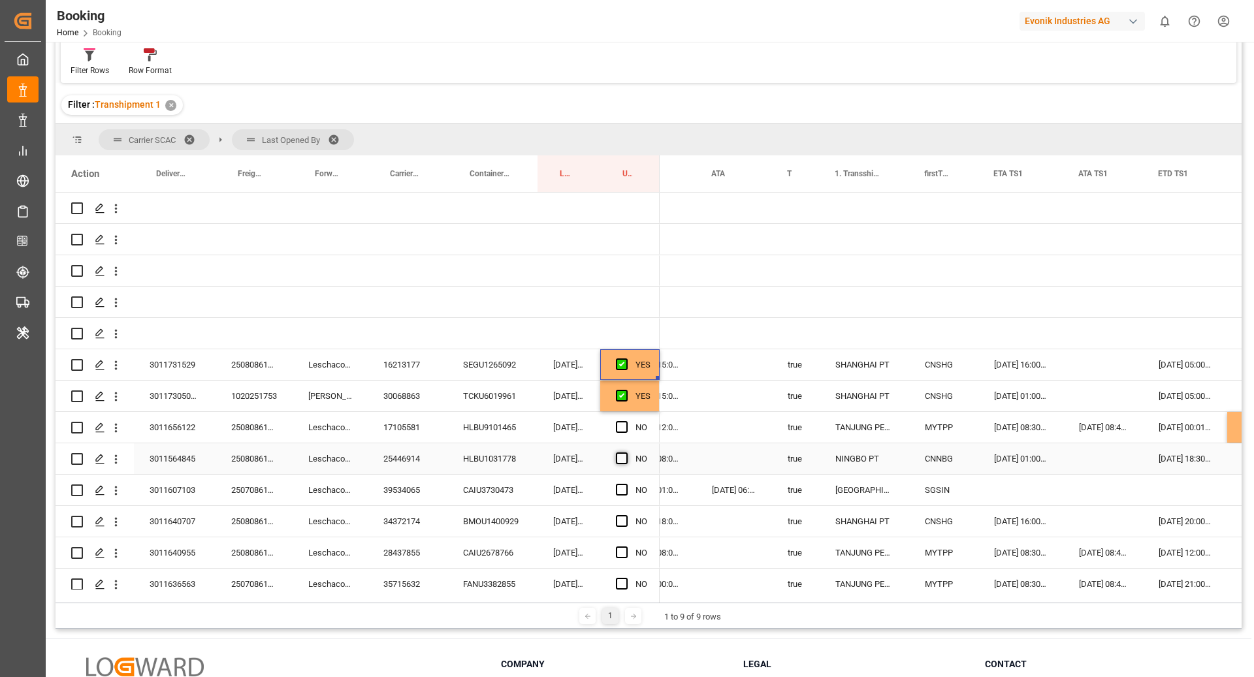
click at [625, 452] on input "Press SPACE to select this row." at bounding box center [625, 452] width 0 height 0
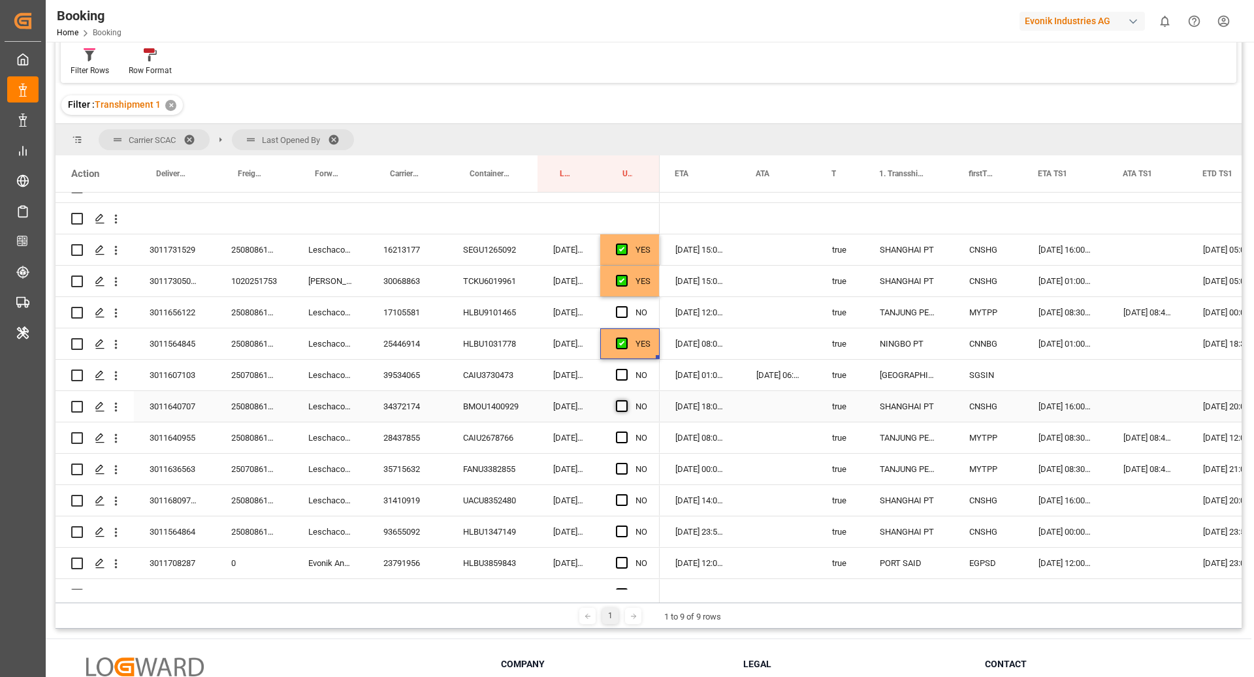
click at [618, 405] on span "Press SPACE to select this row." at bounding box center [622, 406] width 12 height 12
click at [625, 400] on input "Press SPACE to select this row." at bounding box center [625, 400] width 0 height 0
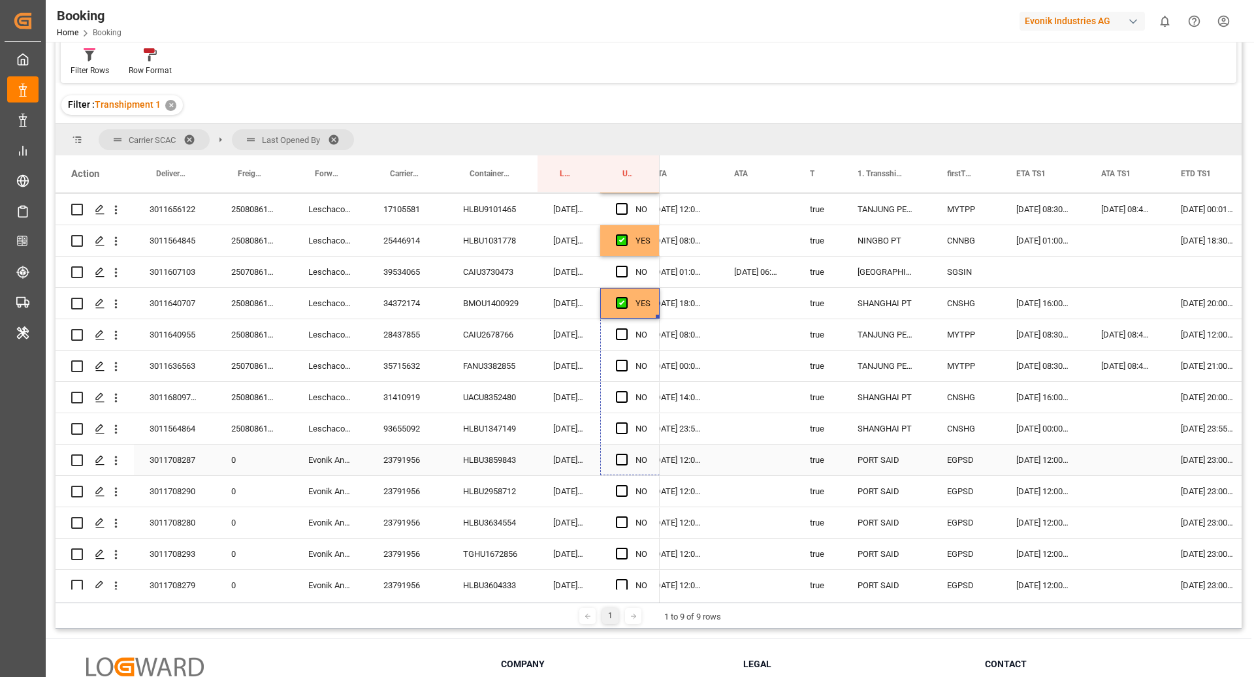
drag, startPoint x: 657, startPoint y: 417, endPoint x: 652, endPoint y: 467, distance: 50.6
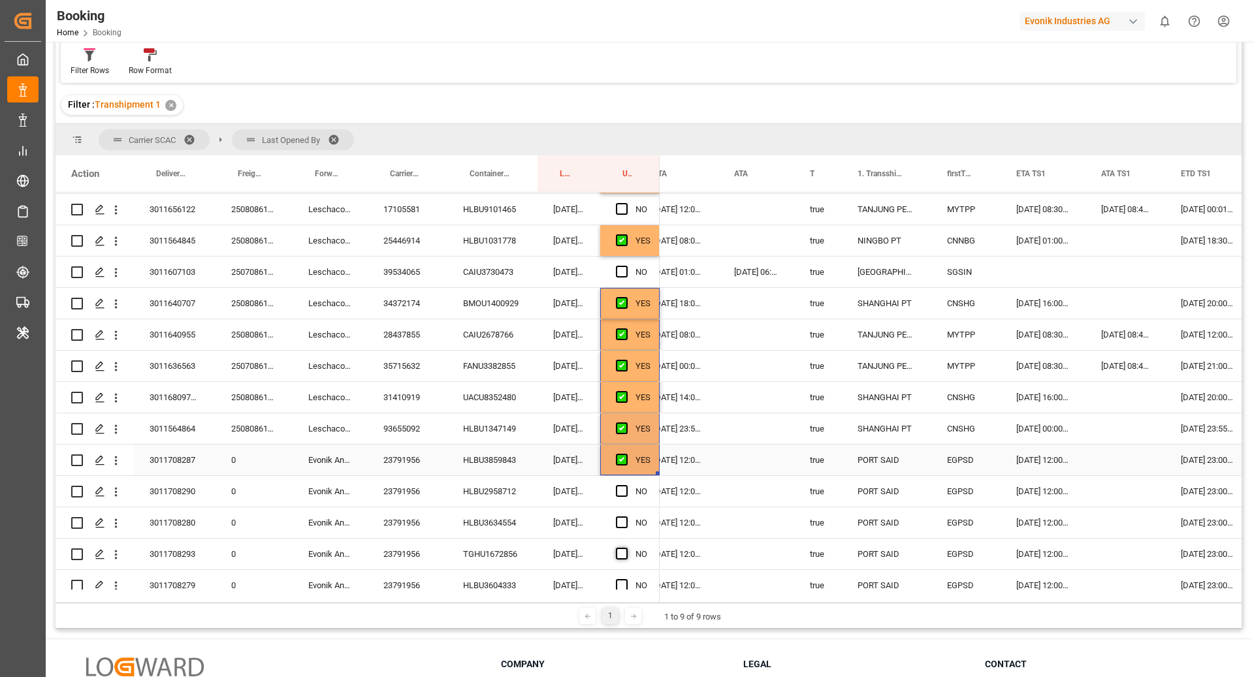
click at [403, 458] on div "23791956" at bounding box center [408, 460] width 80 height 31
click at [475, 467] on div "HLBU3859843" at bounding box center [492, 460] width 90 height 31
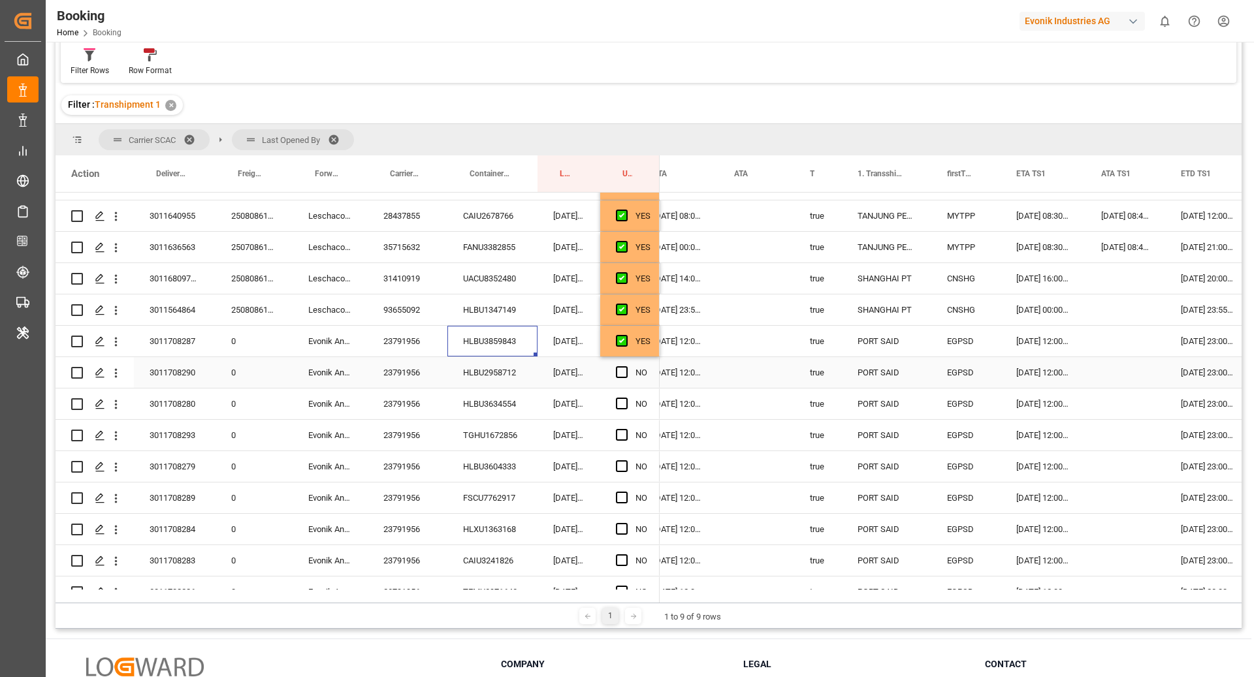
click at [630, 344] on div "Press SPACE to select this row." at bounding box center [626, 341] width 20 height 30
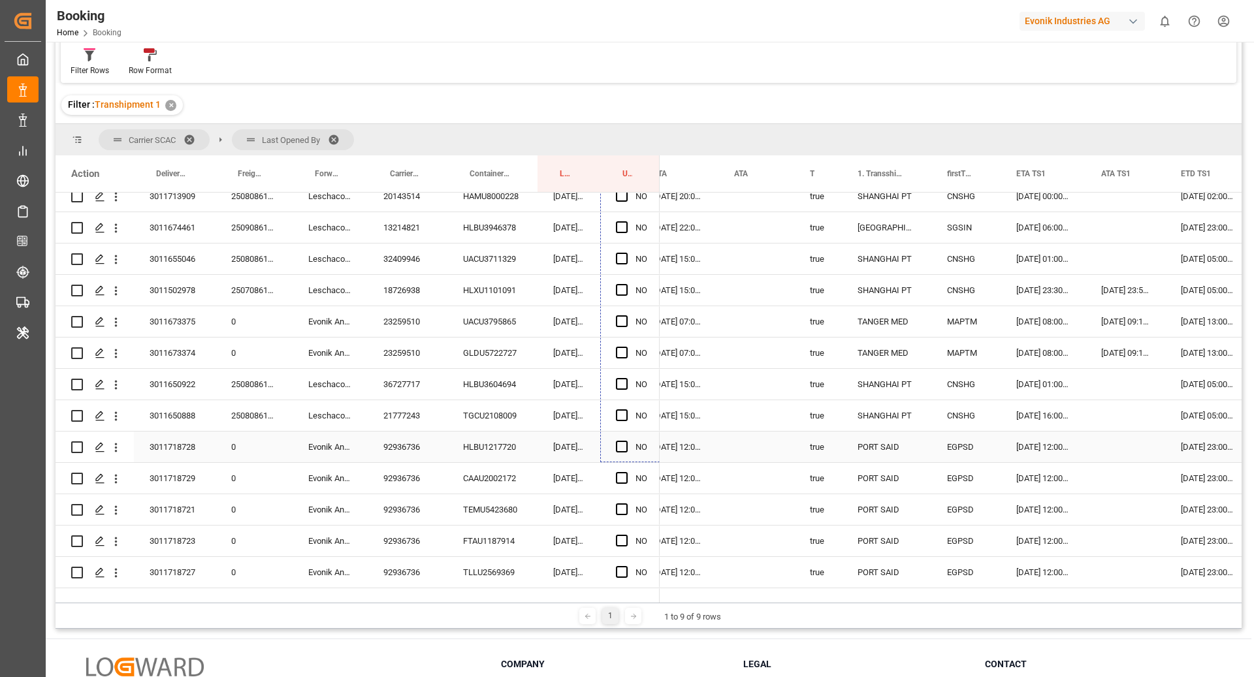
drag, startPoint x: 657, startPoint y: 355, endPoint x: 642, endPoint y: 439, distance: 86.2
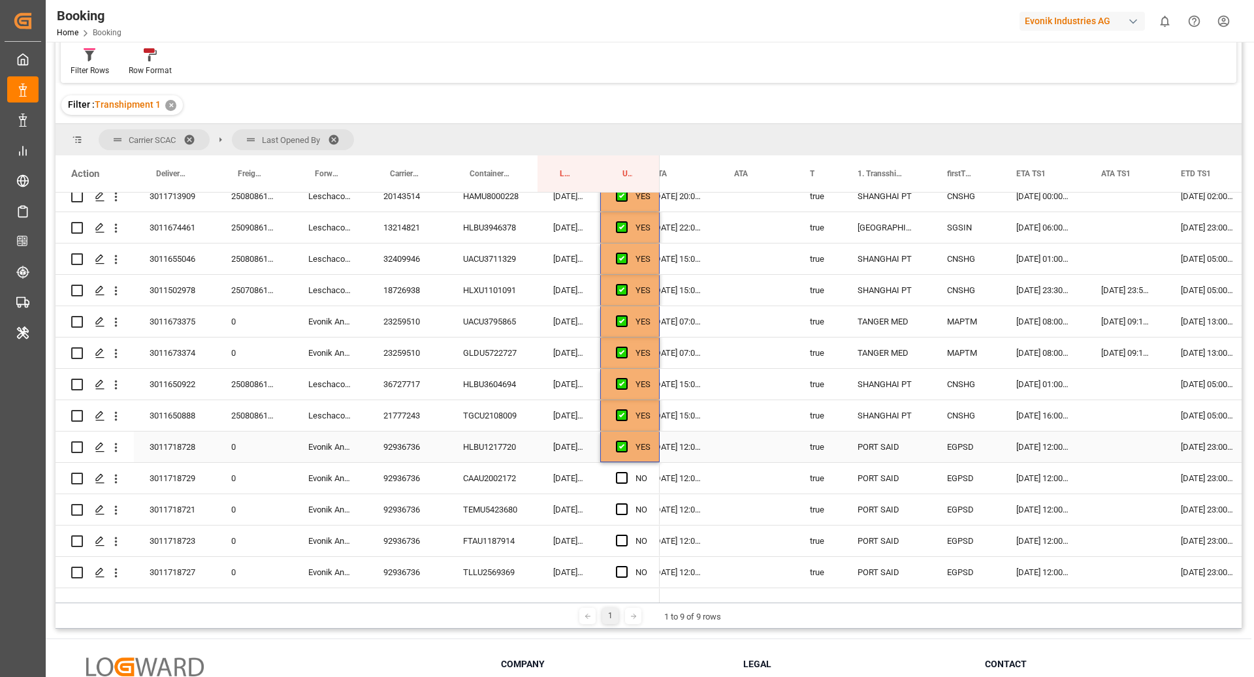
click at [515, 455] on div "HLBU1217720" at bounding box center [492, 447] width 90 height 31
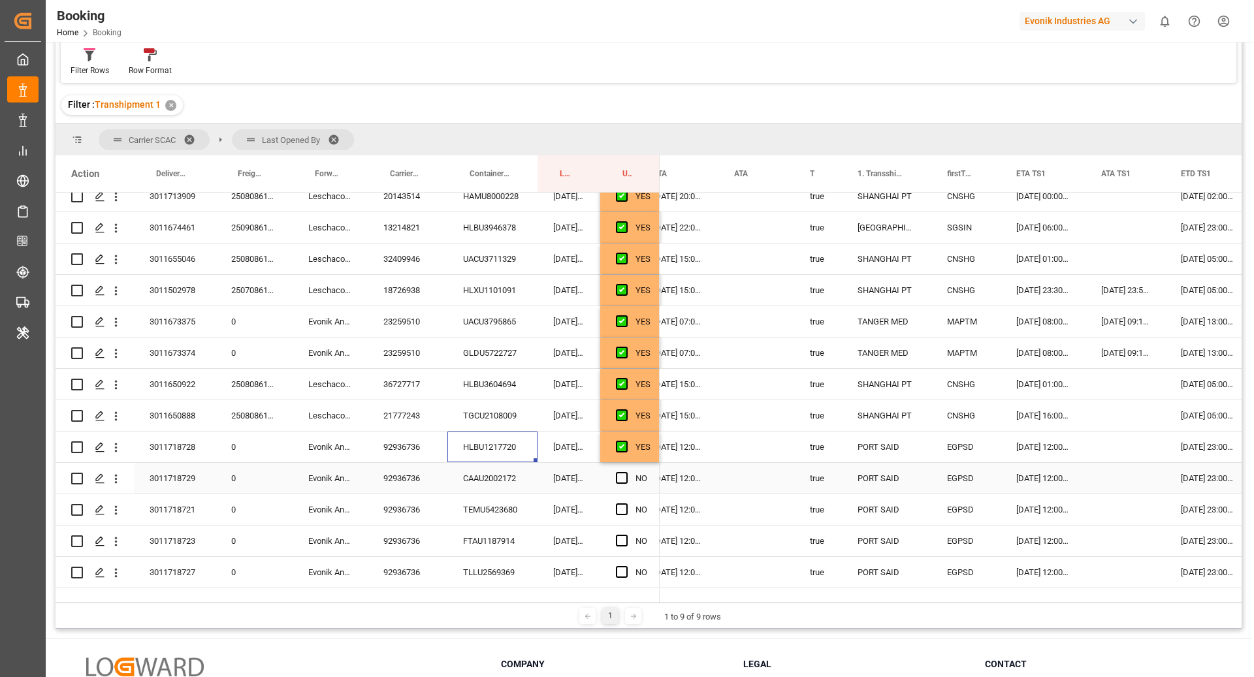
click at [420, 452] on div "92936736" at bounding box center [408, 447] width 80 height 31
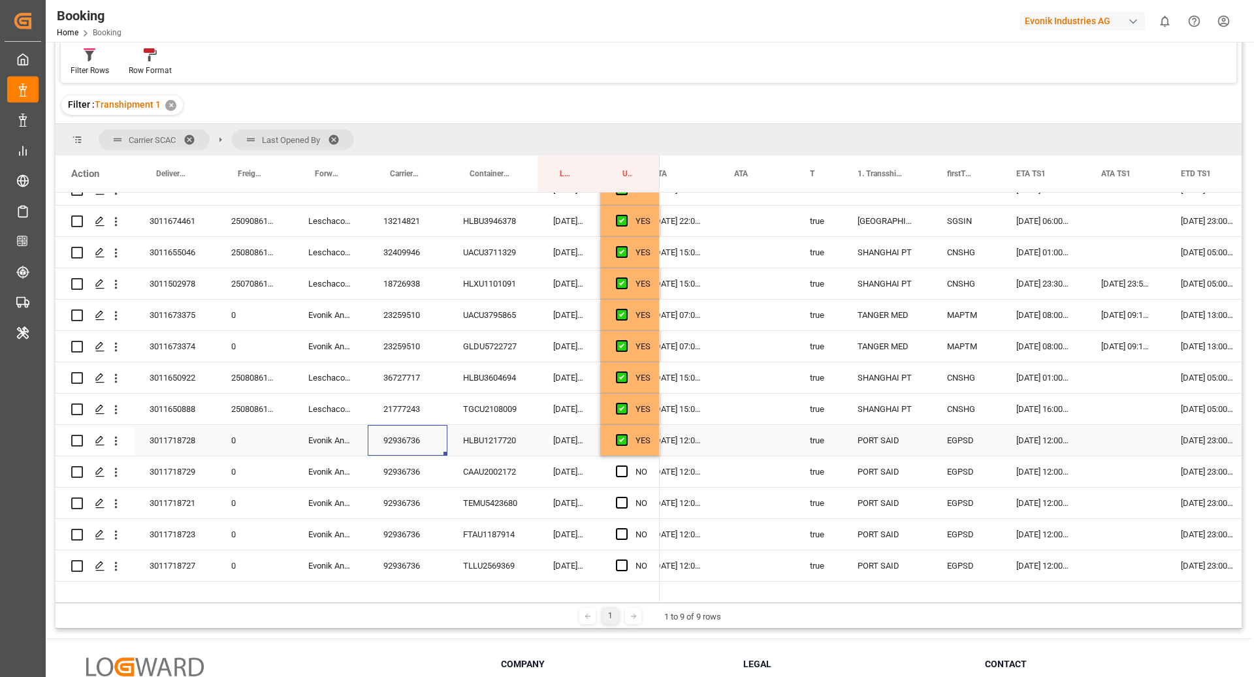
scroll to position [774, 0]
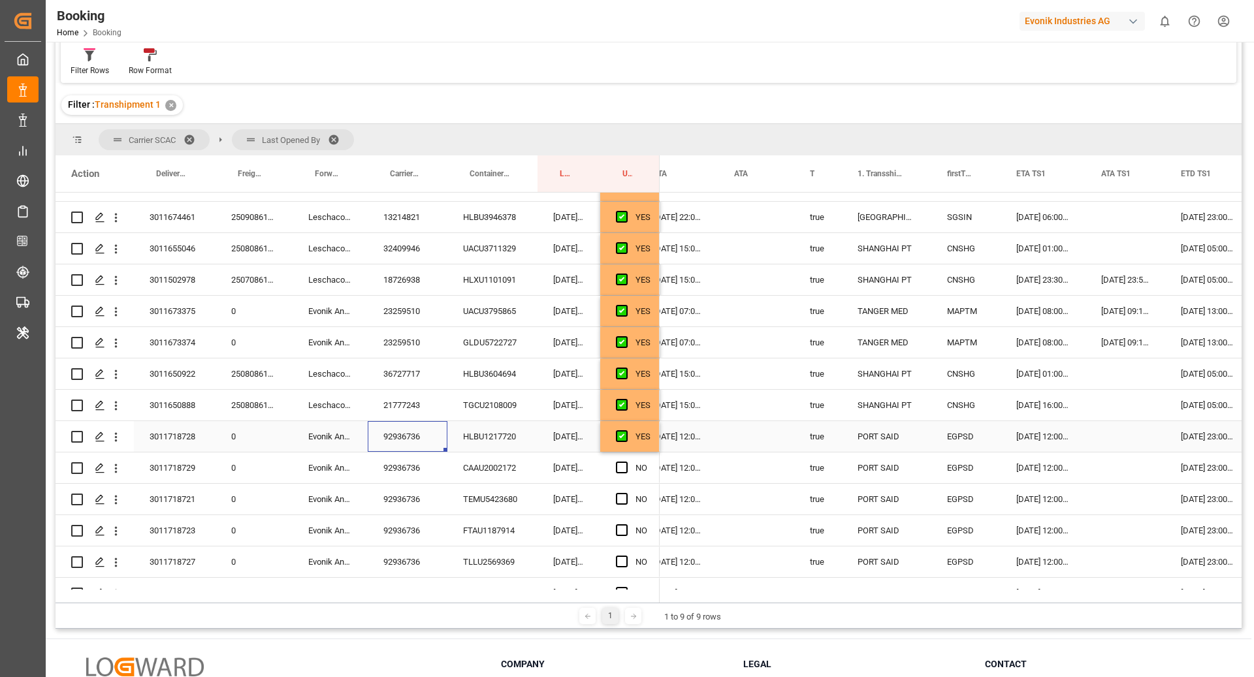
click at [622, 434] on span "Press SPACE to select this row." at bounding box center [622, 436] width 12 height 12
click at [625, 430] on input "Press SPACE to select this row." at bounding box center [625, 430] width 0 height 0
click at [622, 436] on span "Press SPACE to select this row." at bounding box center [622, 436] width 12 height 12
click at [625, 430] on input "Press SPACE to select this row." at bounding box center [625, 430] width 0 height 0
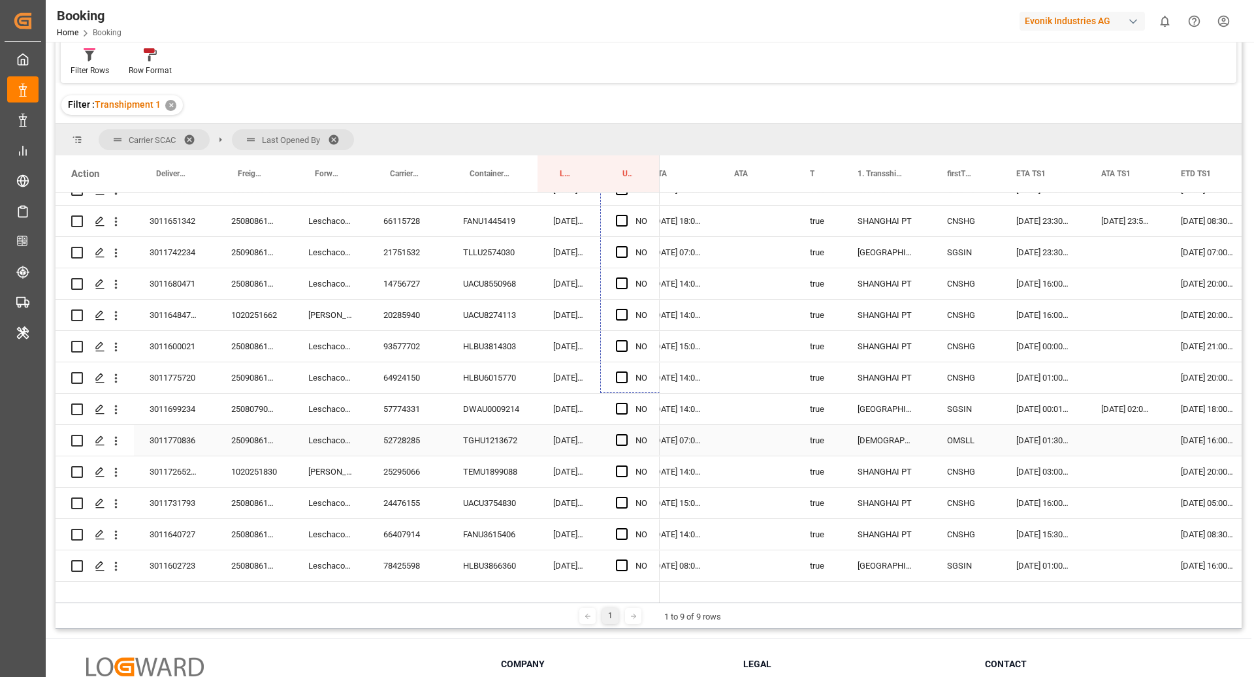
scroll to position [1342, 0]
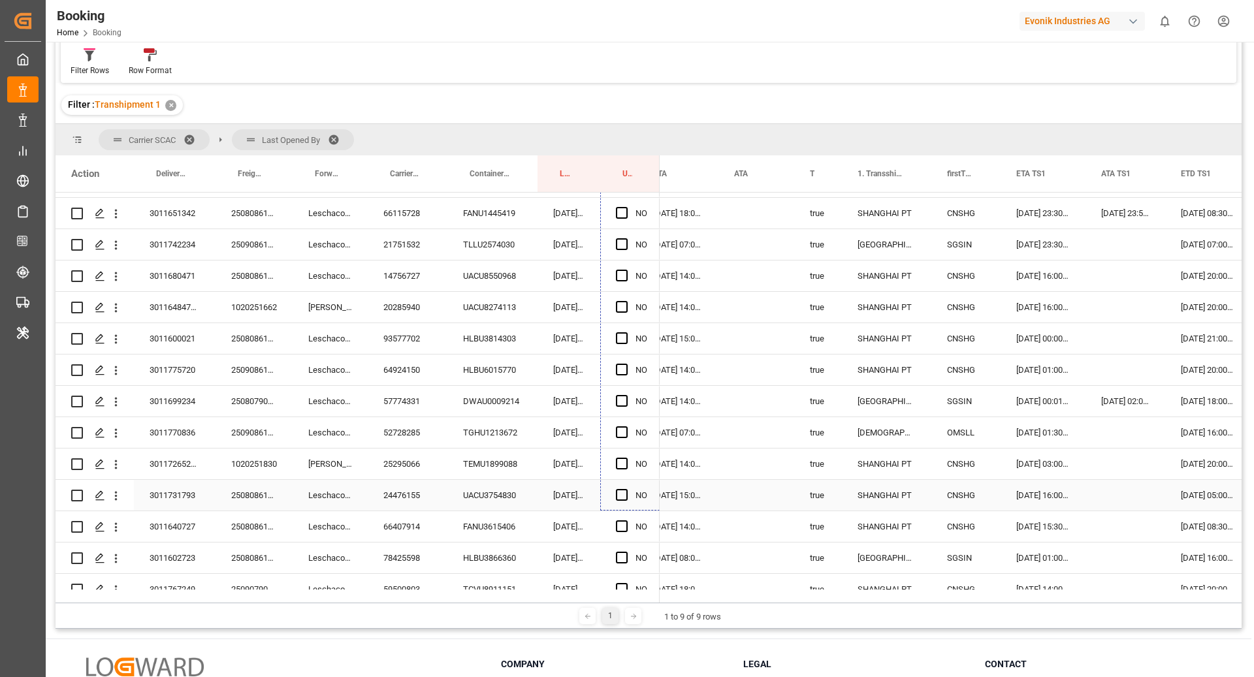
drag, startPoint x: 655, startPoint y: 450, endPoint x: 645, endPoint y: 496, distance: 46.9
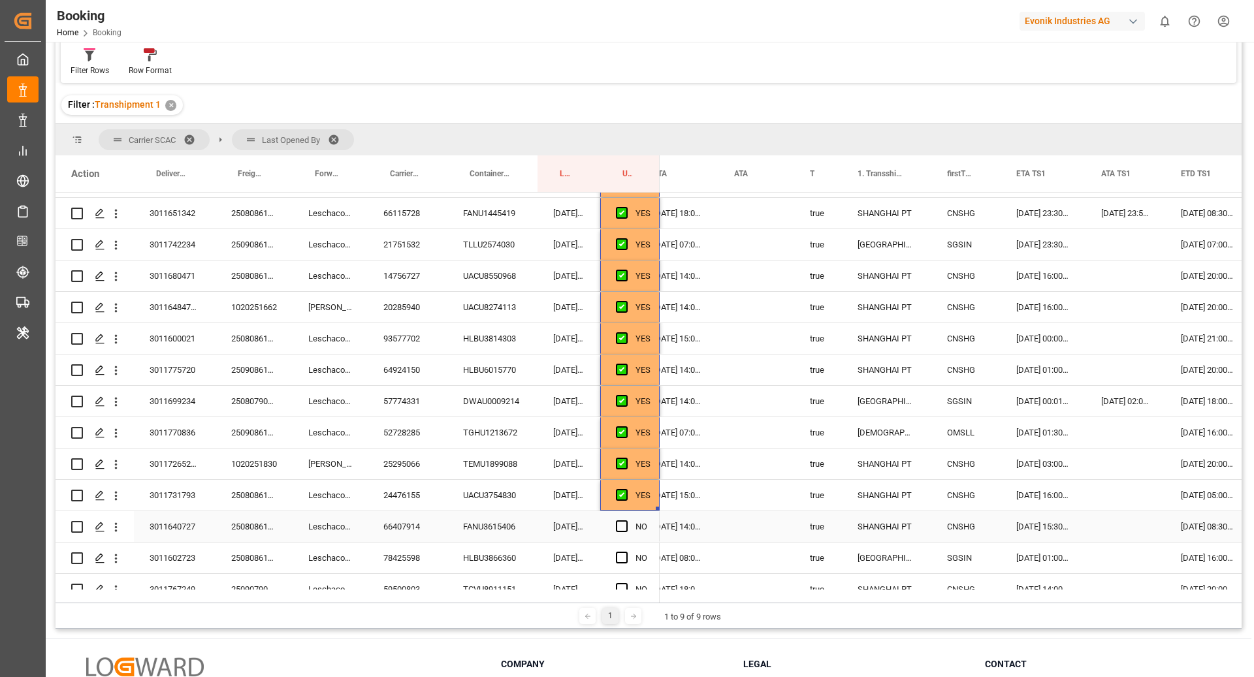
click at [440, 537] on div "66407914" at bounding box center [408, 526] width 80 height 31
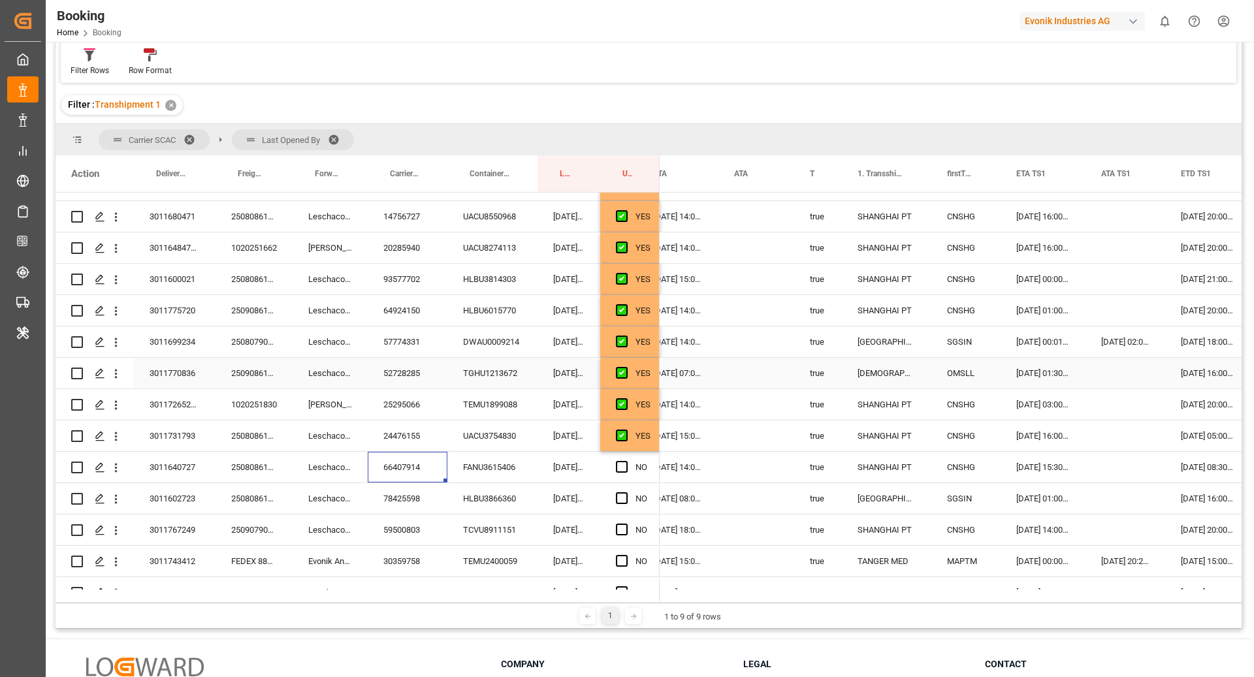
scroll to position [1403, 0]
click at [118, 471] on icon "open menu" at bounding box center [116, 467] width 14 height 14
click at [172, 492] on span "Open in new tab" at bounding box center [201, 494] width 119 height 14
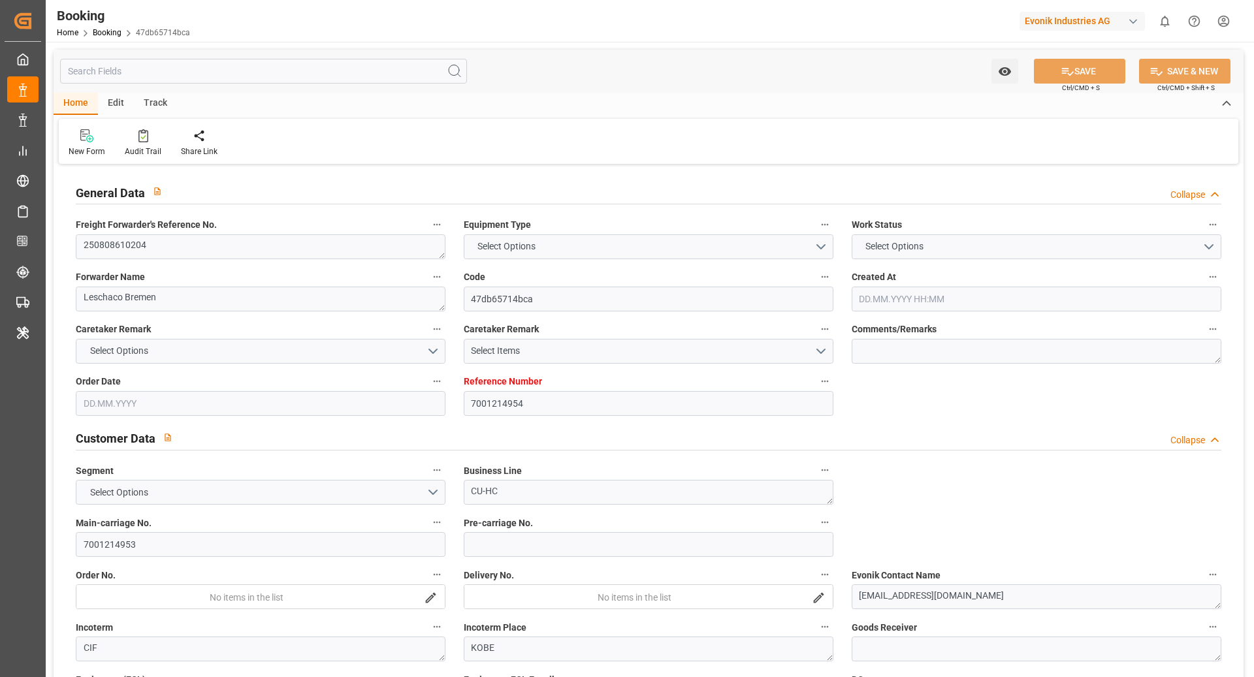
type textarea "250808610204"
type textarea "Leschaco Bremen"
type input "47db65714bca"
type input "7001214954"
type textarea "CU-HC"
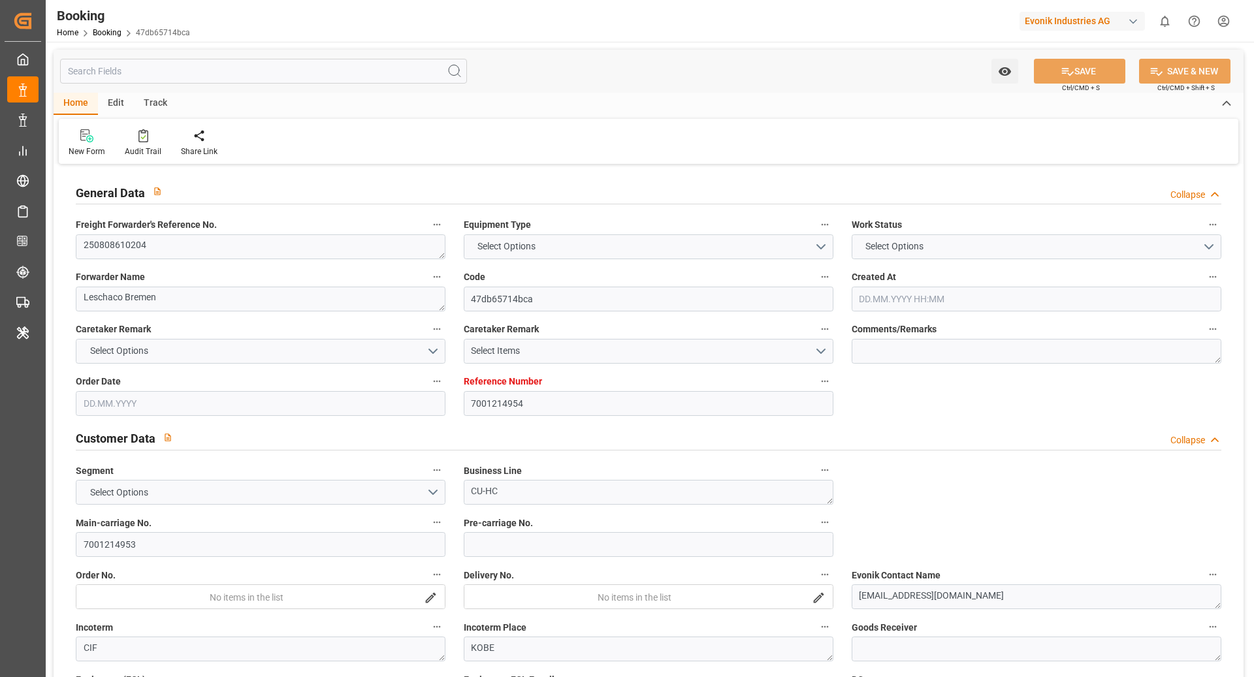
type input "7001214953"
type textarea "[EMAIL_ADDRESS][DOMAIN_NAME]"
type textarea "CIF"
type textarea "KOBE"
type textarea "[GEOGRAPHIC_DATA]"
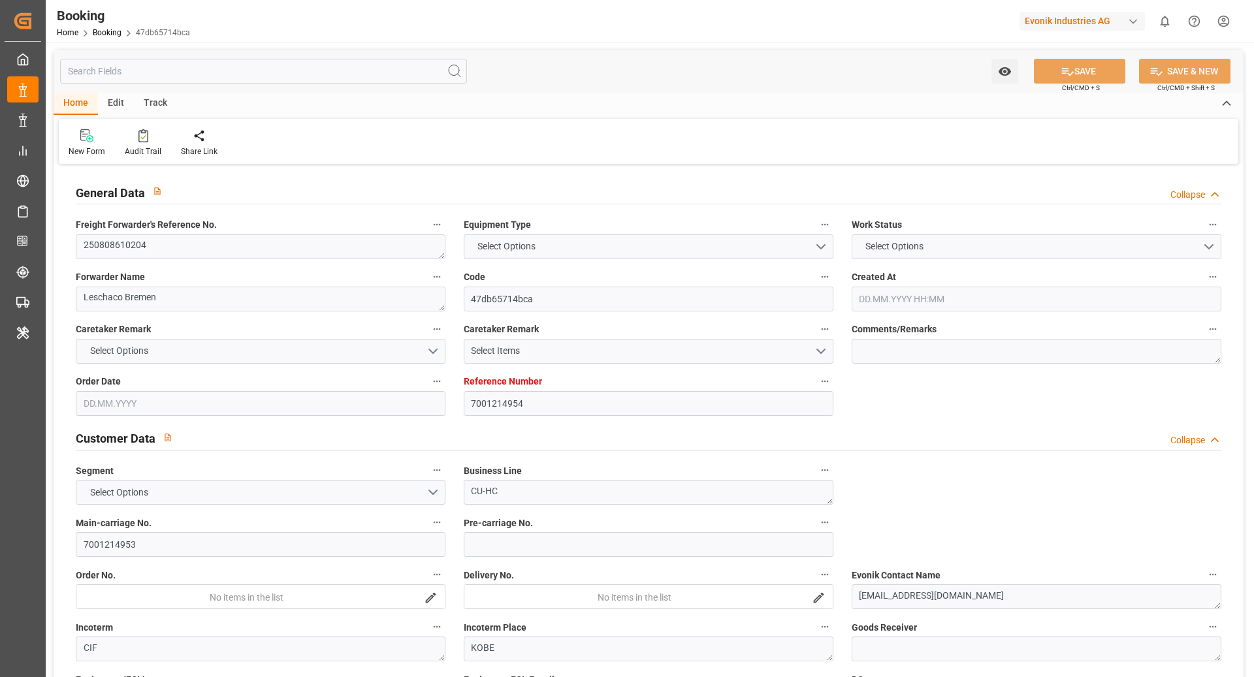
type textarea "FANU3615406"
type input "MADRID MAERSK"
type input "HLCU"
type textarea "66407914"
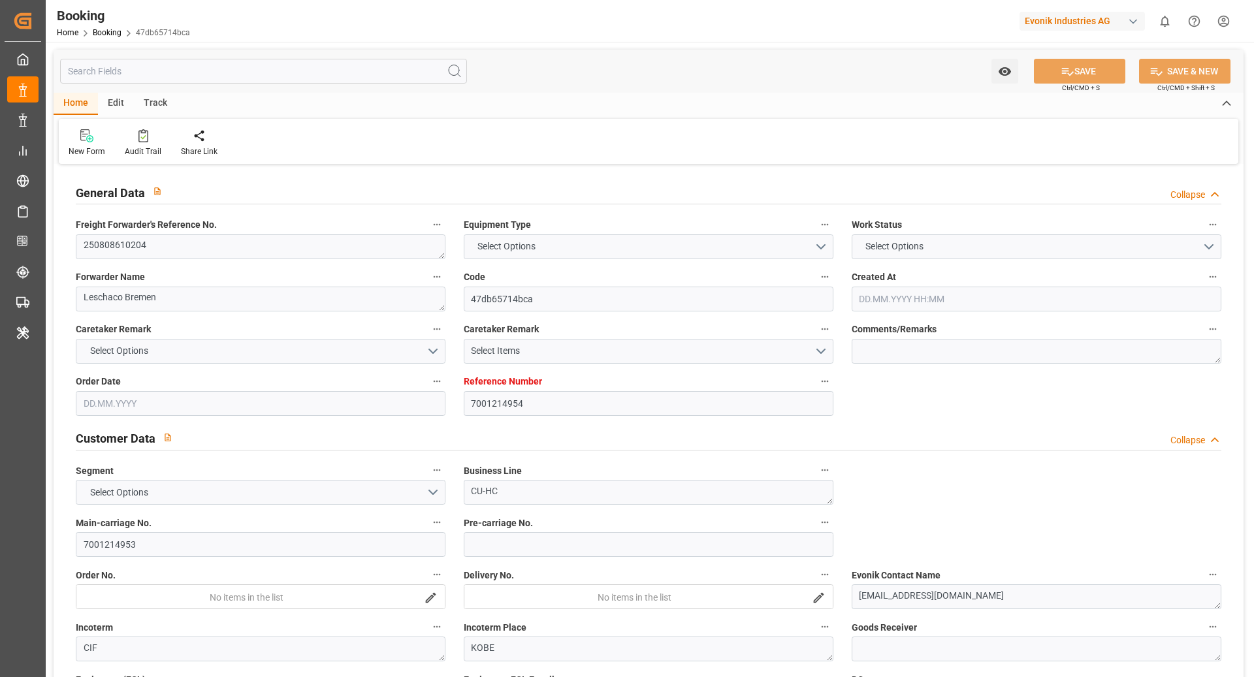
type input "[GEOGRAPHIC_DATA]"
type input "Kobe"
type input "SHANGHAI PT"
type textarea "vesselName"
type textarea "INPUT_Evonik_Seeburger_IFTSTA_1003132501_20250910085320743.edi"
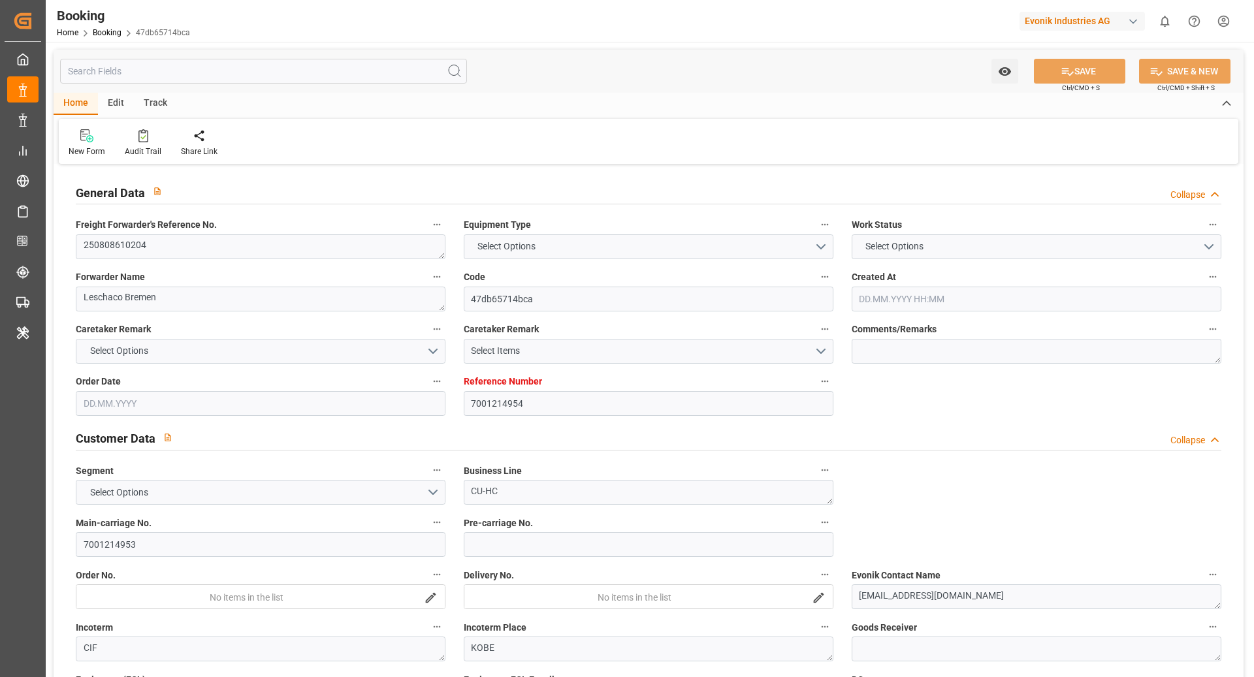
type textarea "NWC/[GEOGRAPHIC_DATA] [GEOGRAPHIC_DATA] Continent / [GEOGRAPHIC_DATA]-HC"
type textarea "INPUT_Evonik_Seeburger_IFTMIN_1002928446_20250707110720325.edi,INPUT_Evonik_See…"
type textarea "1003132501"
type textarea "Logward System"
type textarea "businessDivision-businessLine-"
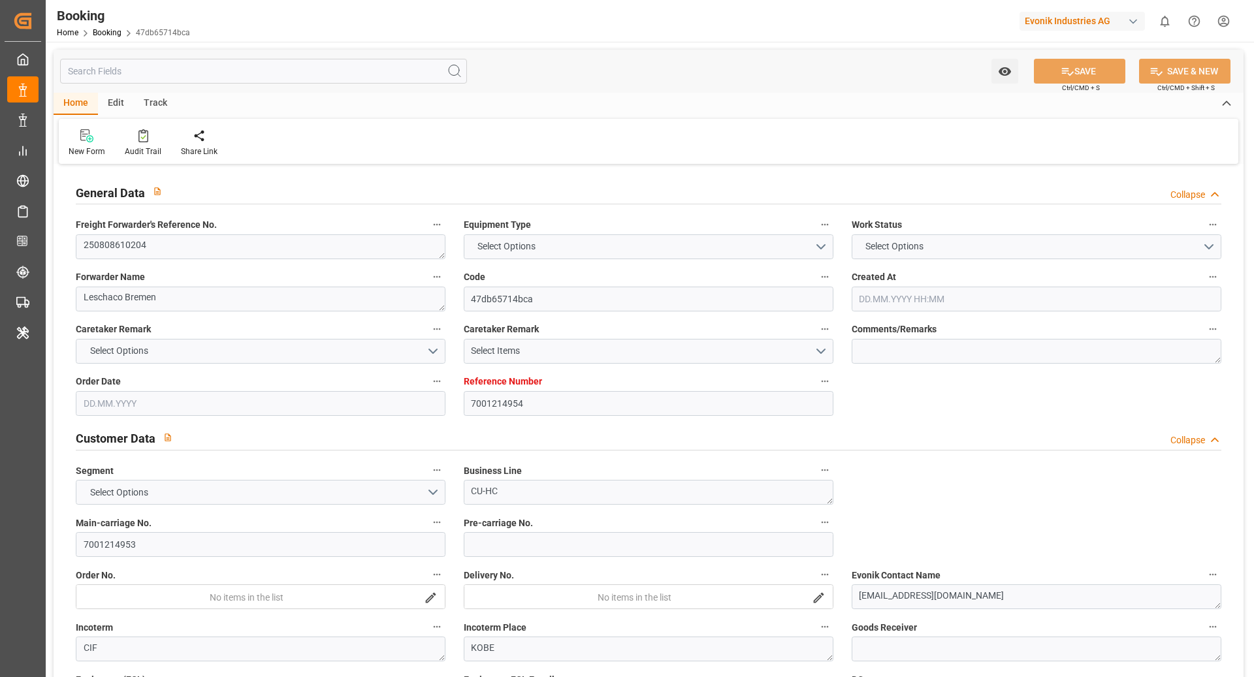
type textarea "IFTSTA"
type textarea "a011t00000LcJC5AAN"
type textarea "Yes"
type input "[GEOGRAPHIC_DATA]"
type input "KOBE"
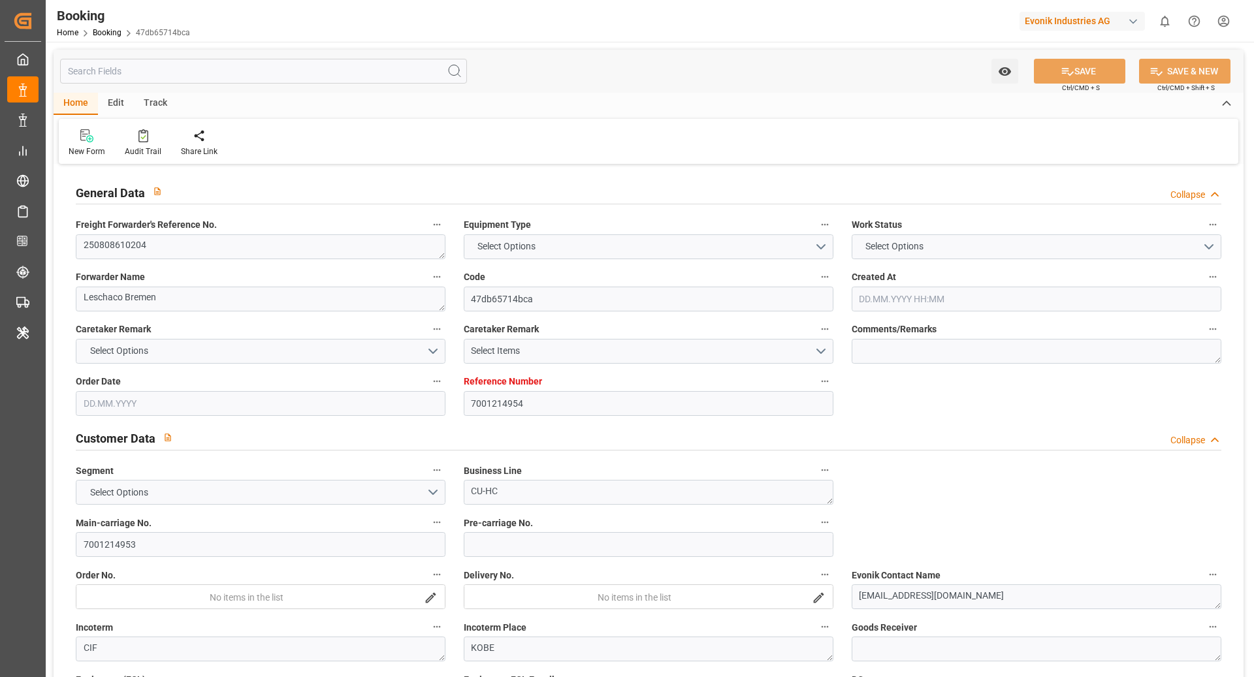
type input "[GEOGRAPHIC_DATA]"
type input "DE"
type input "TRUCK"
type input "[GEOGRAPHIC_DATA]"
type input "DE"
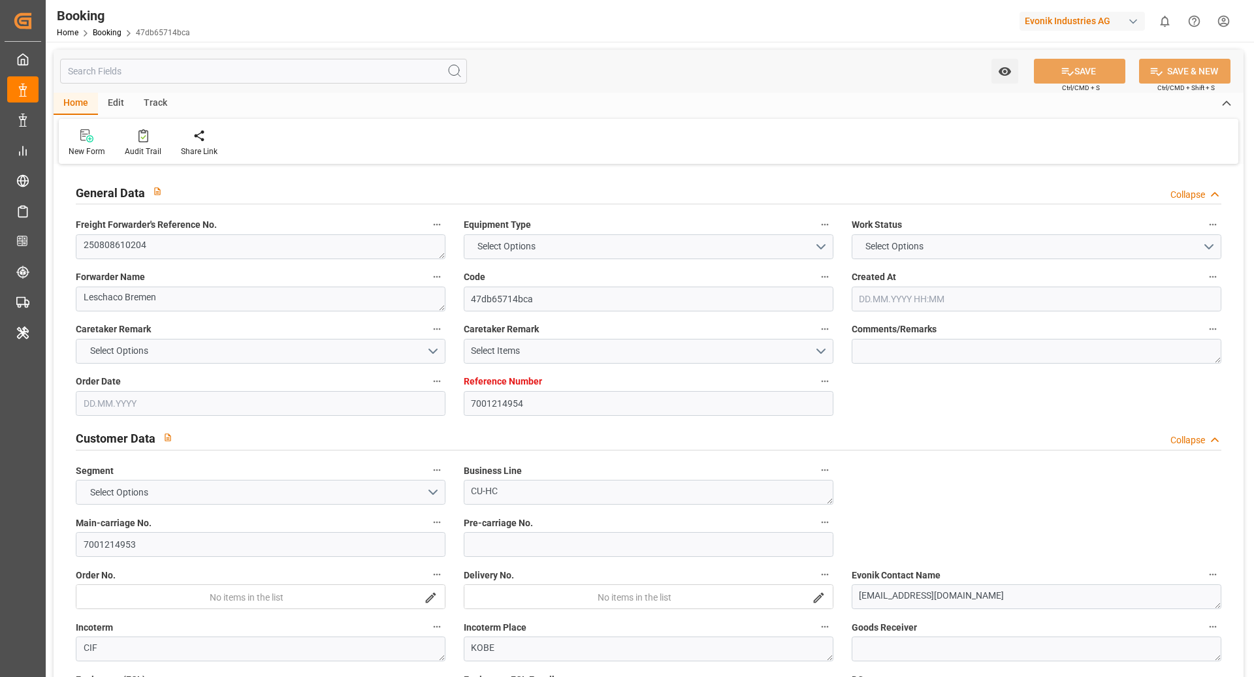
type input "BARGE"
type input "532E"
type input "VESSEL"
type input "VIRGO"
type input "539N"
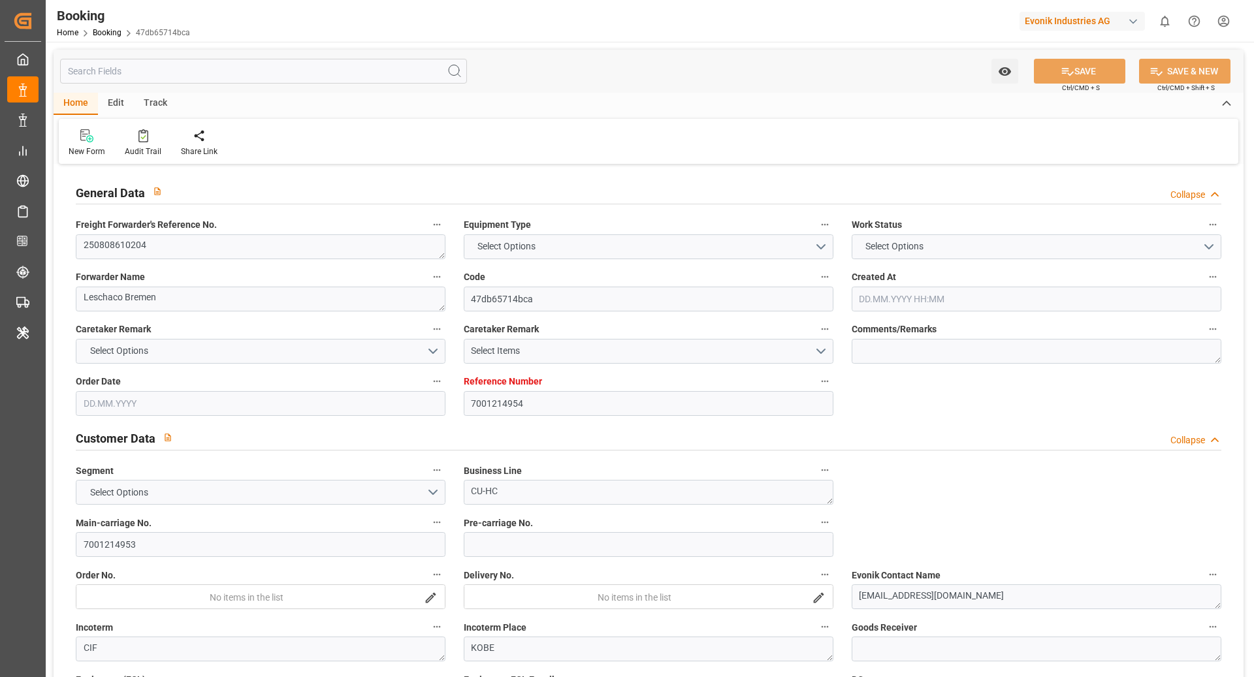
type input "MAERSK [US_STATE]"
type input "TRUCK"
type input "7001214954"
type input "9778791"
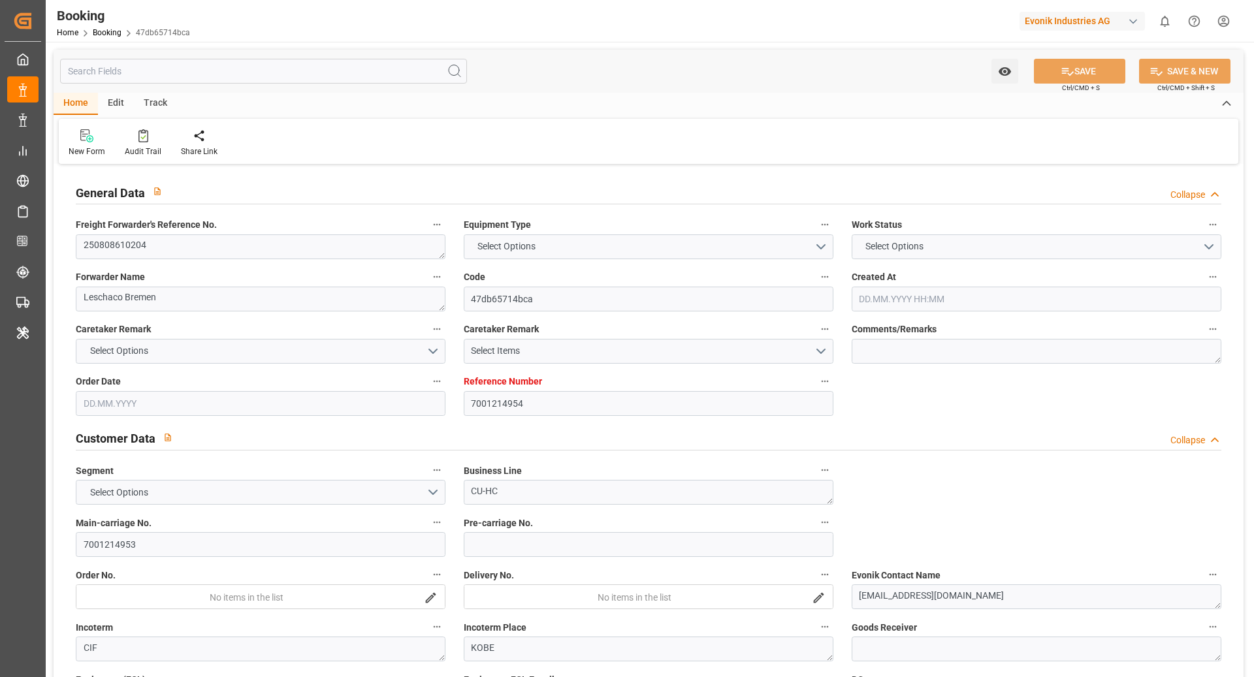
type input "Hapag [PERSON_NAME]"
type input "Hapag Lloyd Aktiengesellschaft"
type input "NLRTM"
type input "JPUKB"
type input "CNSHG"
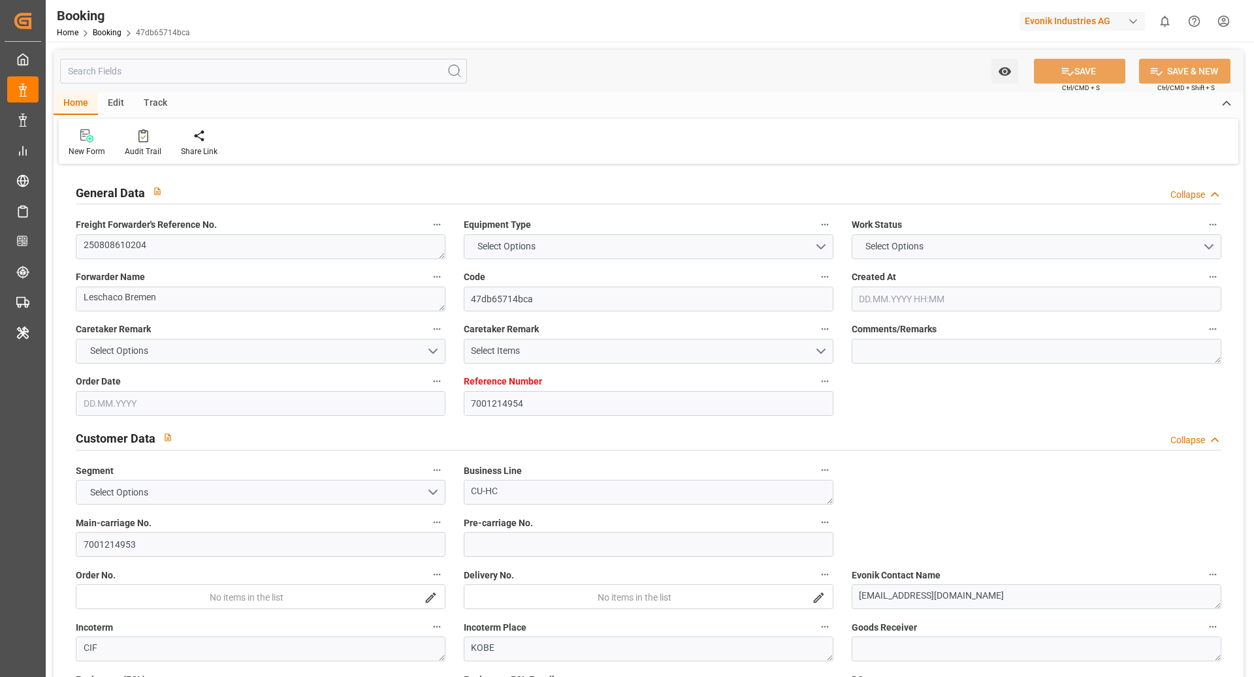
type input "0"
type input "NLRTM"
type input "JPUKB"
type input "9430765"
type input "9235531"
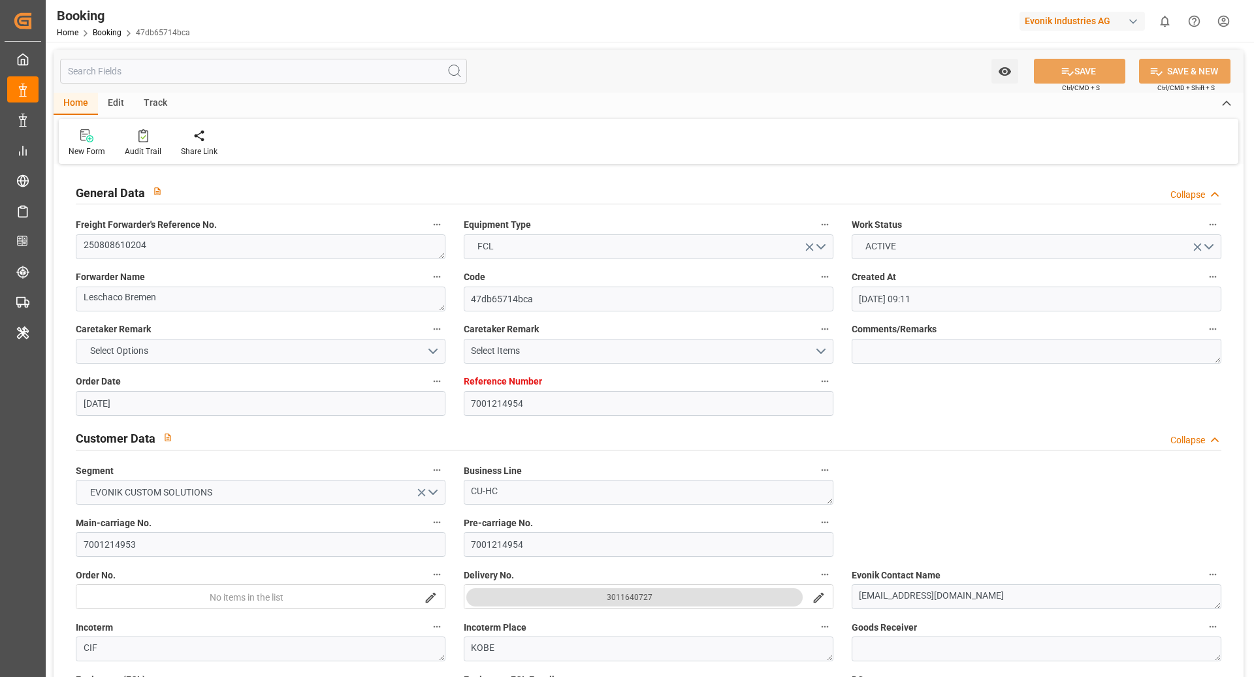
type input "[DATE] 09:11"
type input "[DATE]"
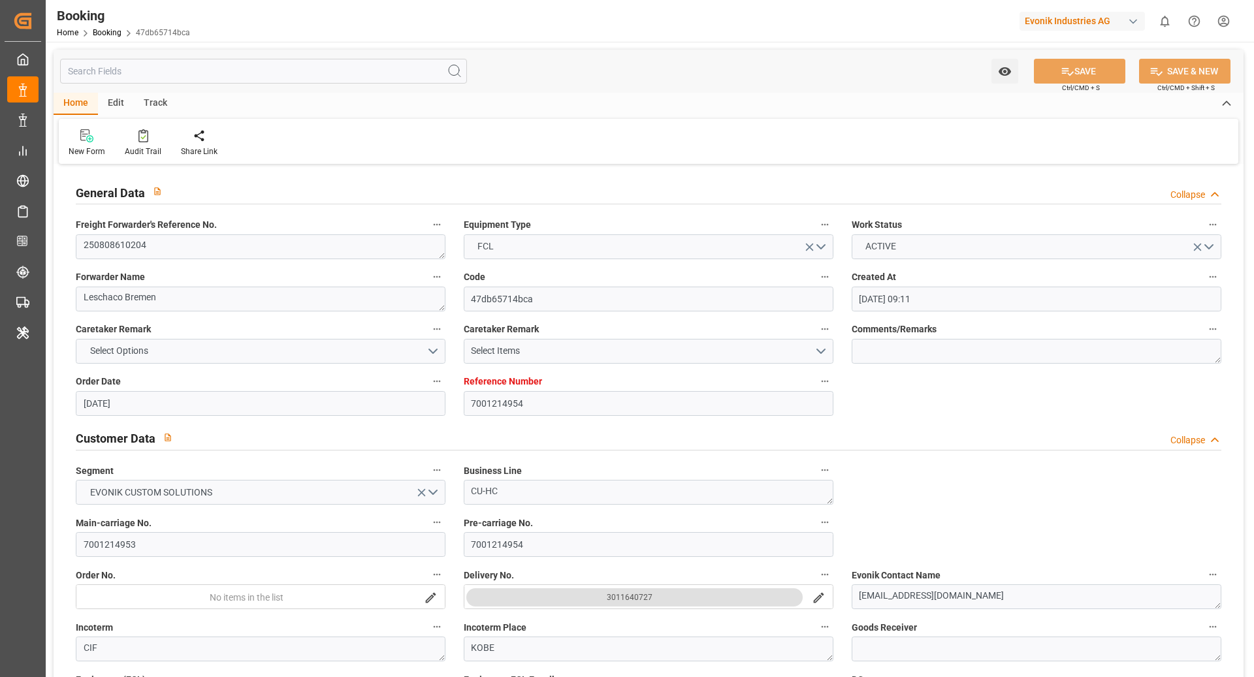
type input "[DATE]"
type input "[DATE] 00:00"
type input "[DATE] 10:00"
type input "[DATE] 10:32"
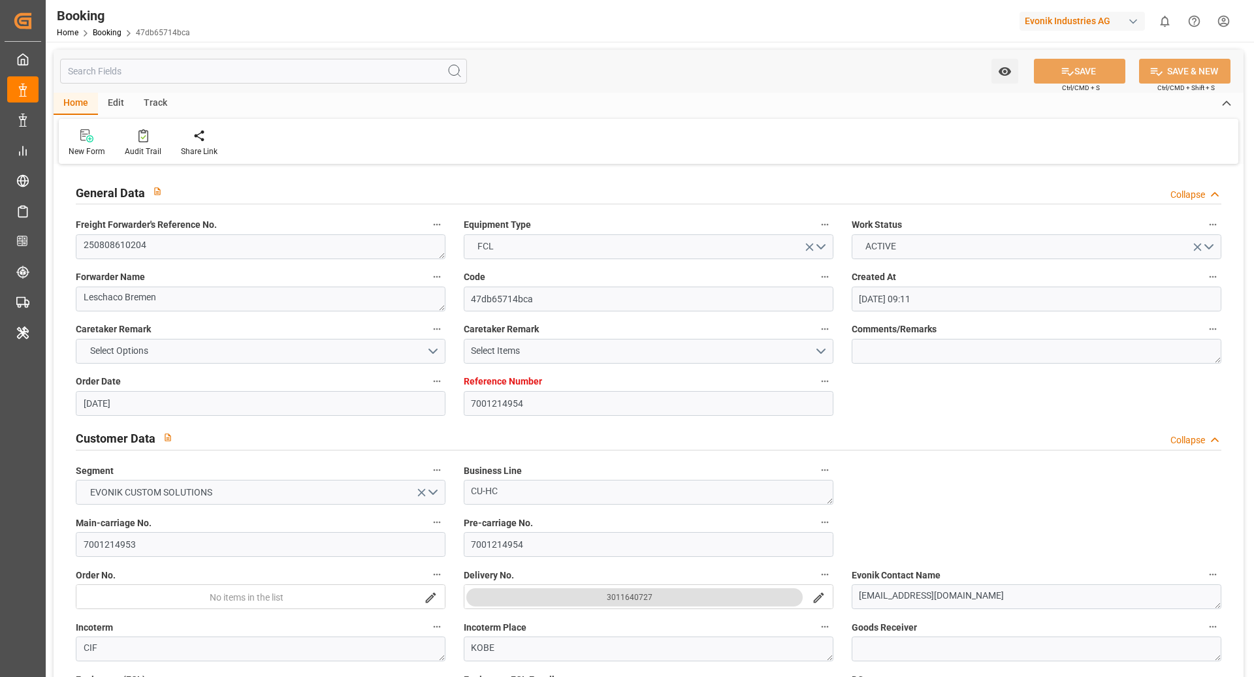
type input "[DATE] 14:00"
type input "[DATE] 00:00"
type input "[DATE] 15:30"
type input "[DATE] 00:00"
type input "[DATE] 08:30"
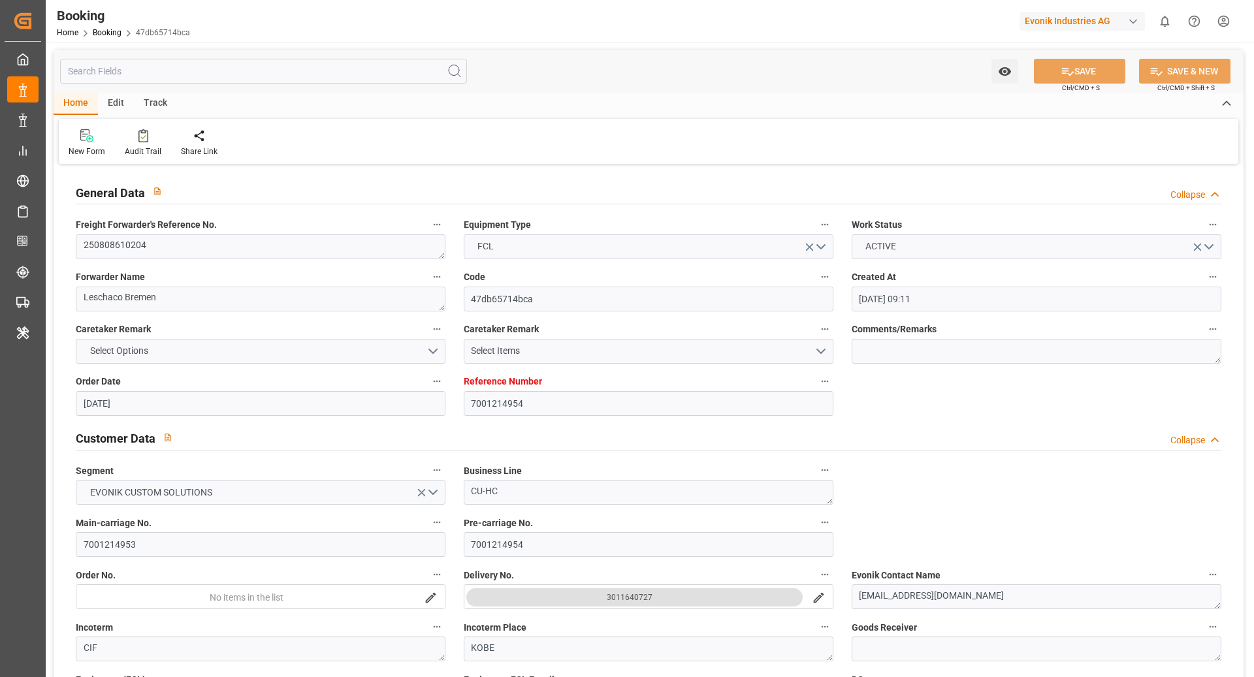
type input "[DATE] 00:00"
type input "[DATE]"
type input "[DATE] 14:50"
type input "[DATE]"
type input "[DATE] 11:02"
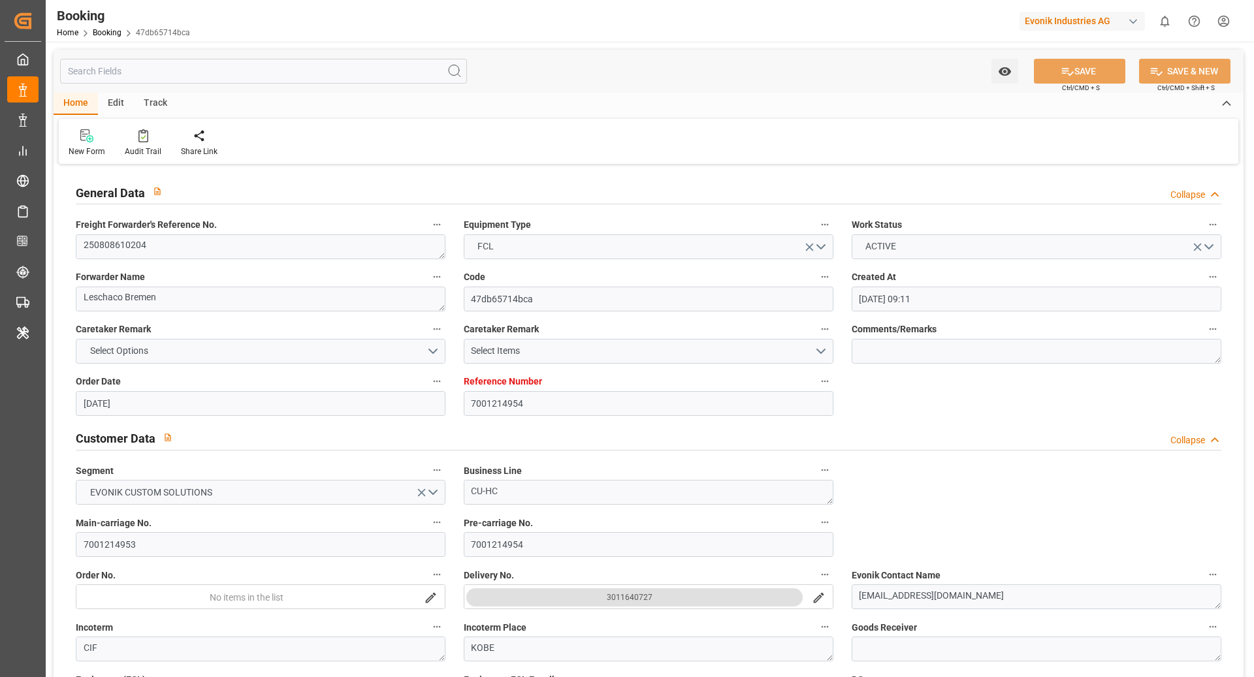
type input "[DATE] 11:02"
type input "[DATE] 16:30"
type input "[DATE] 12:16"
type input "[DATE] 11:00"
type input "[DATE] 19:30"
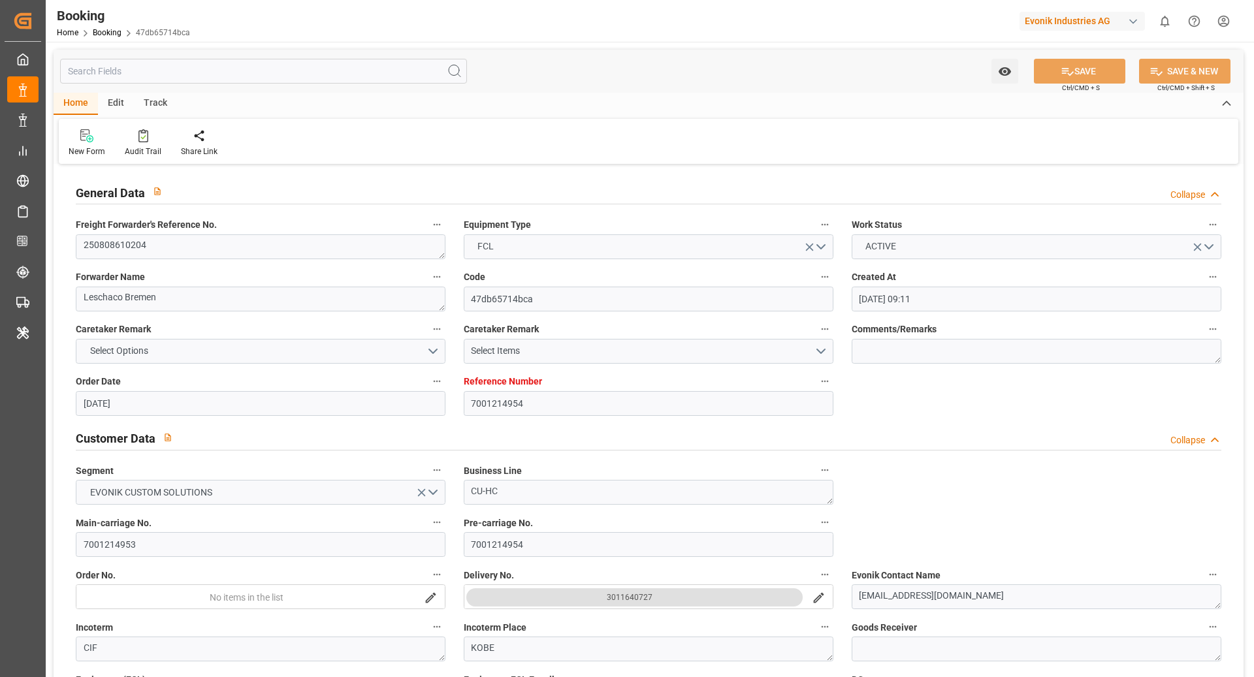
type input "[DATE] 12:00"
type input "[DATE] 16:29"
type input "[DATE] 14:00"
type input "[DATE] 11:09"
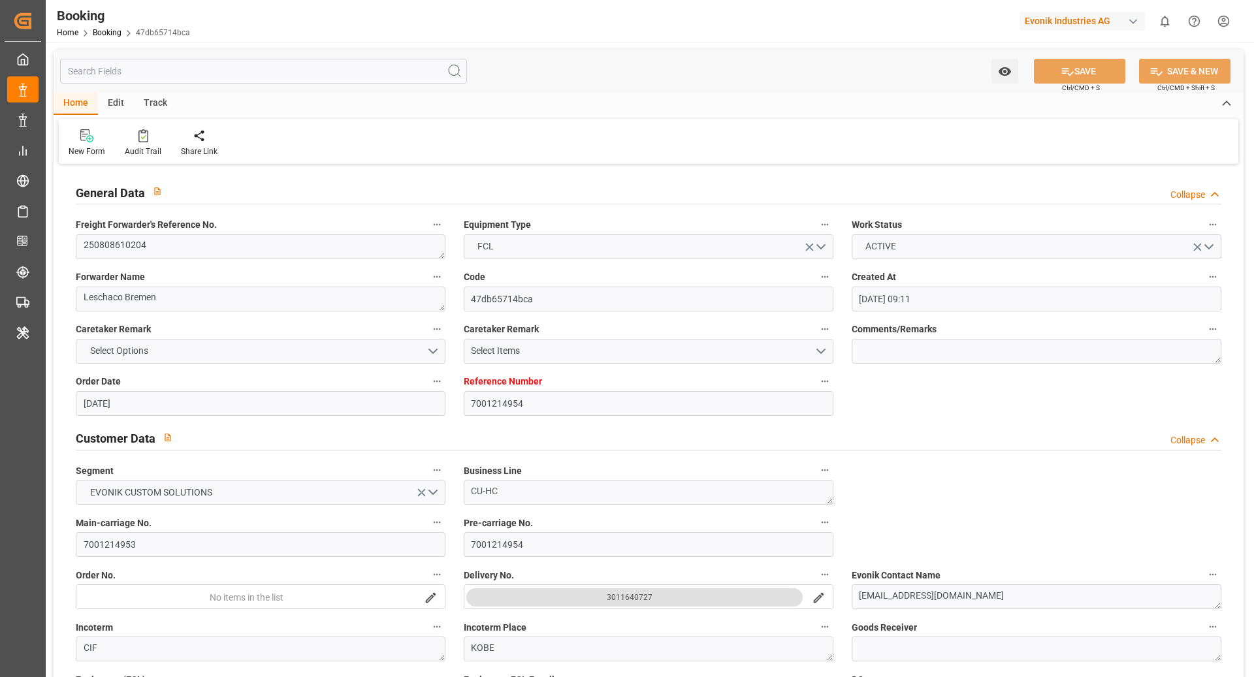
type input "[DATE] 15:30"
type input "[DATE] 15:49"
type input "[DATE] 00:57"
type input "[DATE] 08:30"
type input "[DATE] 14:00"
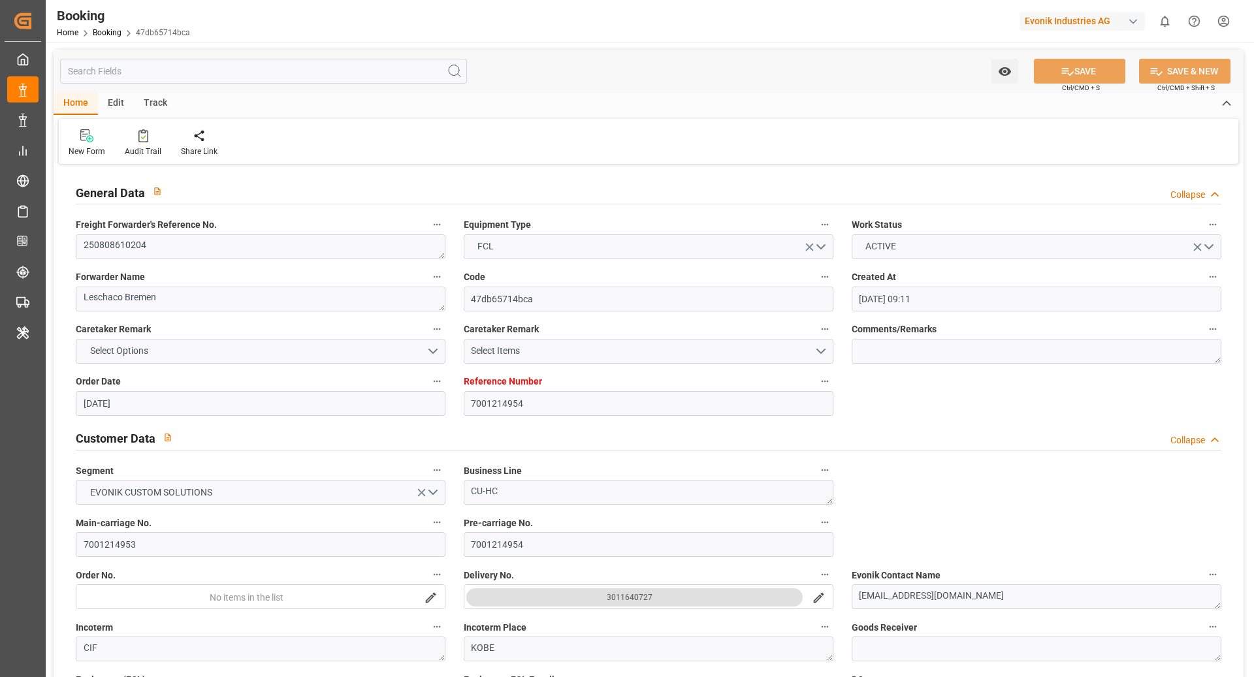
type input "[DATE] 21:01"
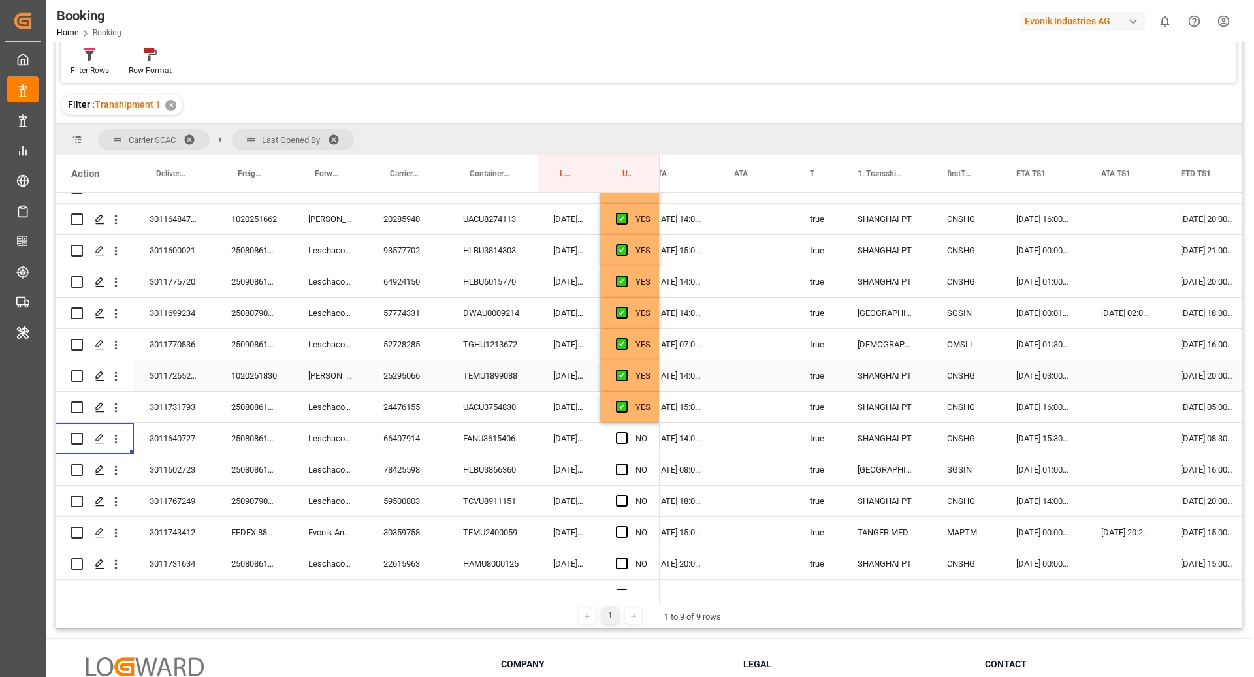
scroll to position [1435, 0]
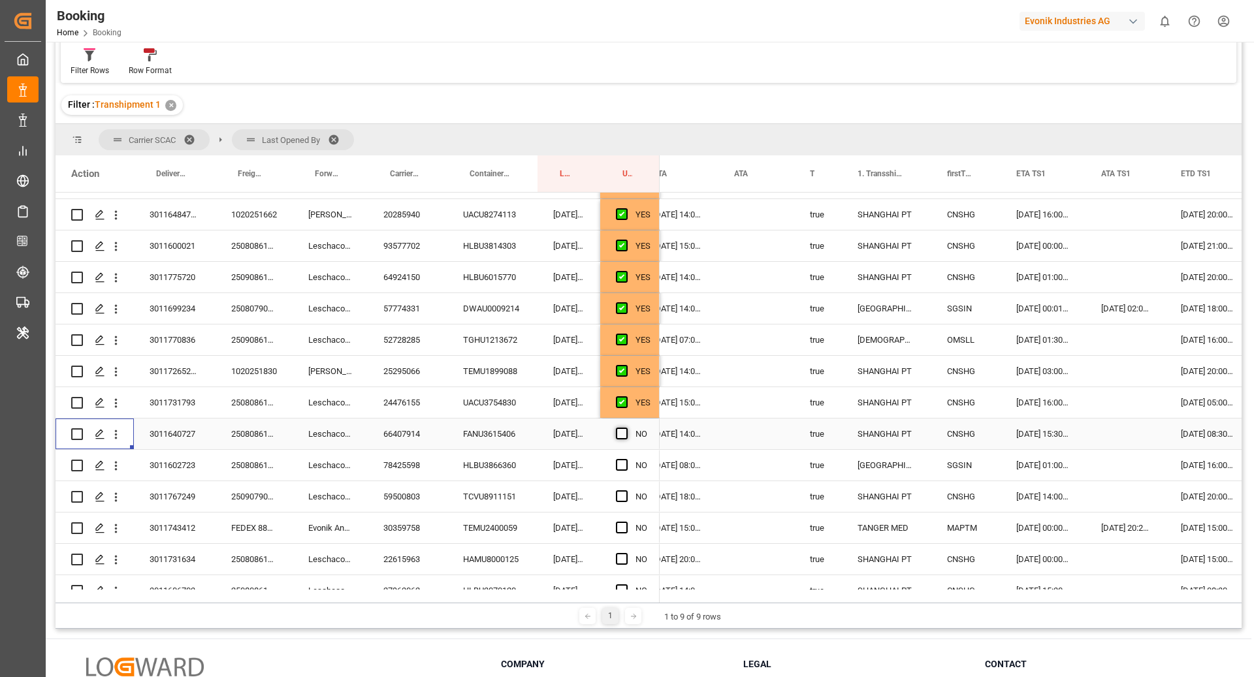
click at [620, 430] on span "Press SPACE to select this row." at bounding box center [622, 434] width 12 height 12
click at [625, 428] on input "Press SPACE to select this row." at bounding box center [625, 428] width 0 height 0
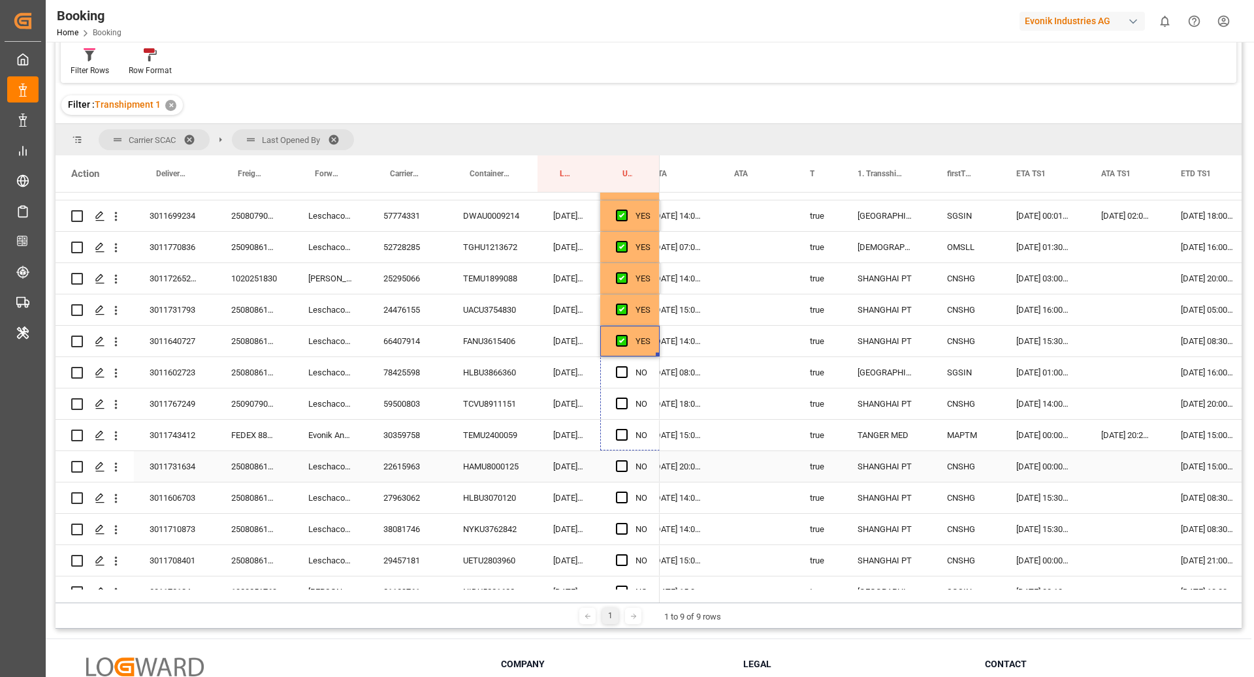
scroll to position [1536, 0]
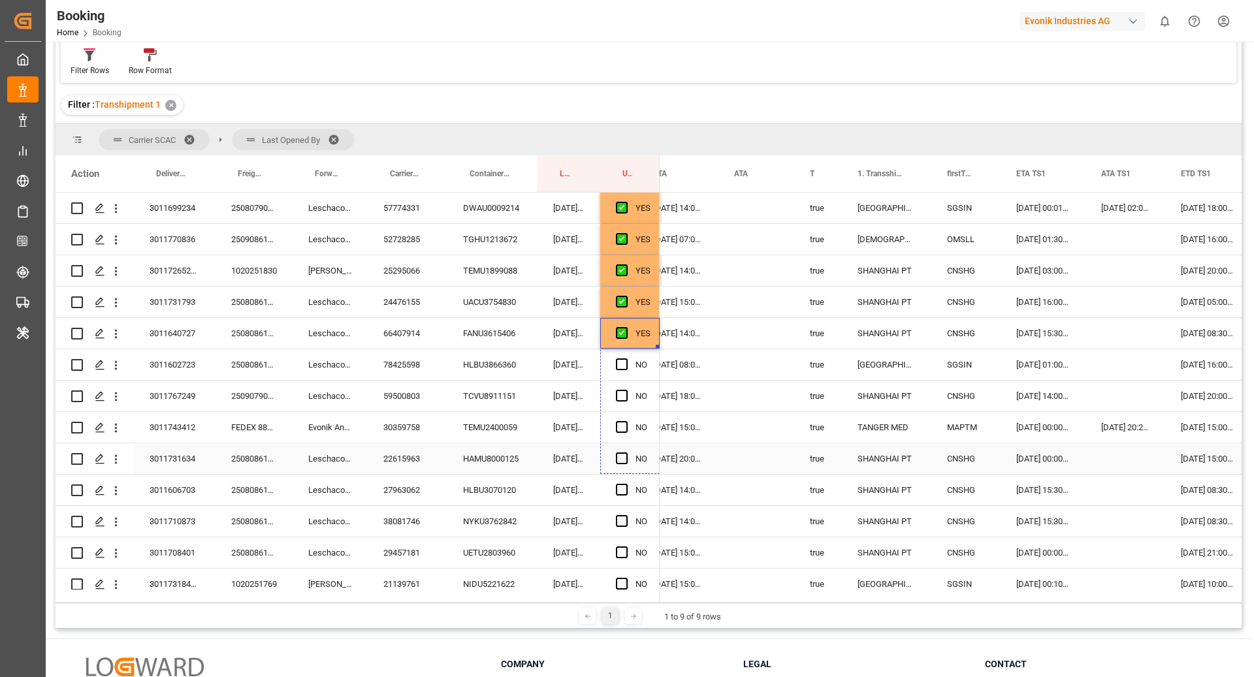
drag, startPoint x: 657, startPoint y: 447, endPoint x: 652, endPoint y: 465, distance: 18.2
click at [393, 488] on div "27963062" at bounding box center [408, 490] width 80 height 31
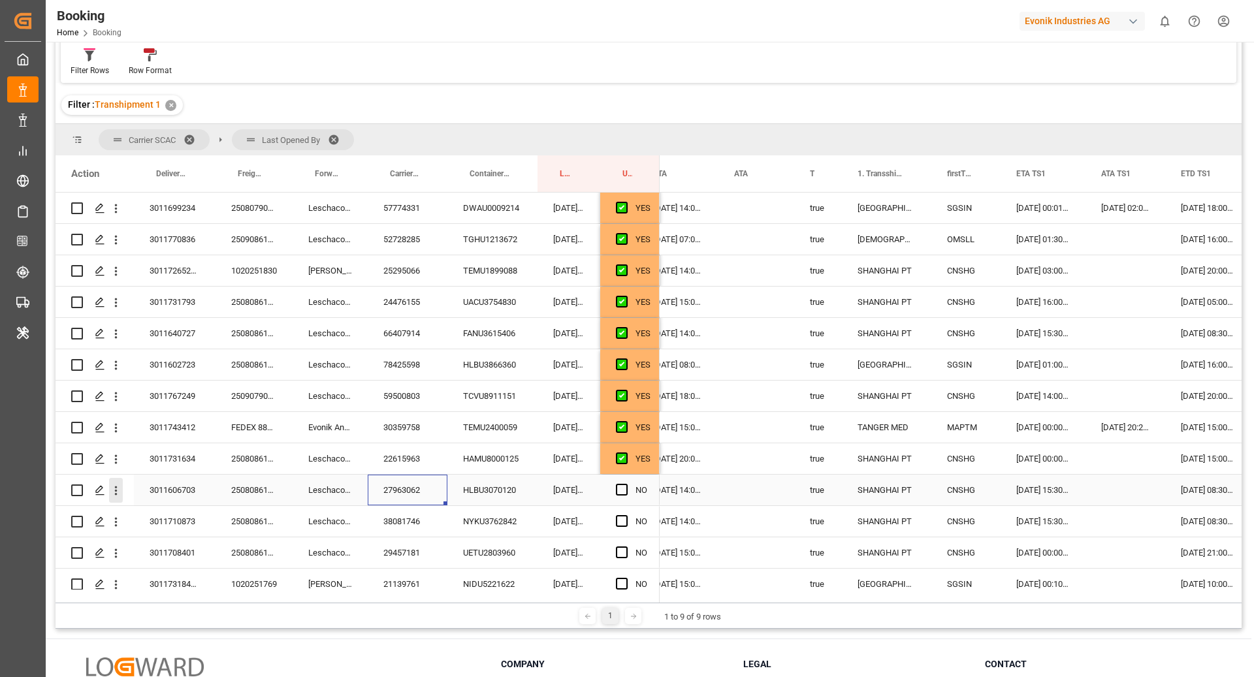
click at [118, 495] on icon "open menu" at bounding box center [116, 491] width 14 height 14
click at [166, 522] on span "Open in new tab" at bounding box center [201, 518] width 119 height 14
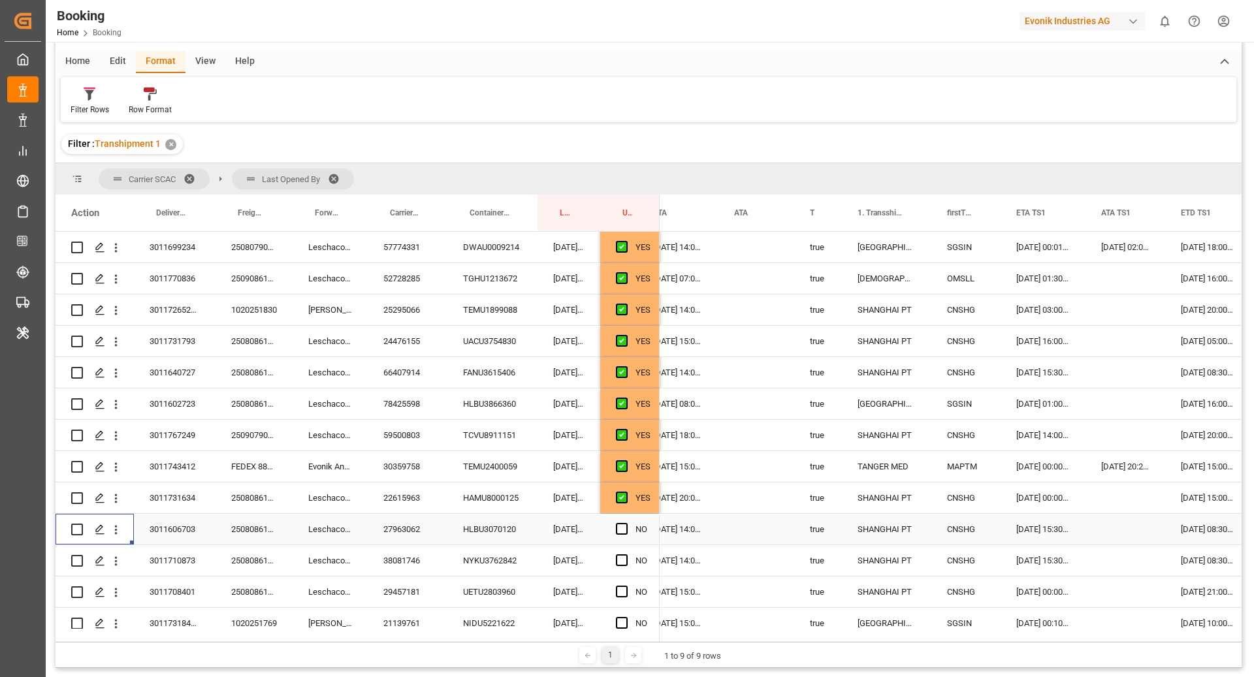
scroll to position [122, 0]
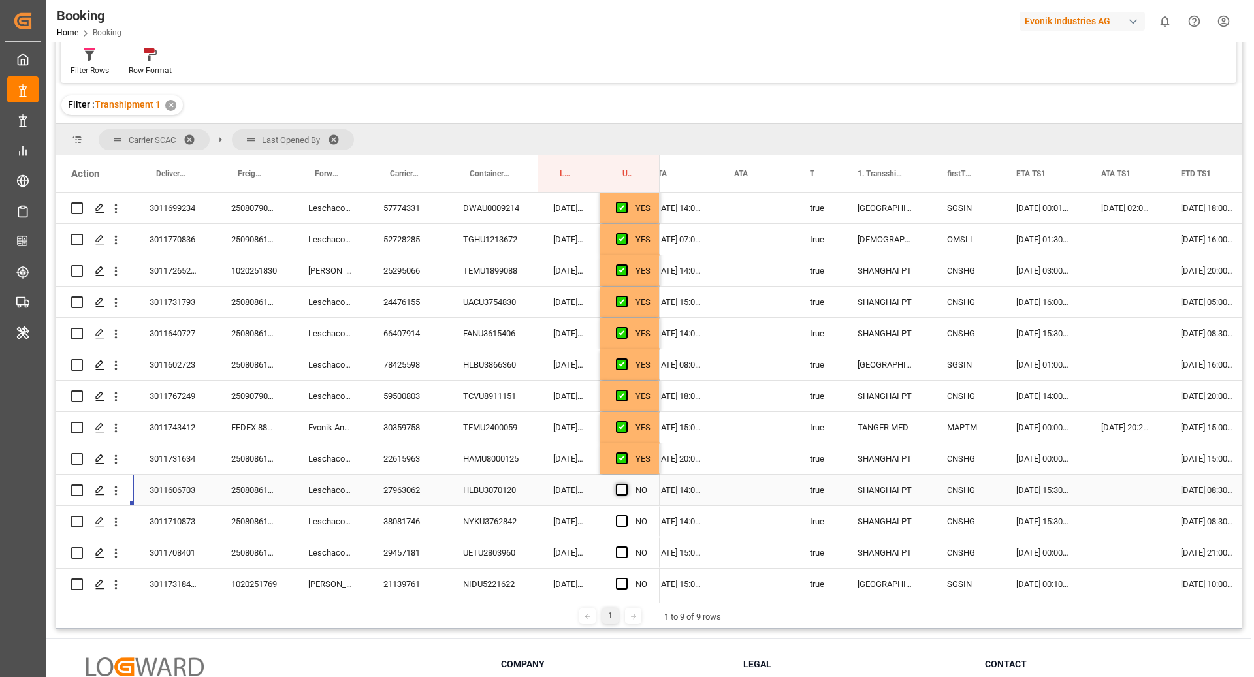
click at [617, 488] on span "Press SPACE to select this row." at bounding box center [622, 490] width 12 height 12
click at [625, 484] on input "Press SPACE to select this row." at bounding box center [625, 484] width 0 height 0
click at [420, 521] on div "38081746" at bounding box center [408, 521] width 80 height 31
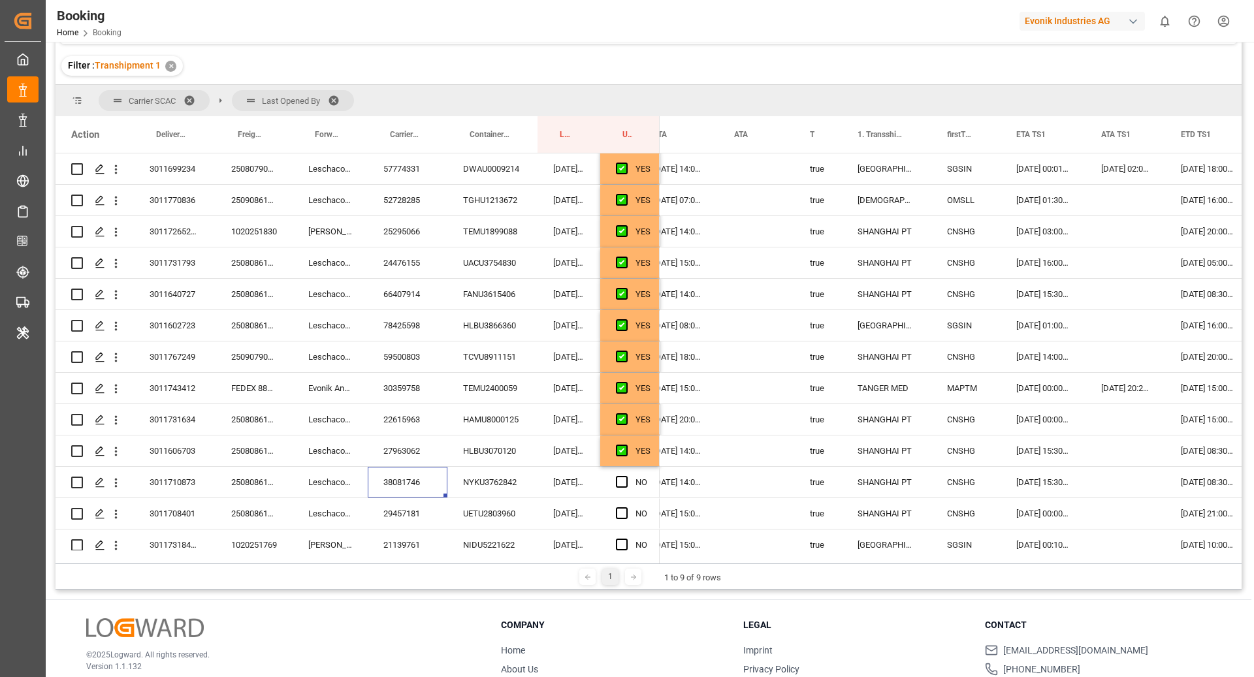
scroll to position [83, 0]
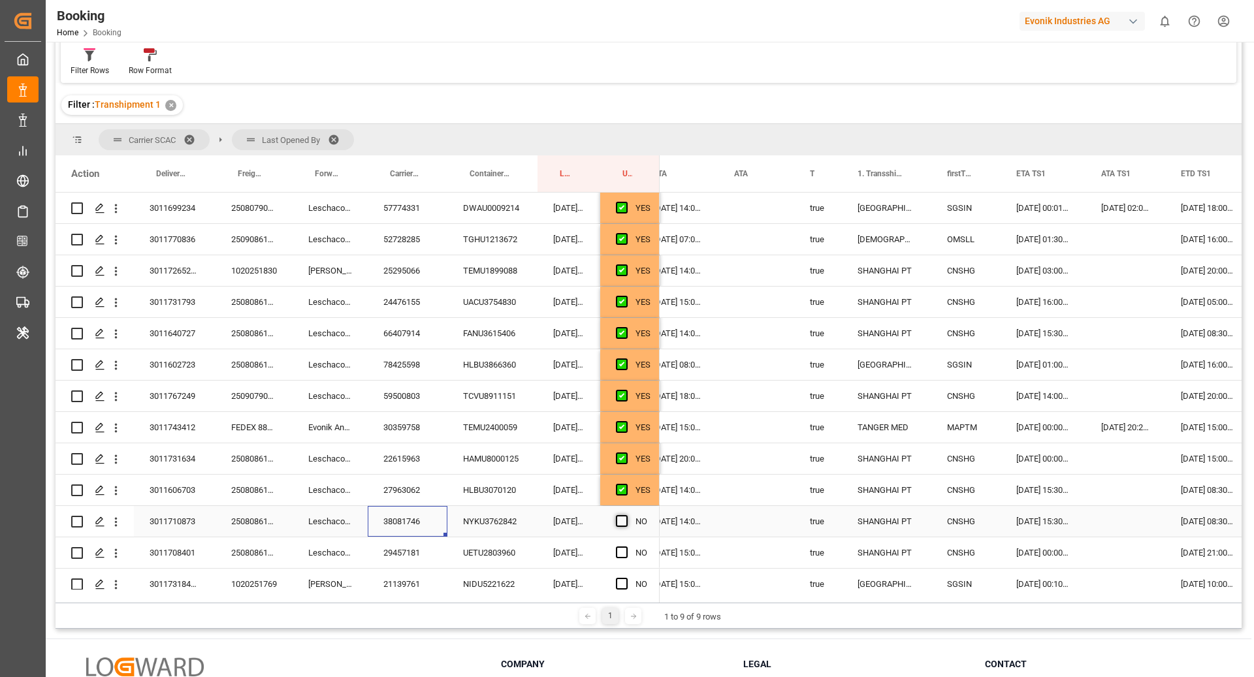
click at [620, 522] on span "Press SPACE to select this row." at bounding box center [622, 521] width 12 height 12
click at [625, 515] on input "Press SPACE to select this row." at bounding box center [625, 515] width 0 height 0
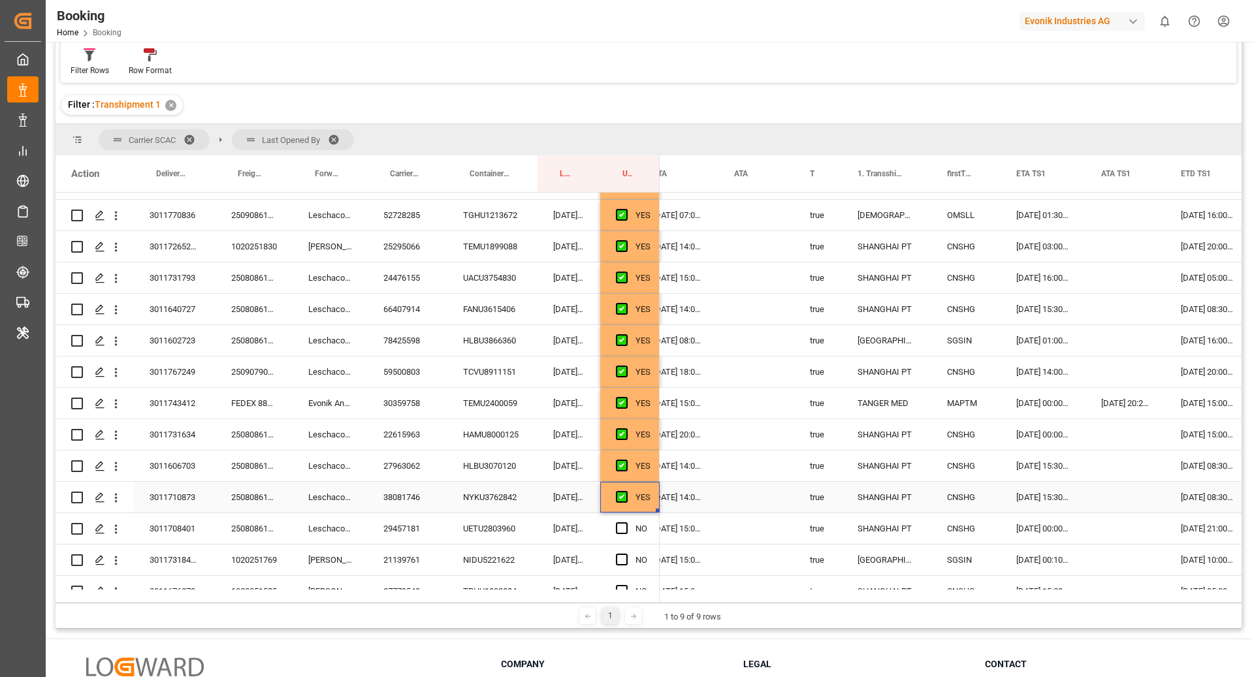
scroll to position [1561, 0]
click at [119, 502] on icon "open menu" at bounding box center [116, 497] width 14 height 14
click at [161, 521] on span "Open in new tab" at bounding box center [201, 524] width 119 height 14
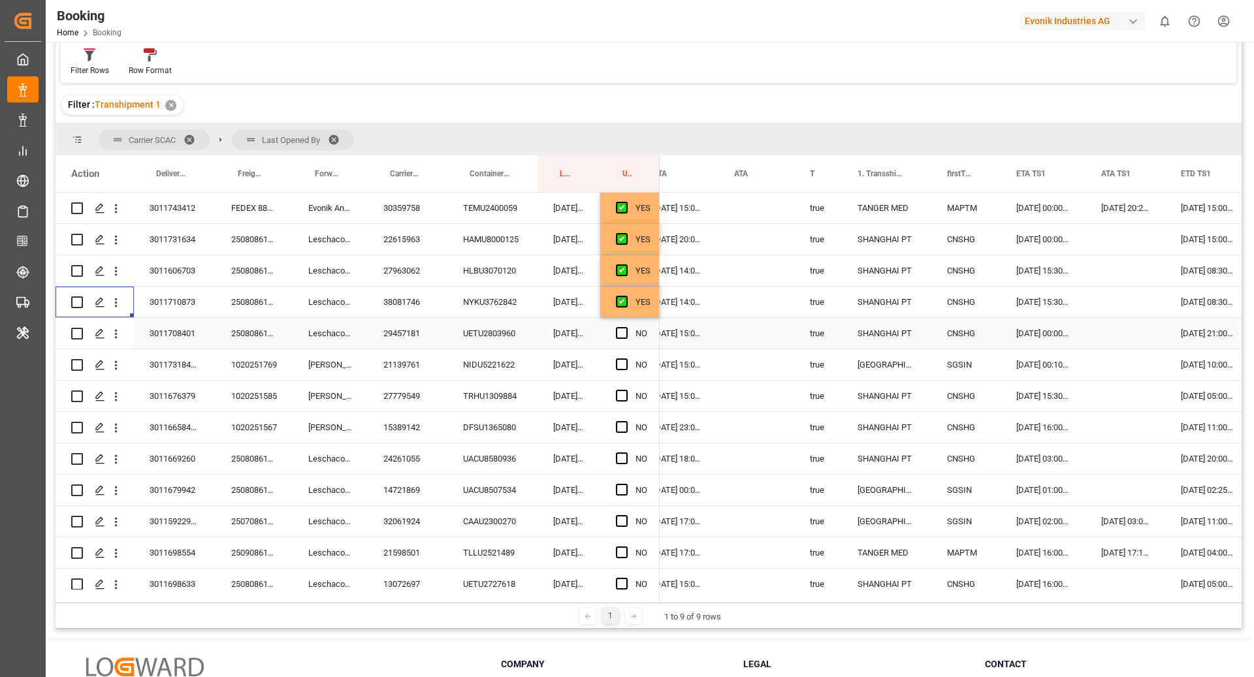
scroll to position [1756, 0]
click at [407, 328] on div "29457181" at bounding box center [408, 332] width 80 height 31
click at [108, 338] on div "Press SPACE to select this row." at bounding box center [99, 333] width 20 height 24
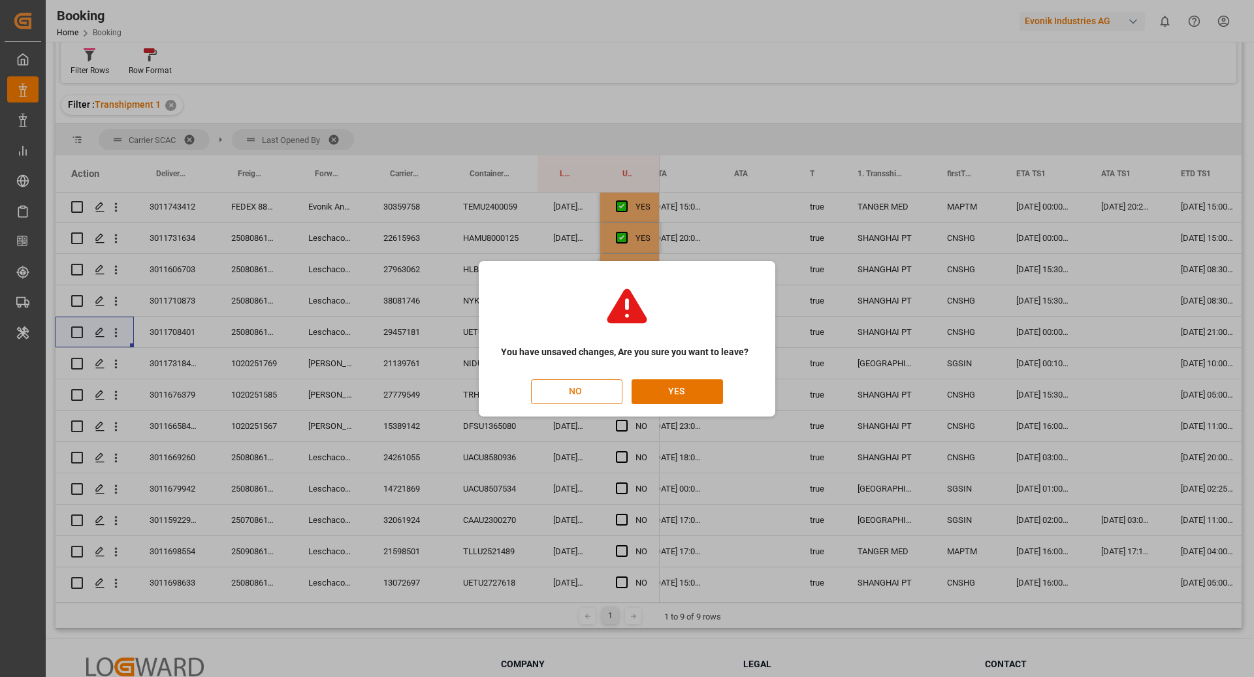
click at [581, 384] on button "NO" at bounding box center [576, 391] width 91 height 25
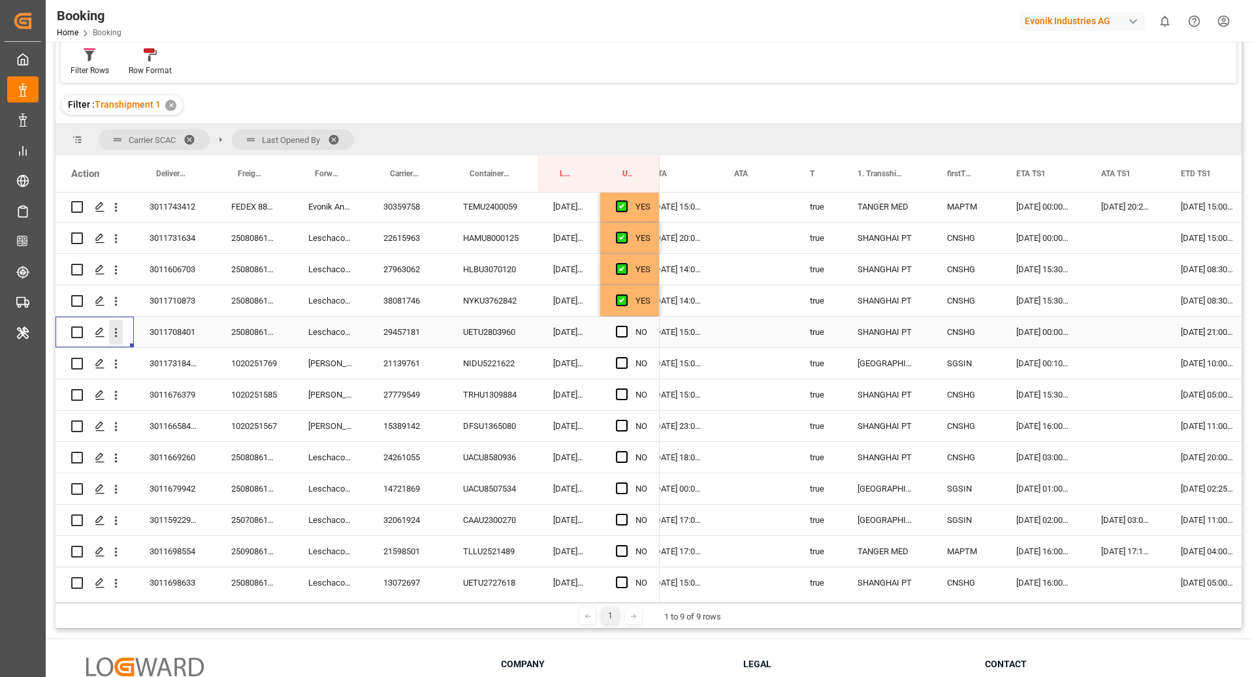
click at [114, 338] on icon "open menu" at bounding box center [116, 333] width 14 height 14
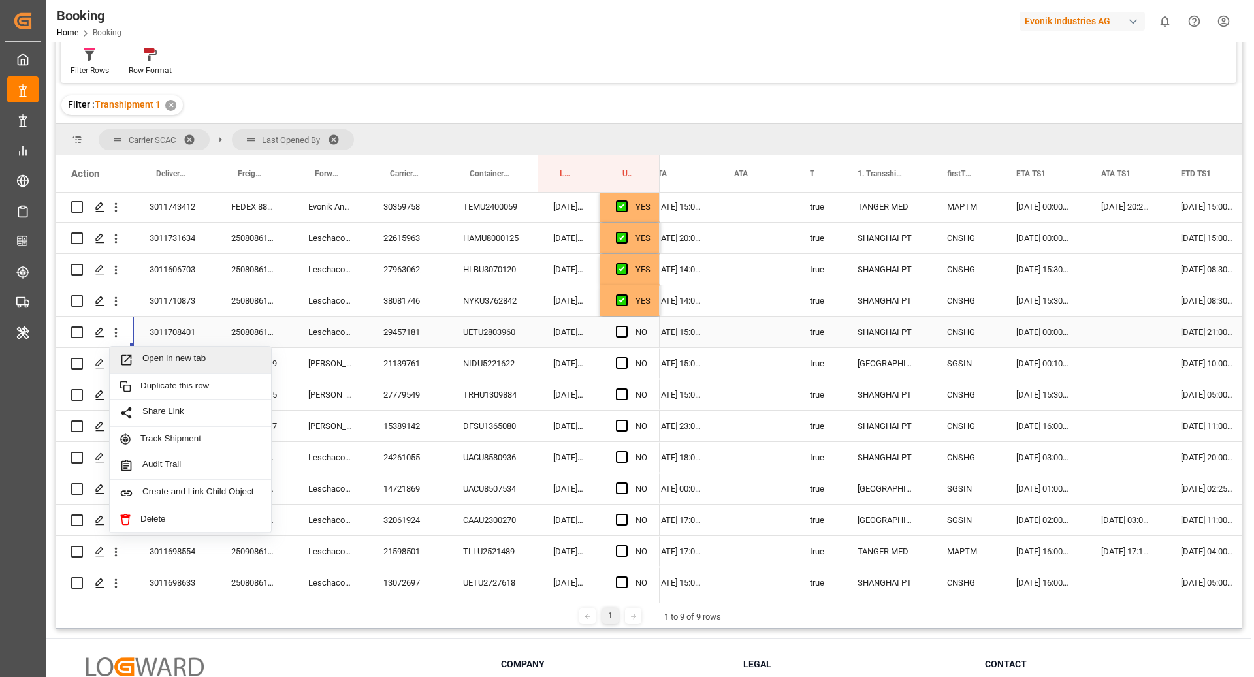
click at [174, 357] on span "Open in new tab" at bounding box center [201, 360] width 119 height 14
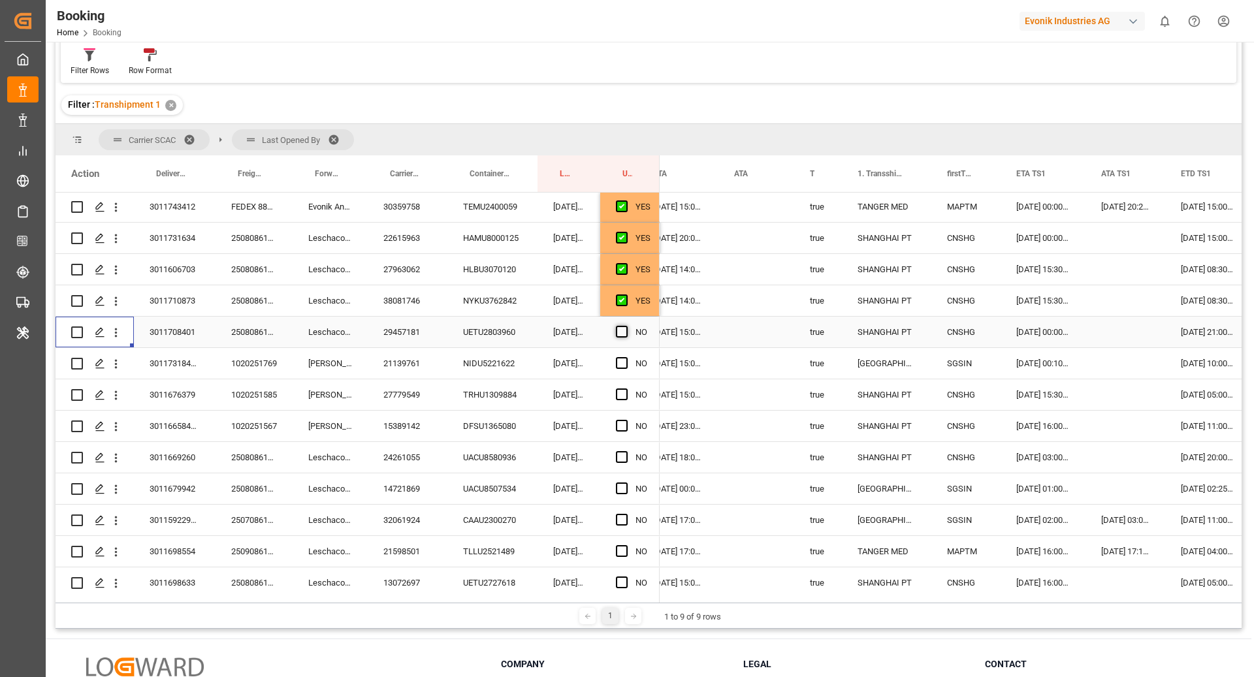
click at [619, 329] on span "Press SPACE to select this row." at bounding box center [622, 332] width 12 height 12
click at [625, 326] on input "Press SPACE to select this row." at bounding box center [625, 326] width 0 height 0
click at [618, 358] on span "Press SPACE to select this row." at bounding box center [622, 363] width 12 height 12
click at [625, 357] on input "Press SPACE to select this row." at bounding box center [625, 357] width 0 height 0
click at [411, 392] on div "27779549" at bounding box center [408, 394] width 80 height 31
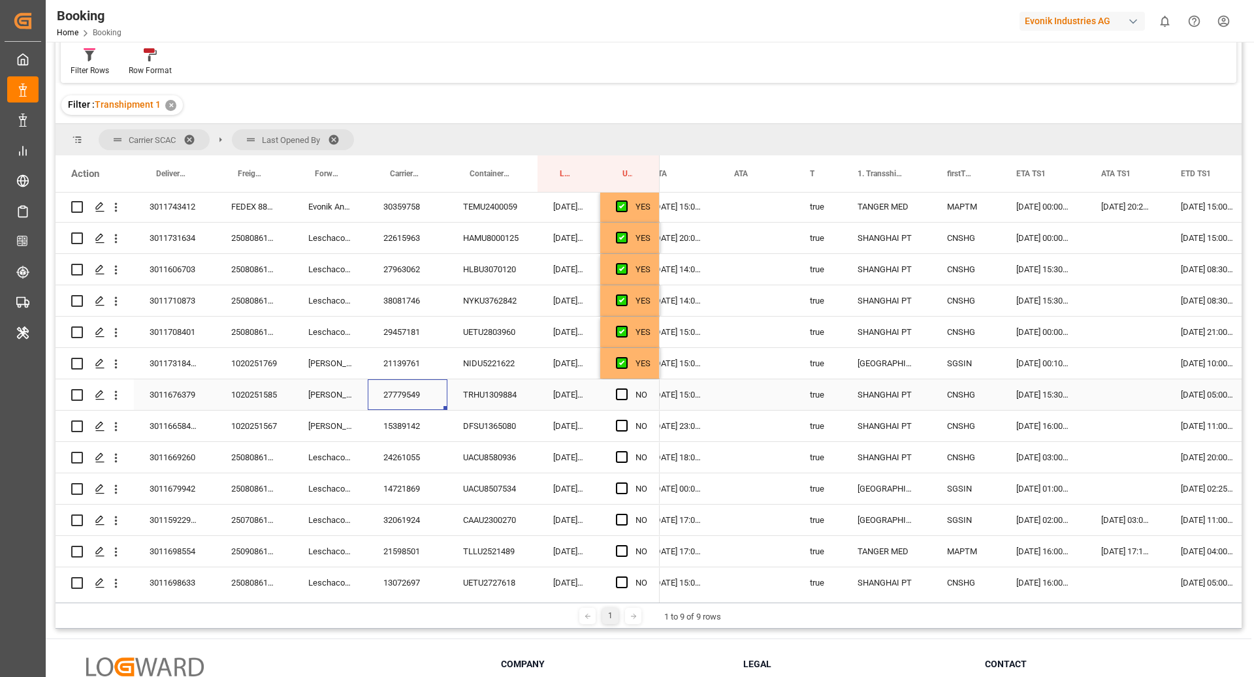
click at [118, 401] on icon "open menu" at bounding box center [116, 395] width 14 height 14
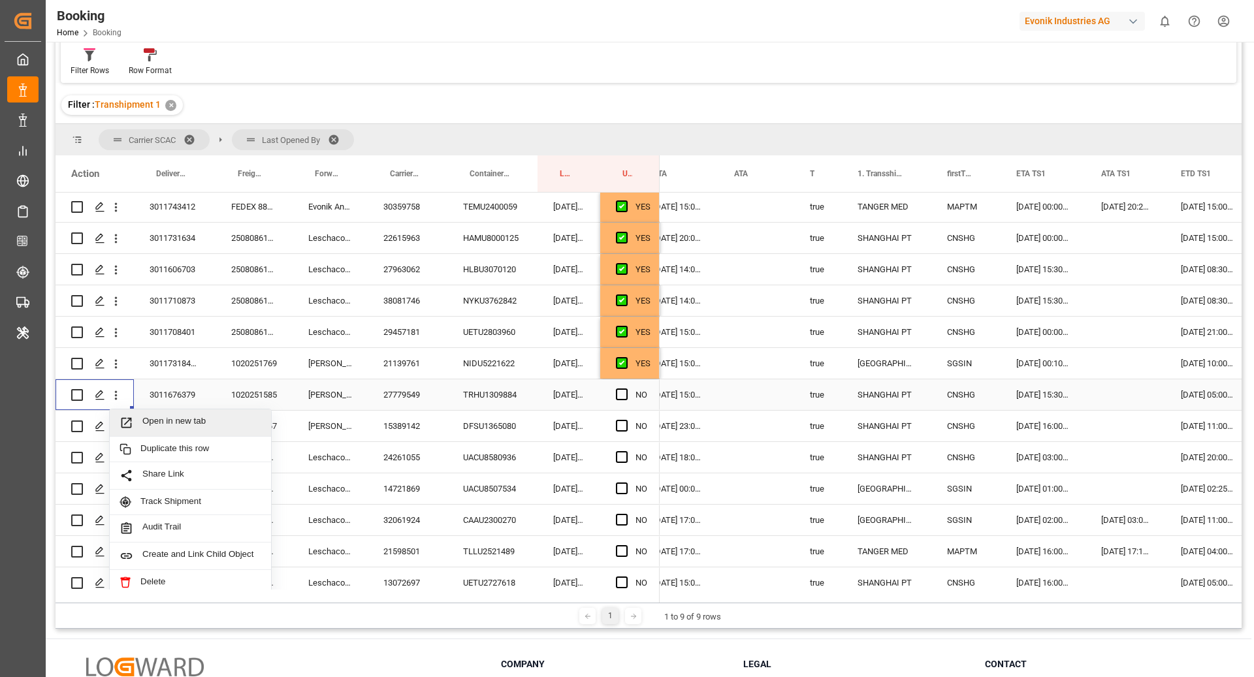
click at [165, 414] on div "Open in new tab" at bounding box center [190, 422] width 161 height 27
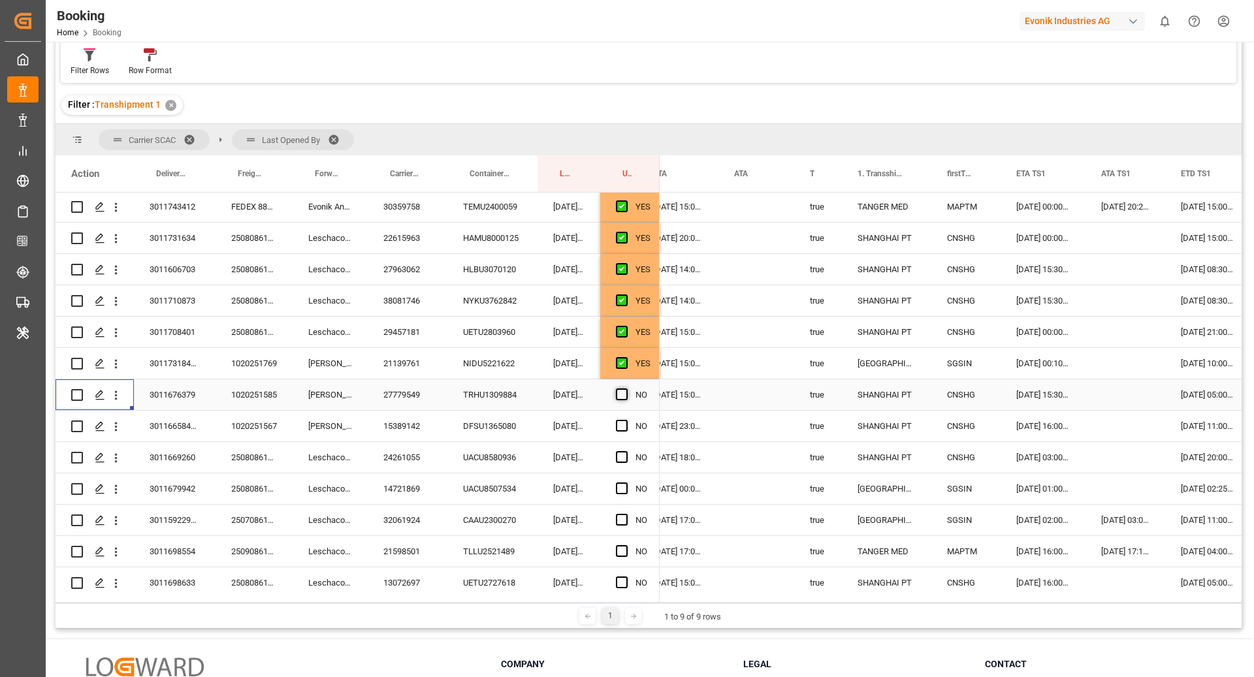
click at [619, 396] on span "Press SPACE to select this row." at bounding box center [622, 394] width 12 height 12
click at [625, 388] on input "Press SPACE to select this row." at bounding box center [625, 388] width 0 height 0
click at [620, 429] on span "Press SPACE to select this row." at bounding box center [622, 426] width 12 height 12
click at [625, 420] on input "Press SPACE to select this row." at bounding box center [625, 420] width 0 height 0
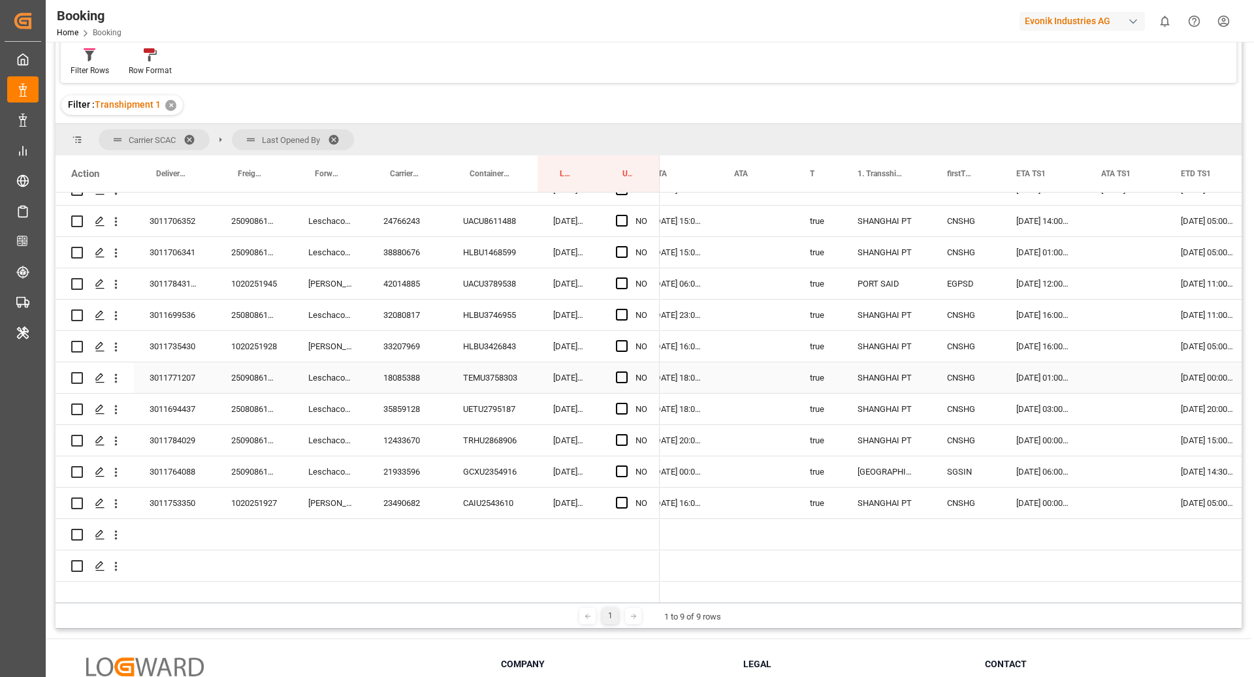
scroll to position [2560, 0]
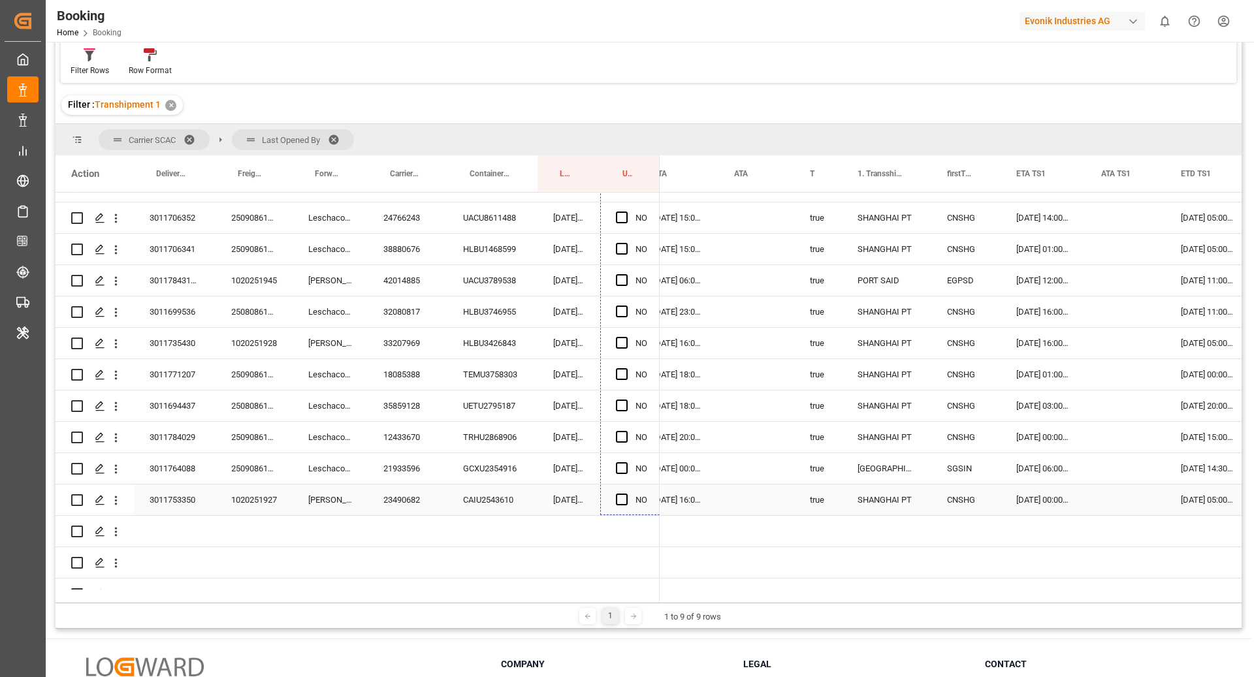
drag, startPoint x: 656, startPoint y: 437, endPoint x: 834, endPoint y: 464, distance: 179.5
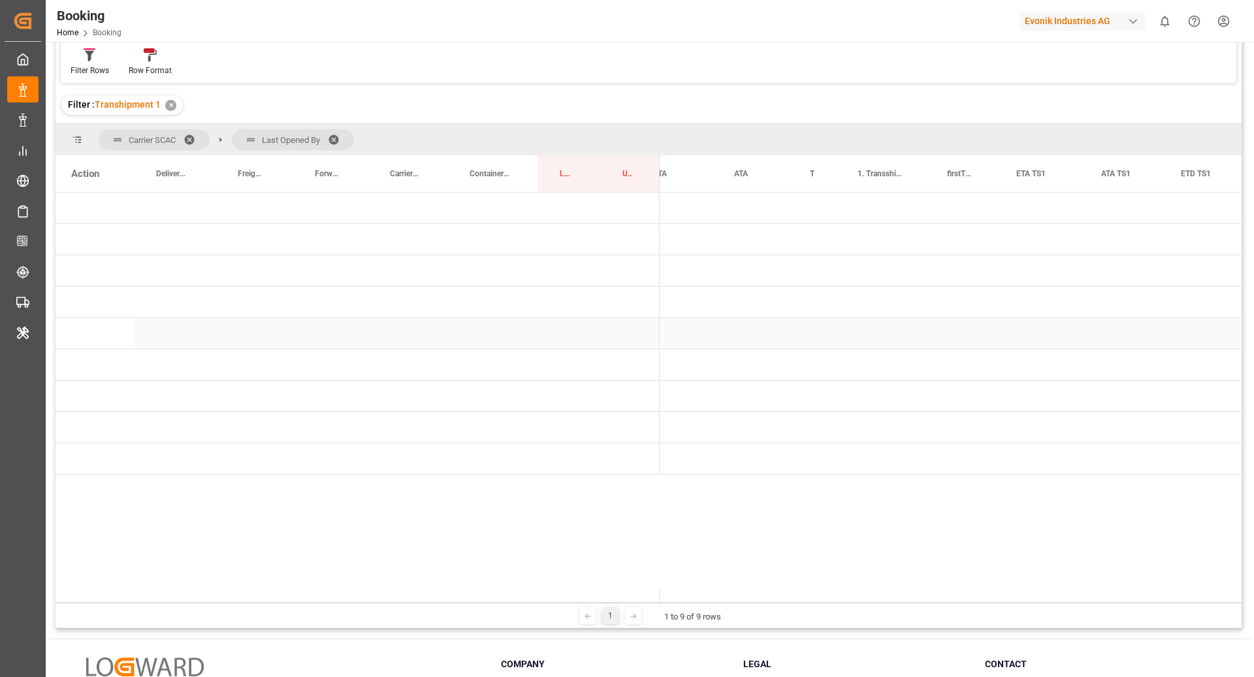
scroll to position [0, 0]
click at [675, 299] on span "Press SPACE to select this row." at bounding box center [681, 302] width 12 height 12
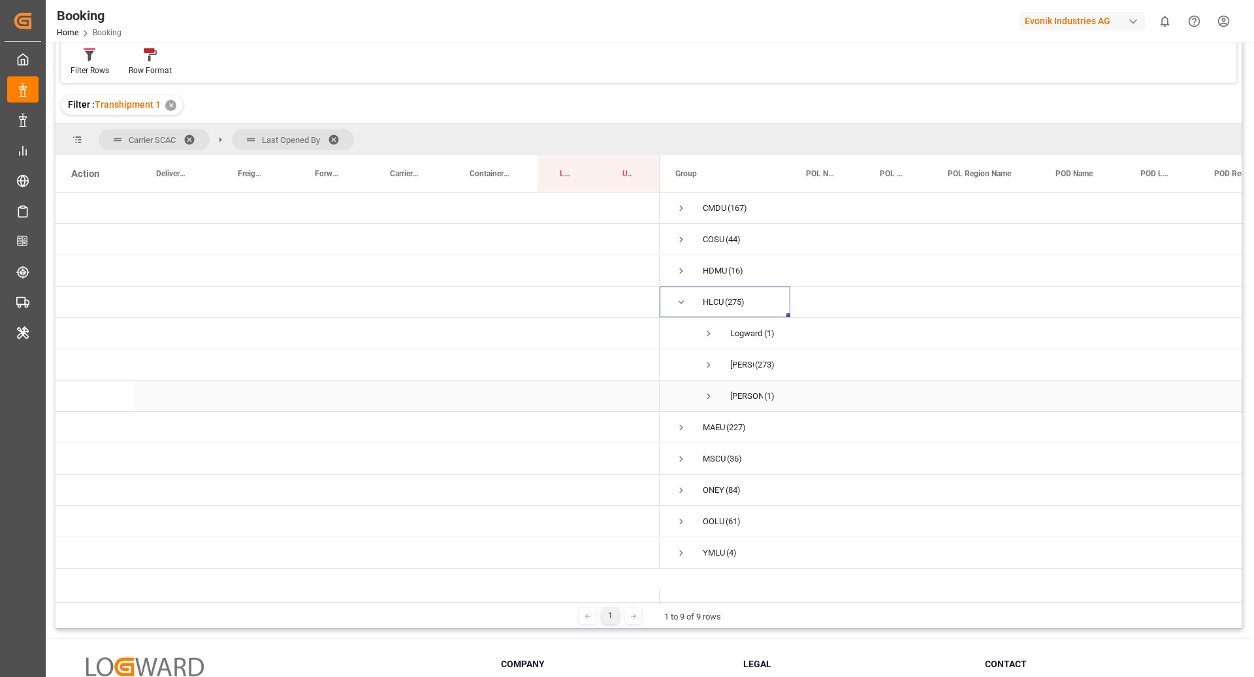
click at [716, 387] on span "Shyam Preethi (1)" at bounding box center [724, 395] width 99 height 29
click at [706, 402] on span "Press SPACE to select this row." at bounding box center [709, 396] width 12 height 30
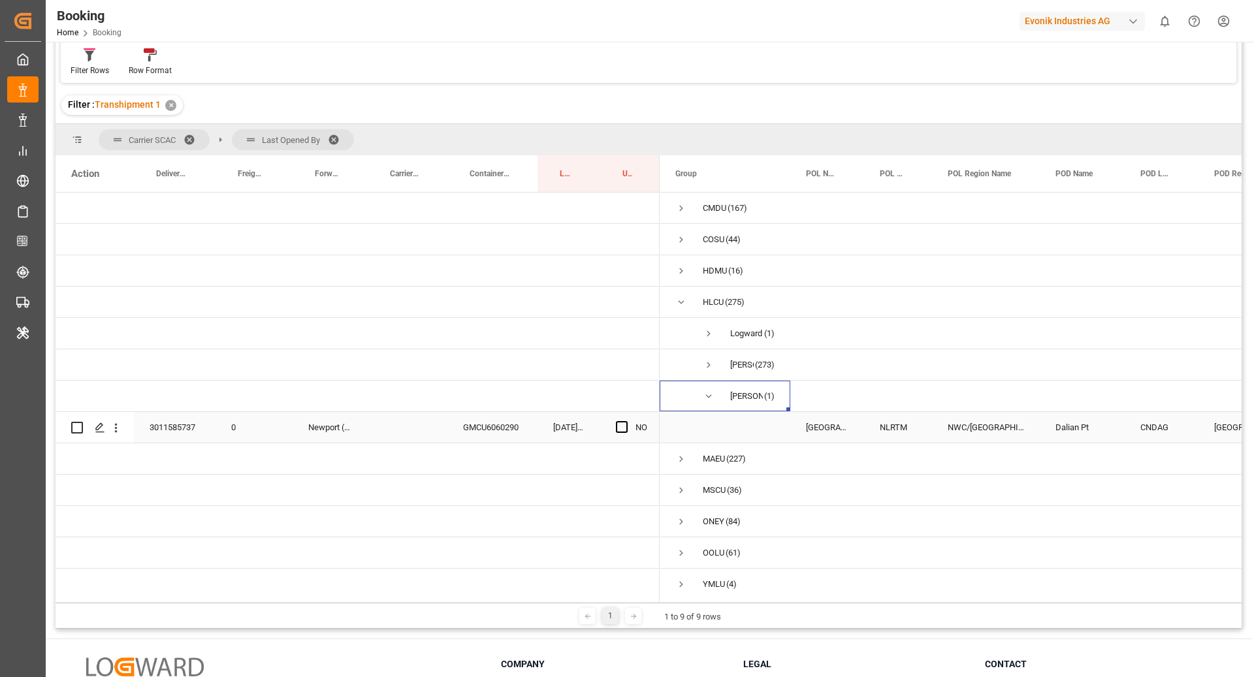
click at [502, 424] on div "GMCU6060290" at bounding box center [492, 427] width 90 height 31
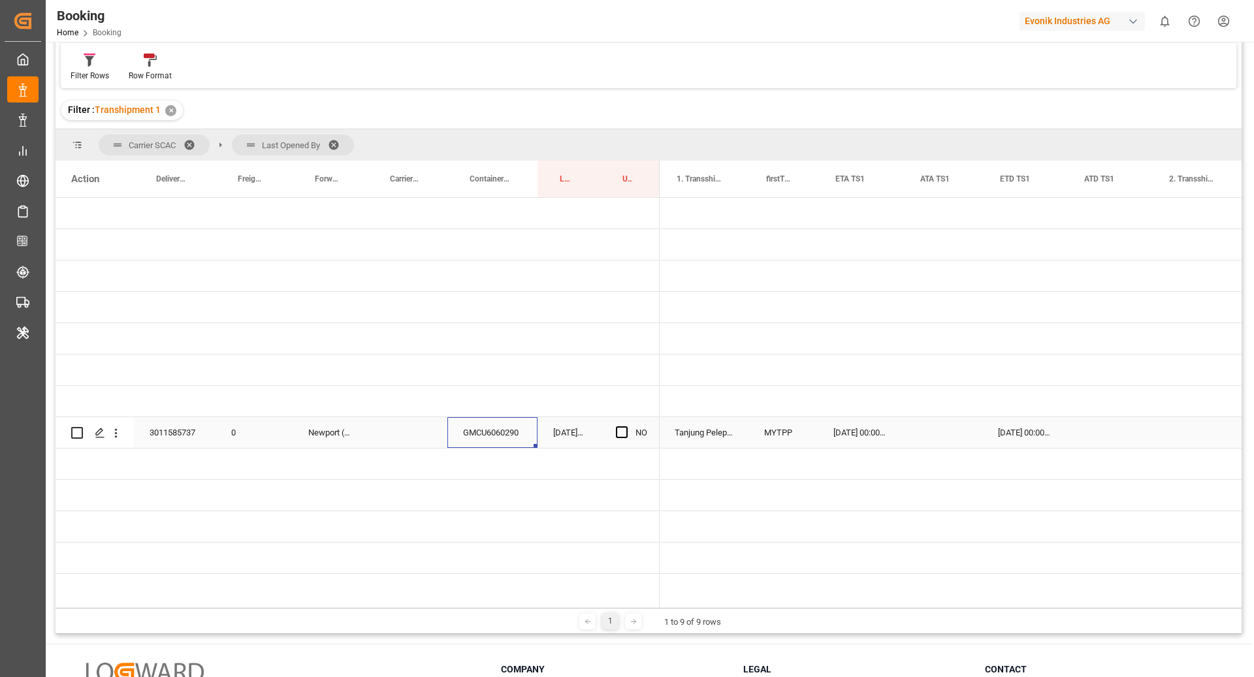
scroll to position [0, 1248]
click at [613, 432] on div "NO" at bounding box center [629, 432] width 59 height 31
click at [625, 432] on span "Press SPACE to select this row." at bounding box center [622, 432] width 12 height 12
click at [625, 426] on input "Press SPACE to select this row." at bounding box center [625, 426] width 0 height 0
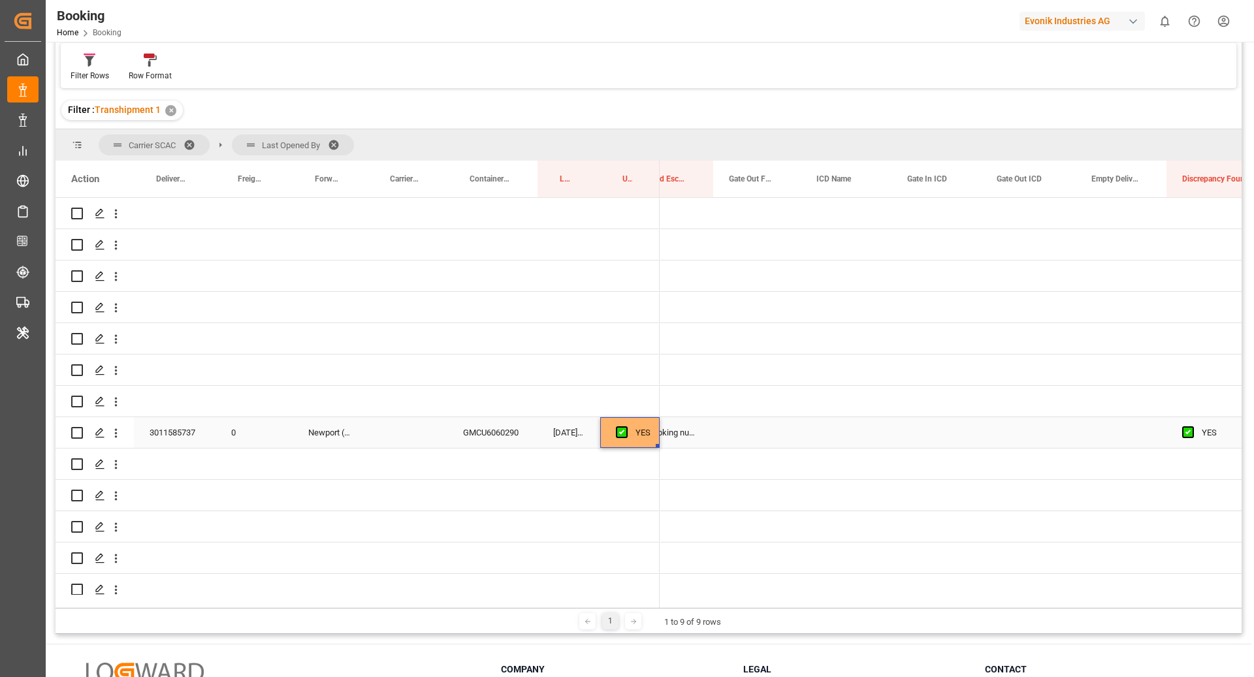
scroll to position [0, 0]
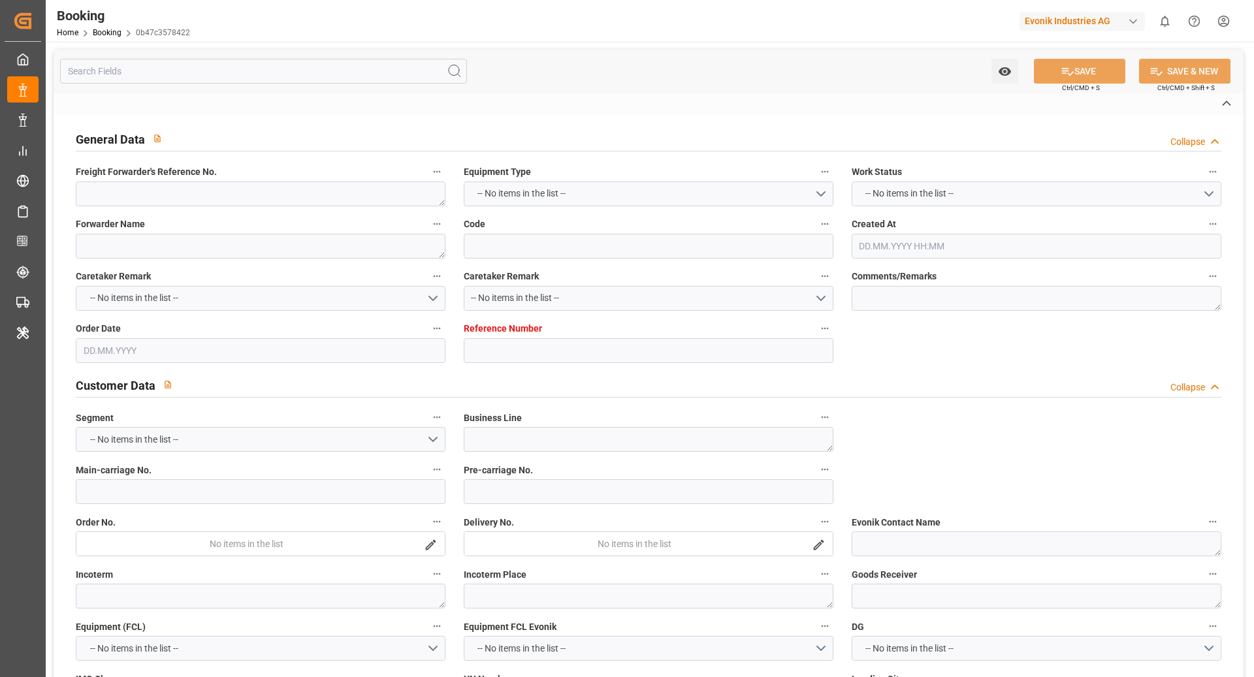
type textarea "250808610080"
type textarea "Leschaco Bremen"
type input "0b47c3578422"
type input "7001206645"
type textarea "Oxeno"
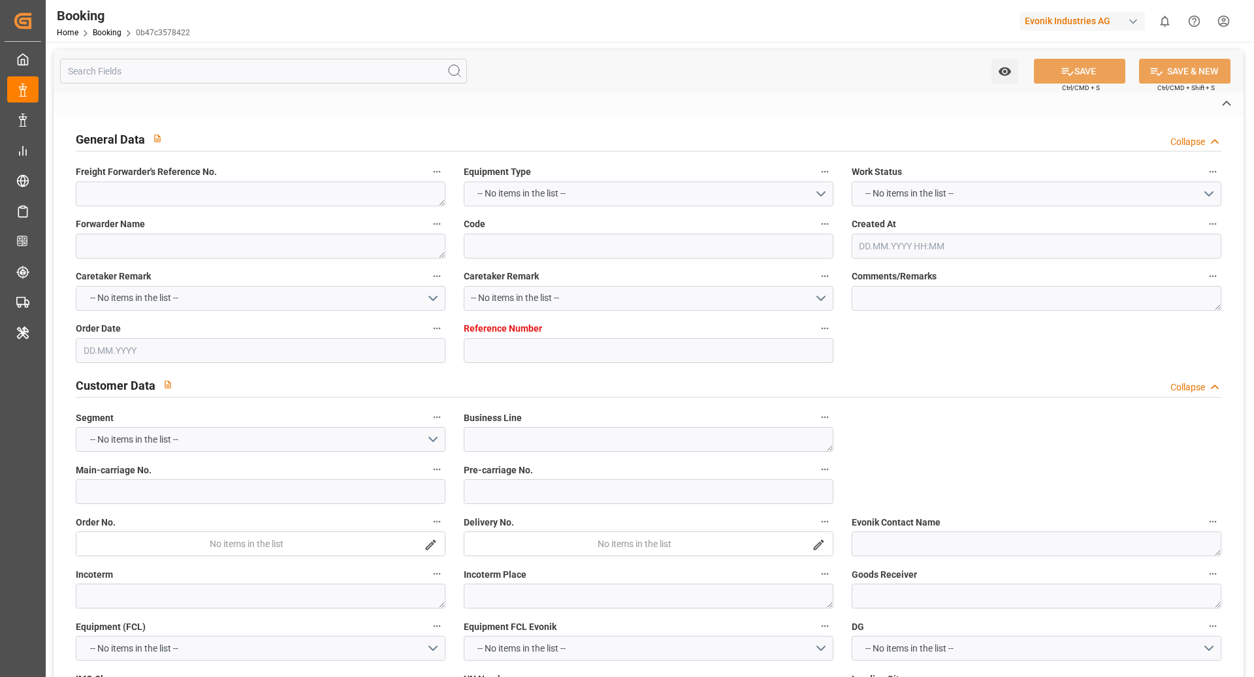
type input "7001206644"
type textarea "[PERSON_NAME][EMAIL_ADDRESS][PERSON_NAME][DOMAIN_NAME]"
type textarea "CFR"
type textarea "KOBE"
type textarea "3"
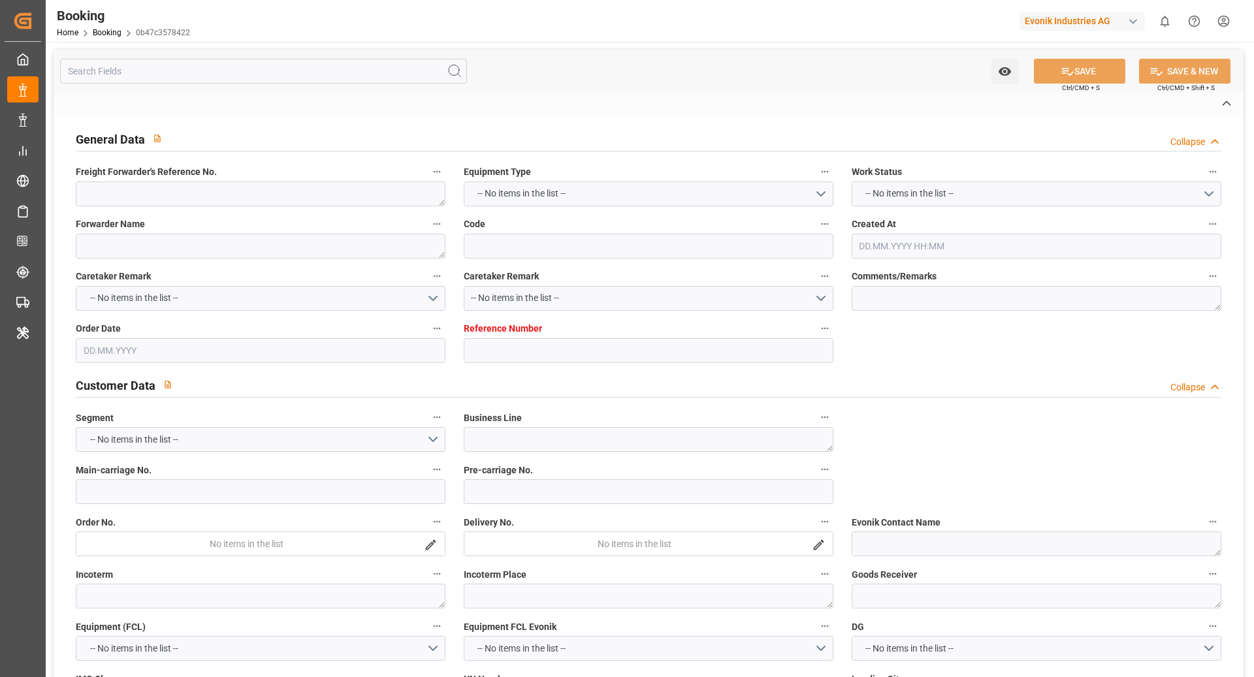
type textarea "Marl"
type textarea "HLBU3070120"
type input "MADRID MAERSK"
type input "HLCU"
type textarea "27963062"
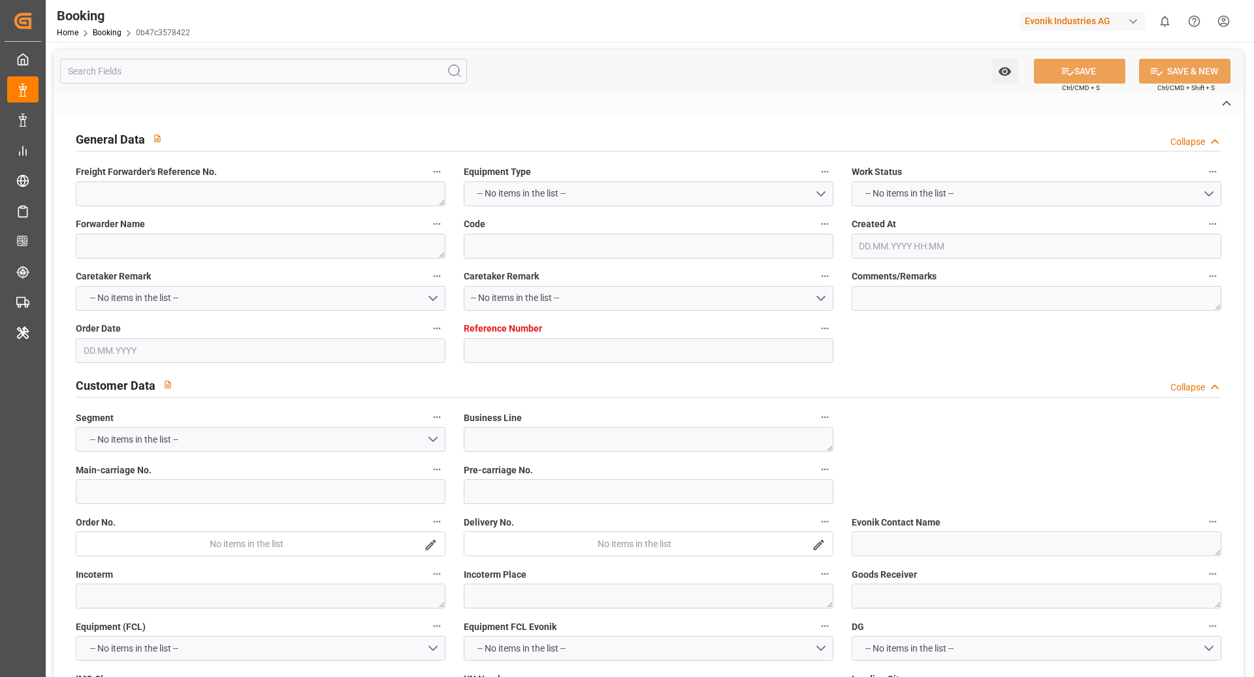
type input "[GEOGRAPHIC_DATA]"
type input "Kobe"
type input "SHANGHAI PT"
type textarea "vesselName etd eta"
type textarea "INPUT_Evonik_Seeburger_IFTMIN_1002996587_20250728091243003.edi"
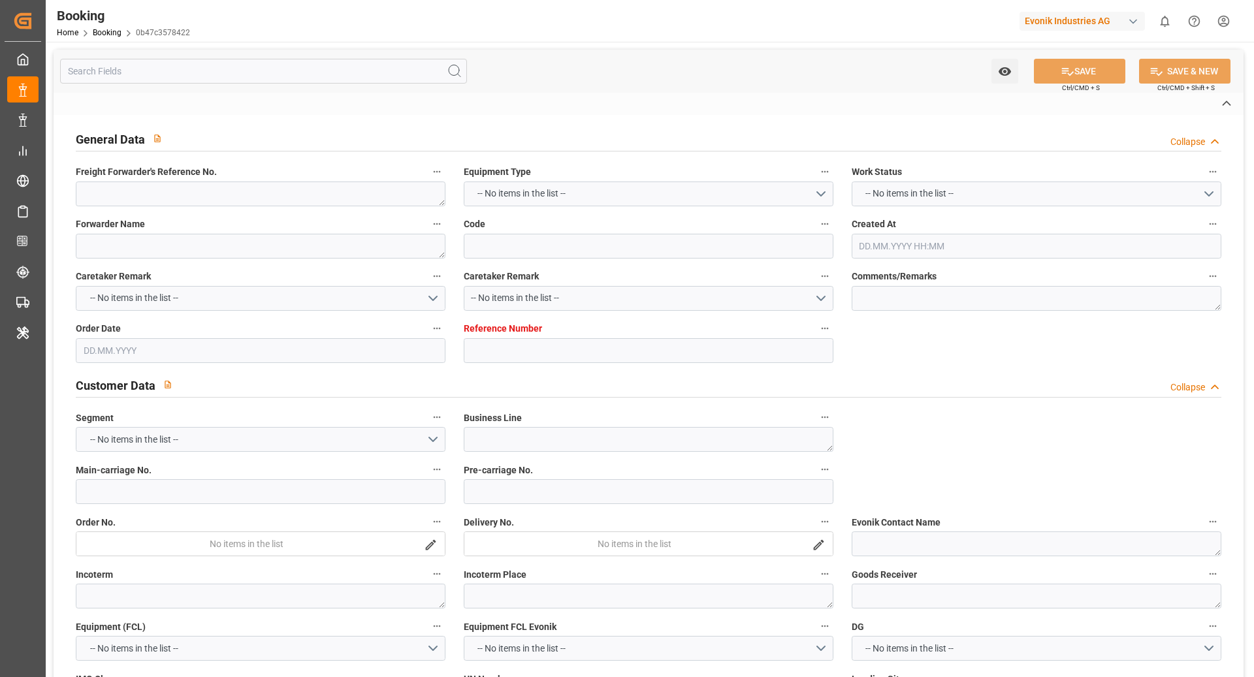
type textarea "NWC/[GEOGRAPHIC_DATA] [GEOGRAPHIC_DATA] Continent / [GEOGRAPHIC_DATA]"
type textarea "INPUT_Evonik_Seeburger_IFTMIN_1002900299_20250627090137193.edi,INPUT_Evonik_See…"
type textarea "1002996587"
type textarea "Logward System"
type textarea "businessLine-"
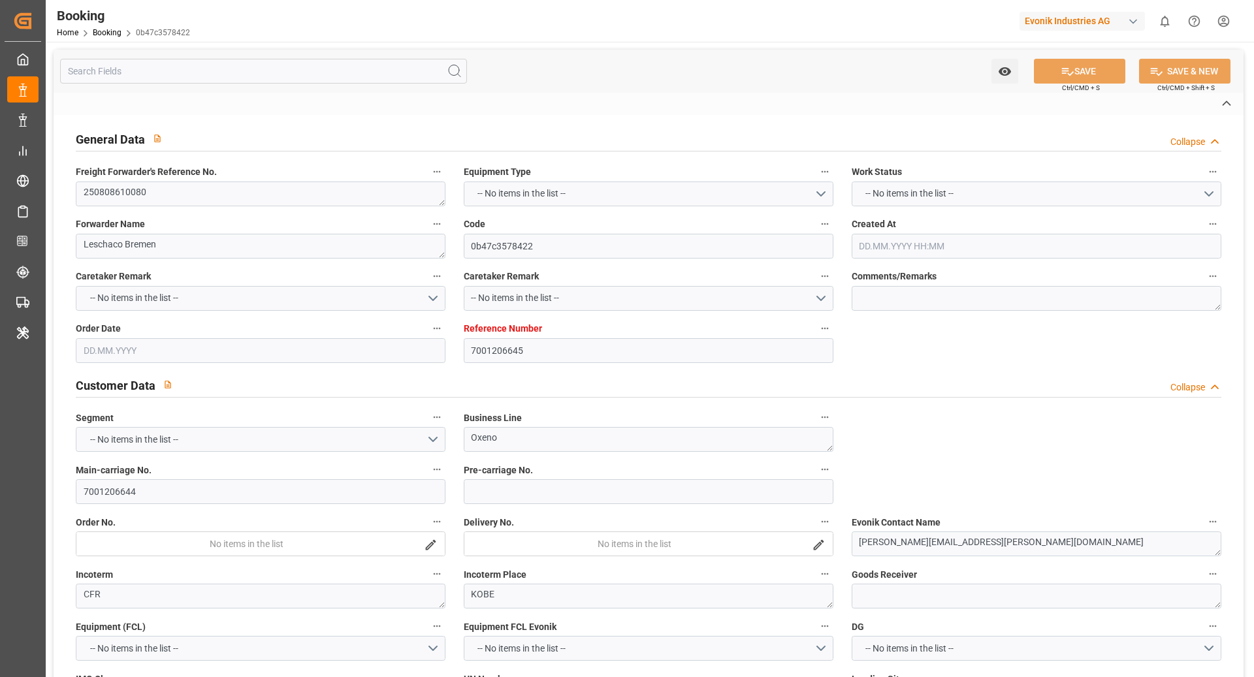
type textarea "IFTMIN"
type textarea "a011t00000LcJC5AAN"
type textarea "Yes"
type input "[GEOGRAPHIC_DATA]"
type input "KOBE"
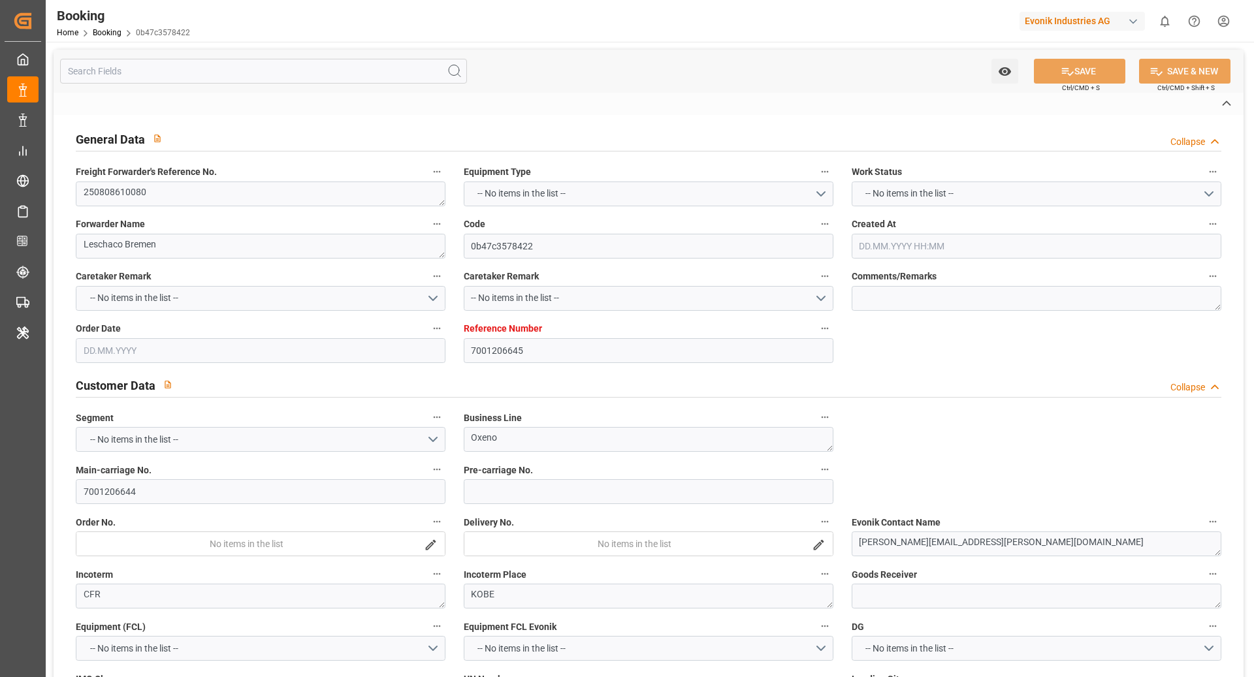
type input "[GEOGRAPHIC_DATA]"
type input "DE"
type input "RAIL"
type input "532E"
type input "VESSEL"
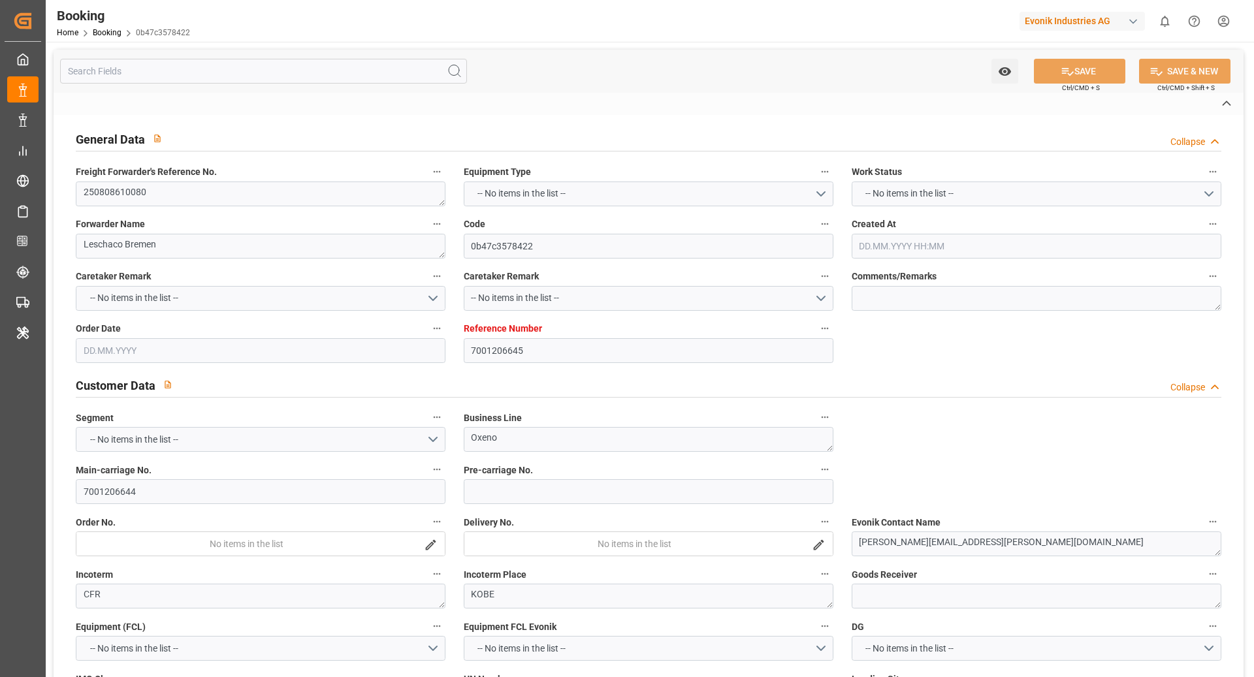
type input "VIRGO"
type input "539N"
type input "MAERSK [US_STATE]"
type input "TRUCK"
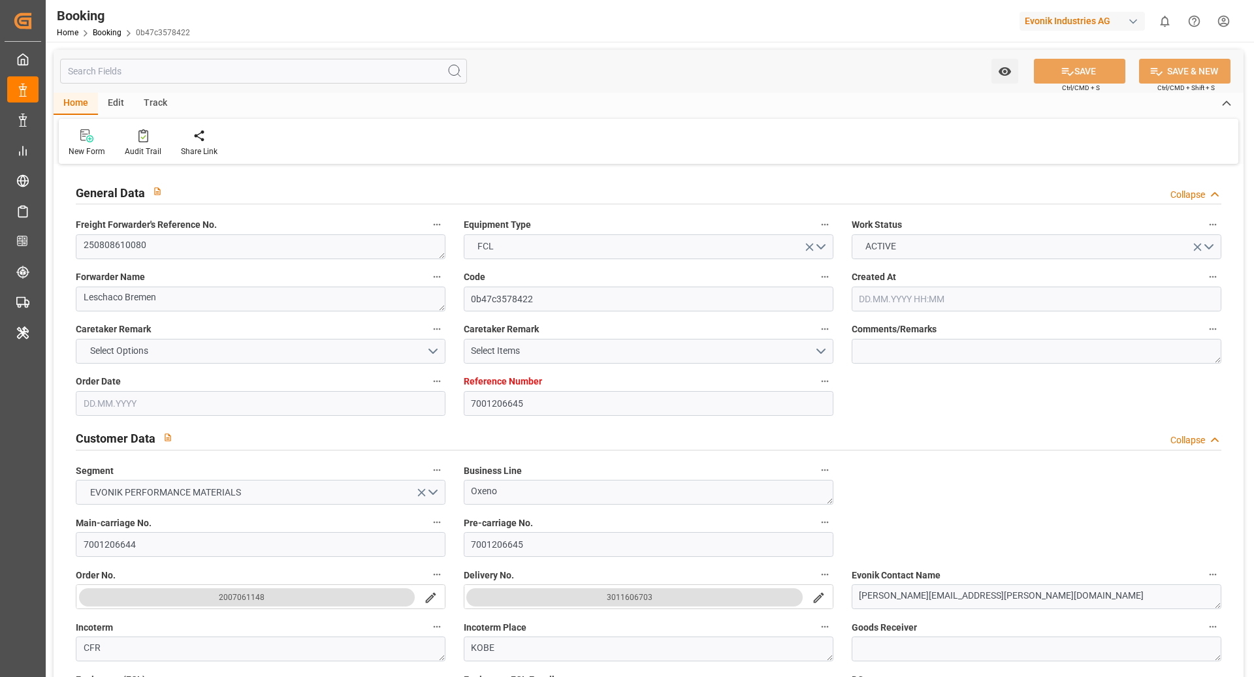
type input "7001206645"
type input "9778791"
type input "Hapag [PERSON_NAME]"
type input "Hapag Lloyd Aktiengesellschaft"
type input "NLRTM"
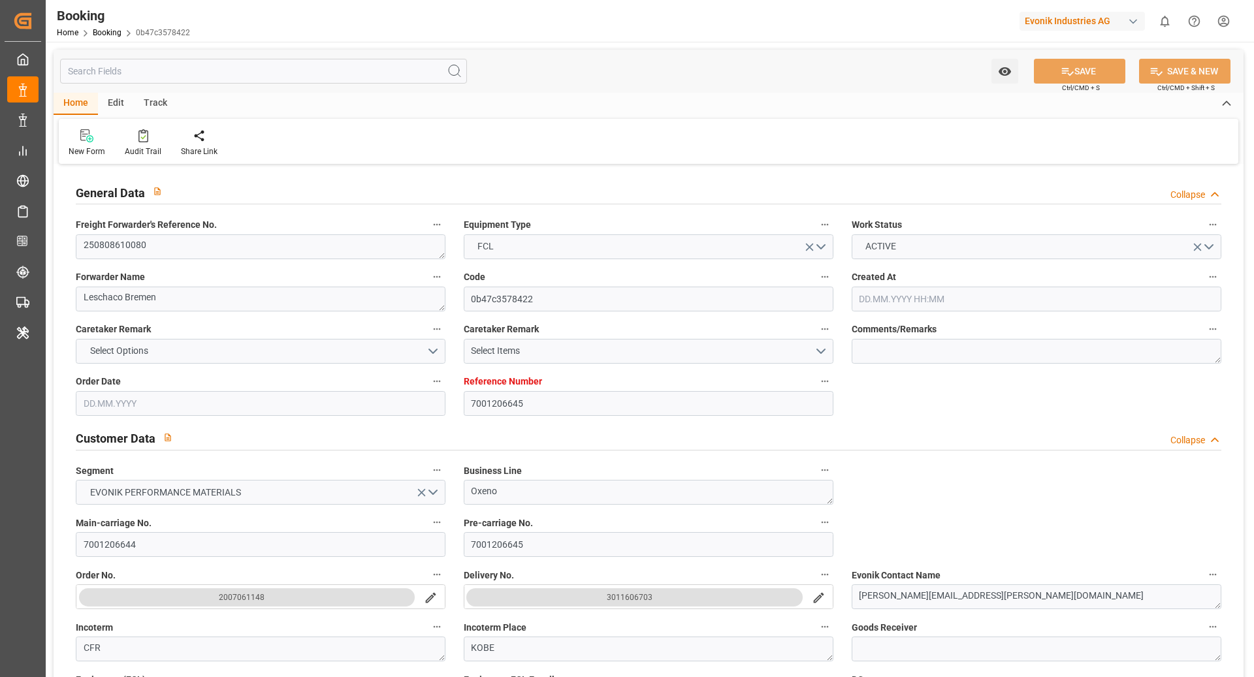
type input "JPUKB"
type input "CNSHG"
type input "0"
type input "NLRTM"
type input "JPUKB"
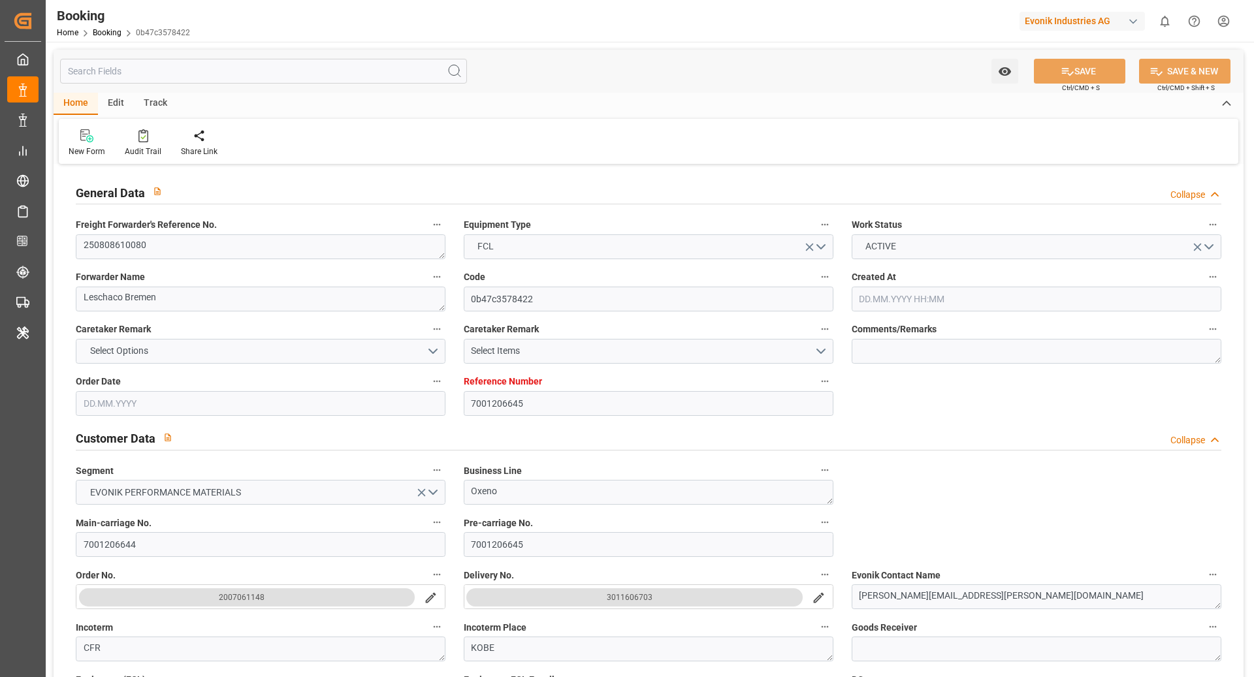
type input "9430765"
type input "9235531"
type input "[DATE] 07:05"
type input "[DATE]"
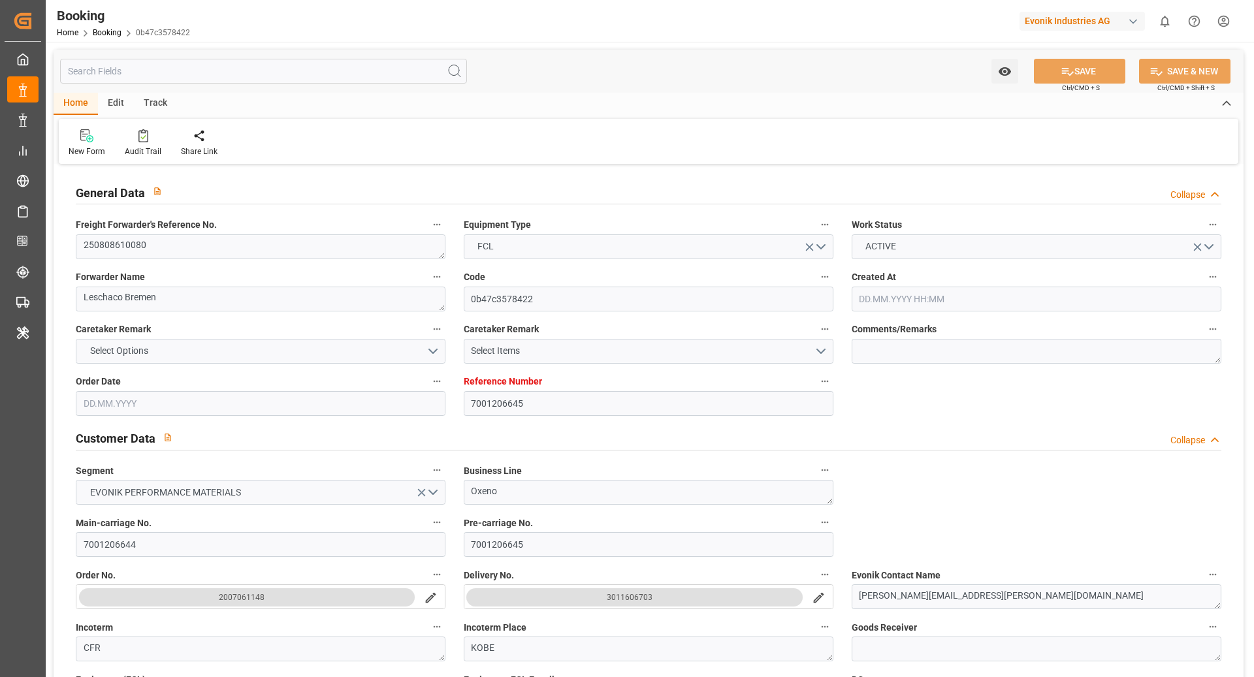
type input "[DATE]"
type input "[DATE] 00:00"
type input "[DATE] 10:00"
type input "[DATE] 16:25"
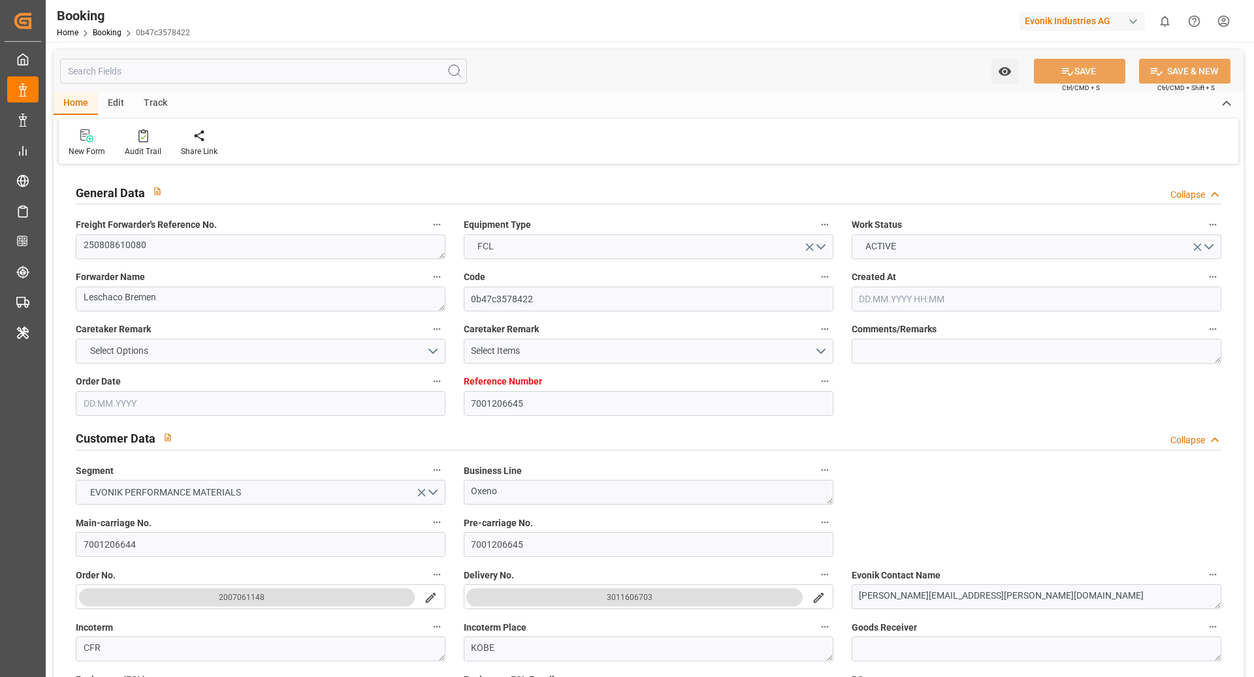
type input "[DATE] 14:00"
type input "[DATE] 00:00"
type input "[DATE] 15:30"
type input "[DATE] 00:00"
type input "[DATE] 08:30"
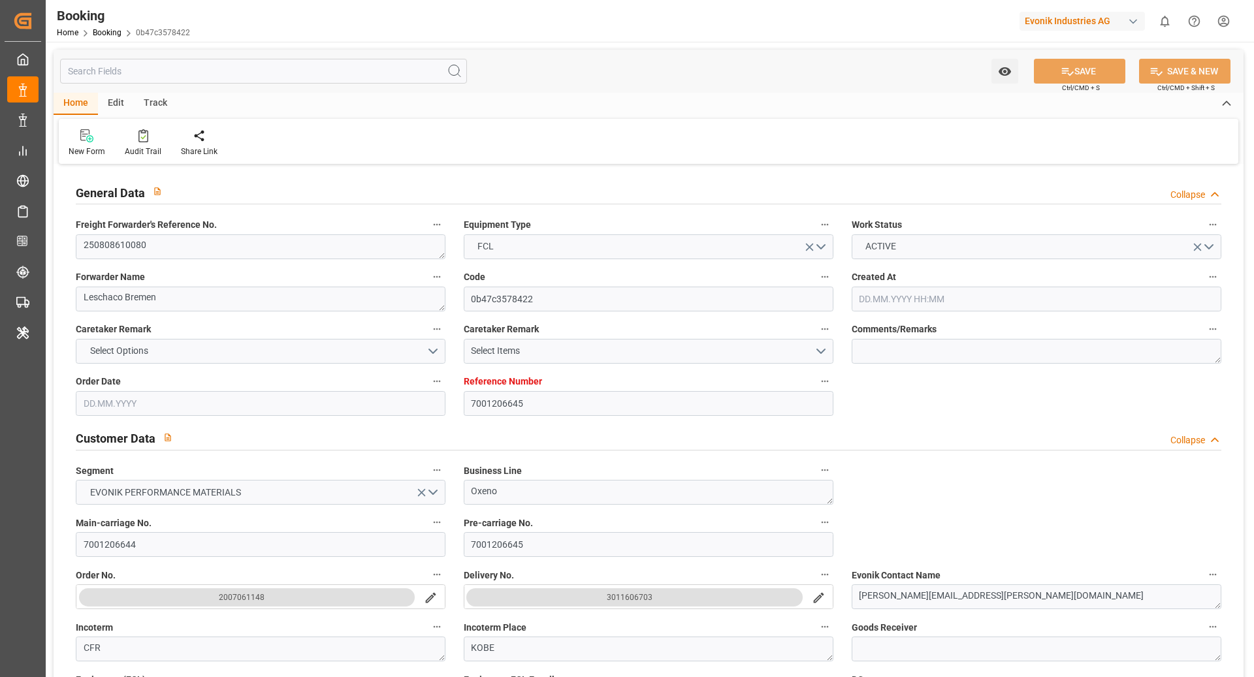
type input "[DATE] 00:00"
type input "[DATE]"
type input "[DATE] 14:40"
type input "[DATE]"
type input "[DATE] 02:52"
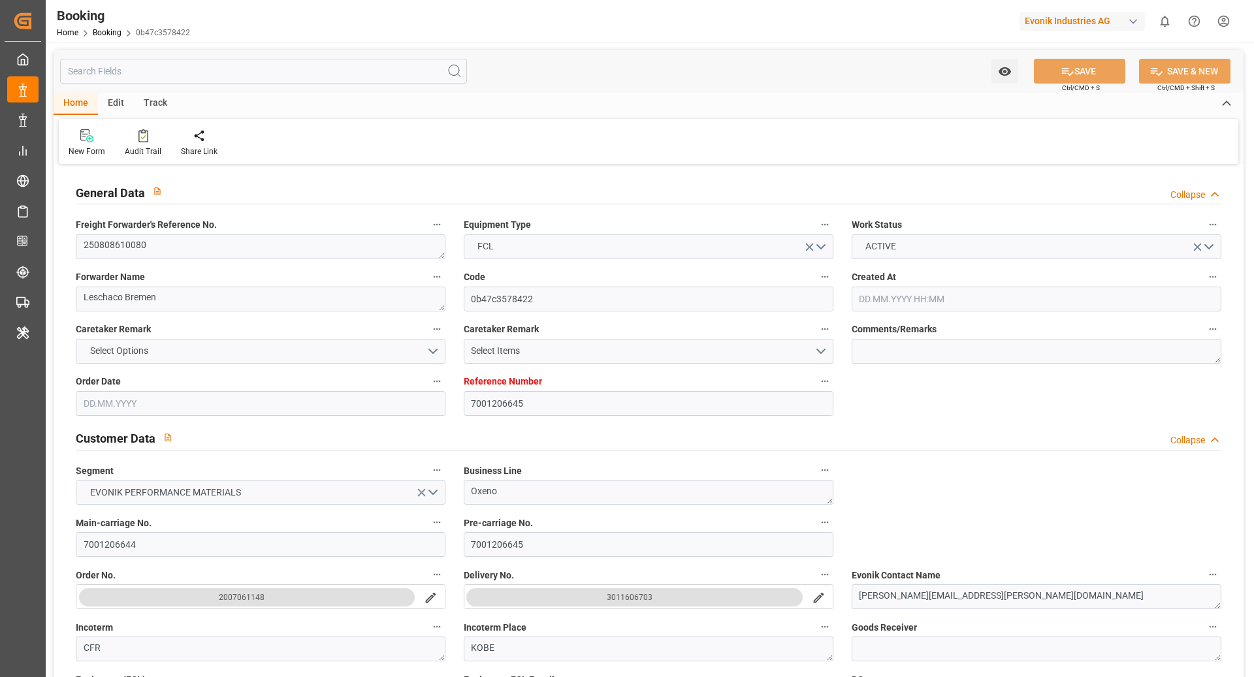
type input "[DATE] 01:32"
type input "[DATE] 11:09"
type input "[DATE] 15:30"
type input "[DATE] 15:49"
type input "[DATE] 00:57"
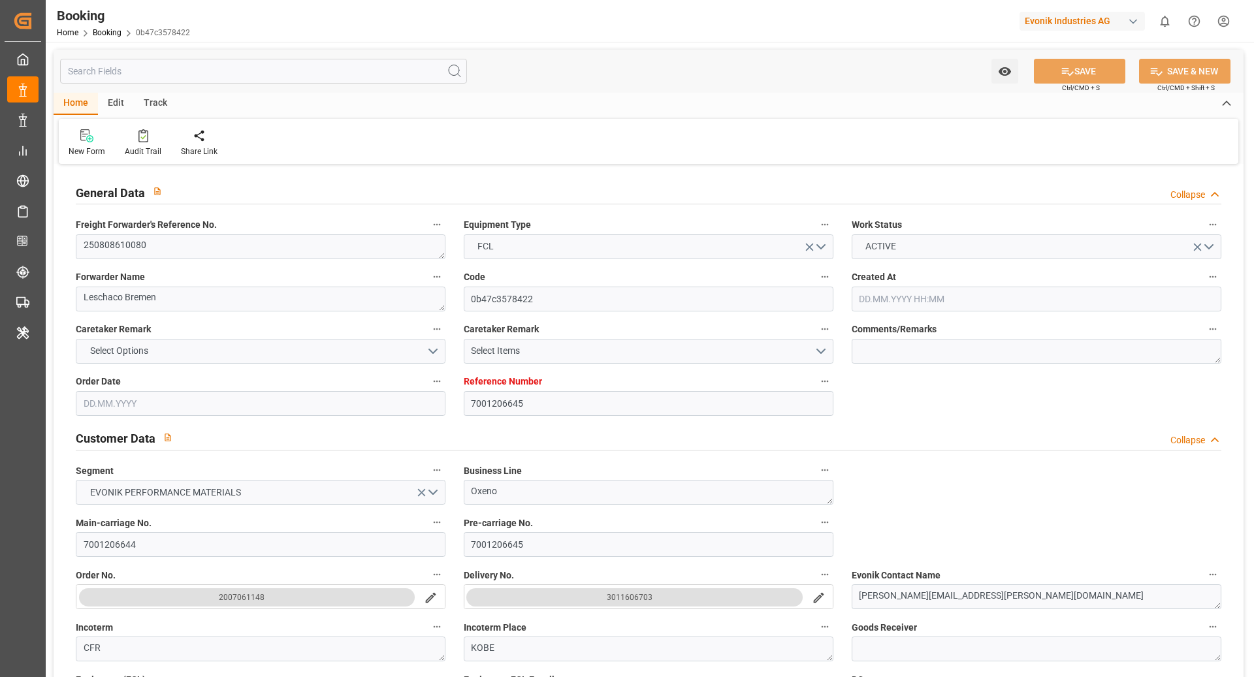
type input "[DATE] 08:30"
type input "[DATE] 14:00"
type input "[DATE] 21:01"
type input "[DATE] 06:00"
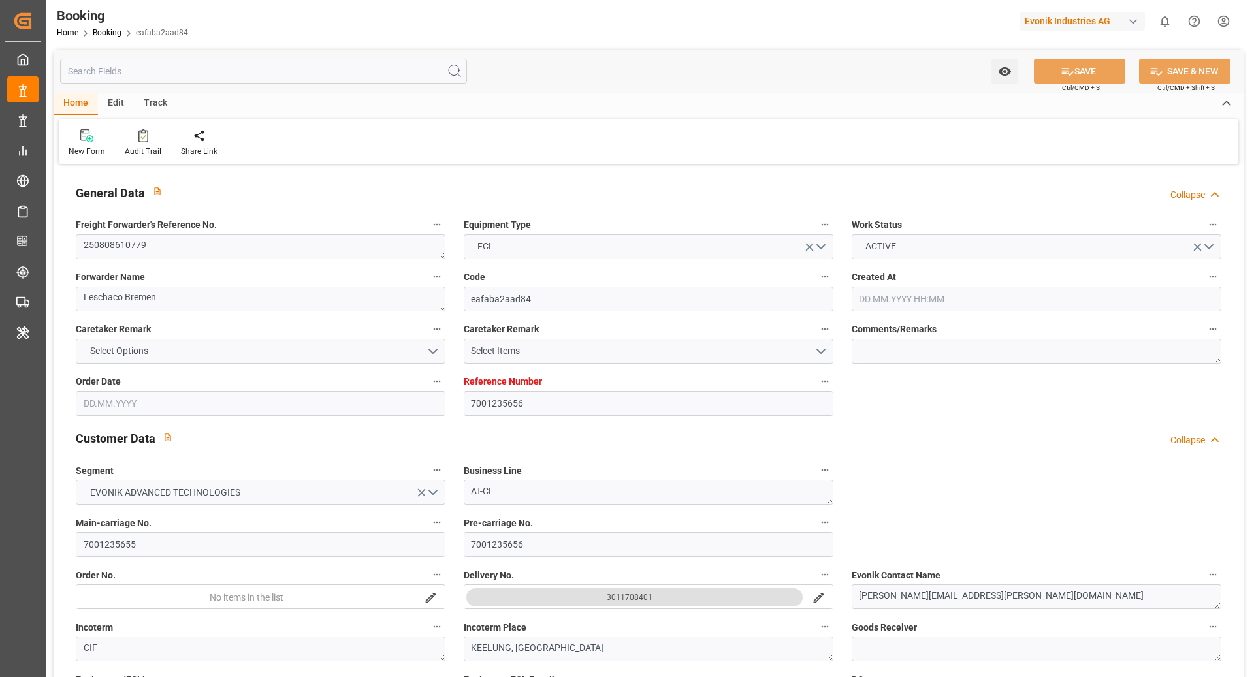
type input "[DATE]"
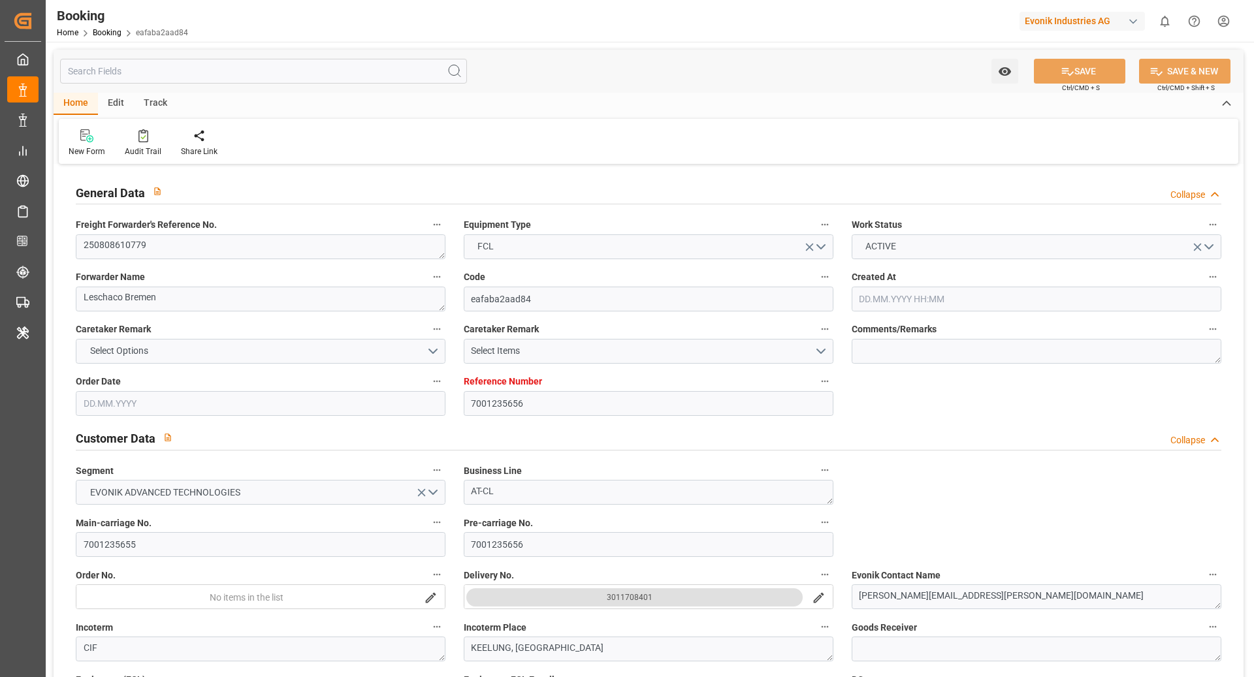
type input "[DATE] 00:00"
type input "[DATE] 10:00"
type input "[DATE] 13:40"
type input "[DATE] 15:00"
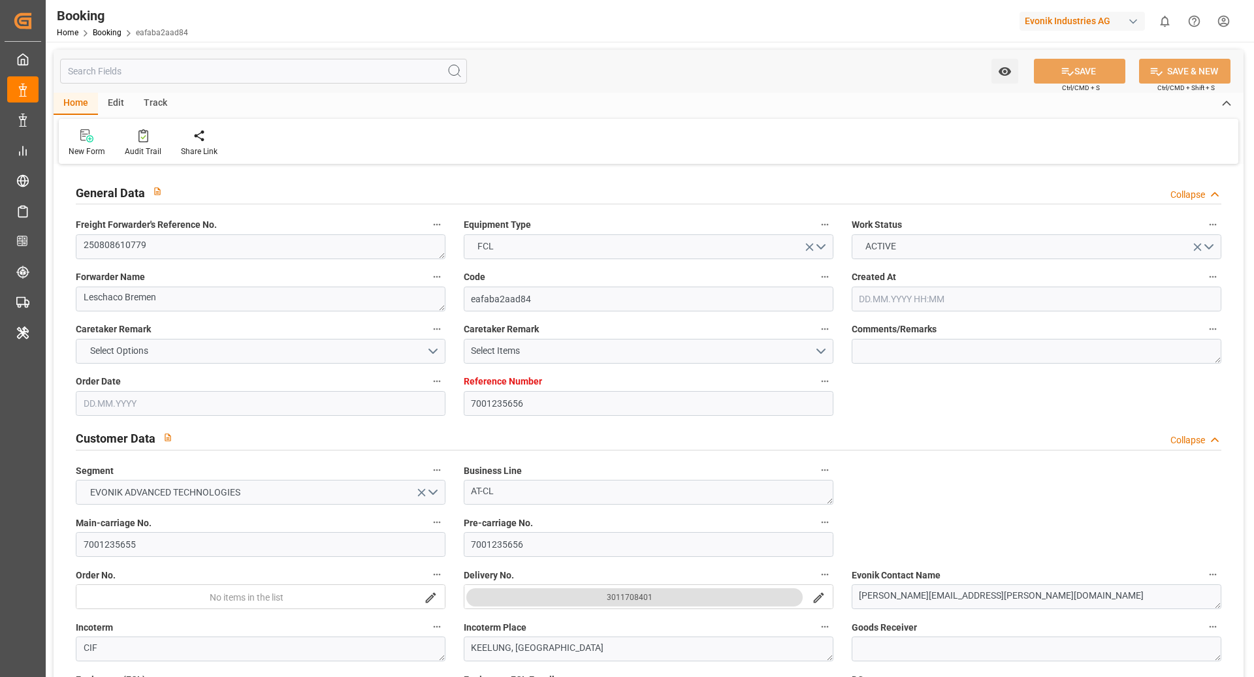
type input "[DATE] 00:00"
type input "[DATE] 21:00"
type input "[DATE] 00:00"
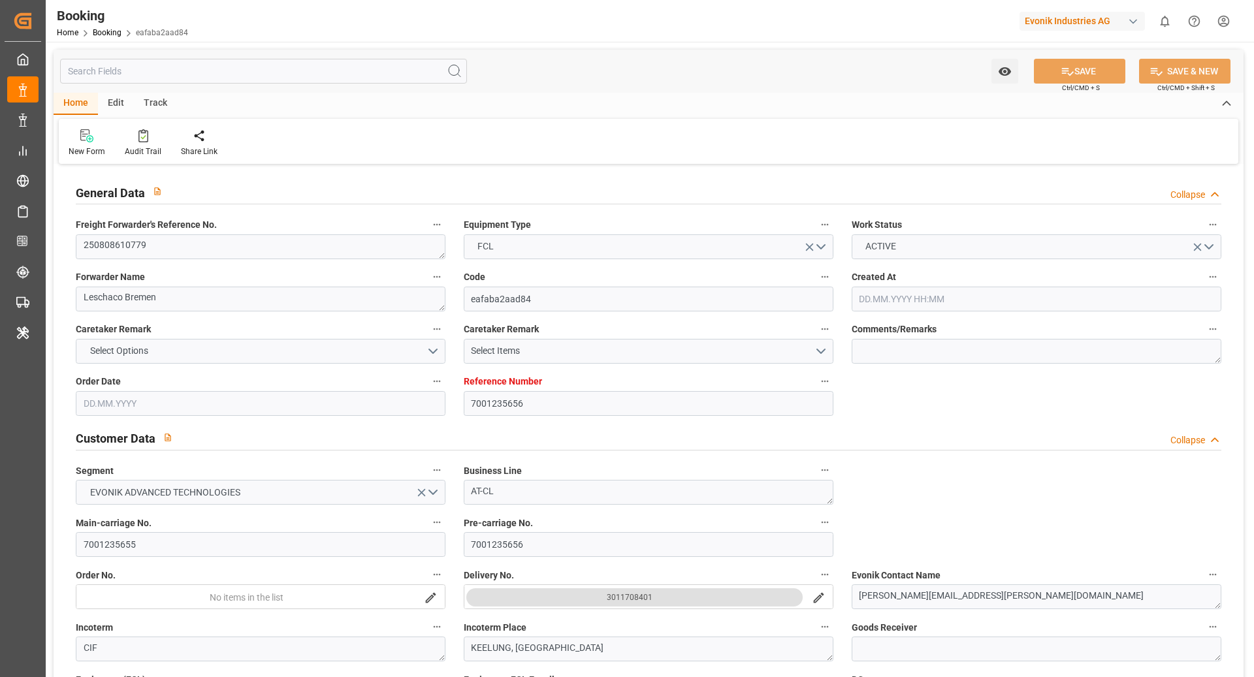
type input "[DATE]"
type input "[DATE] 14:40"
type input "[DATE]"
type input "[DATE] 17:21"
type input "[DATE] 09:50"
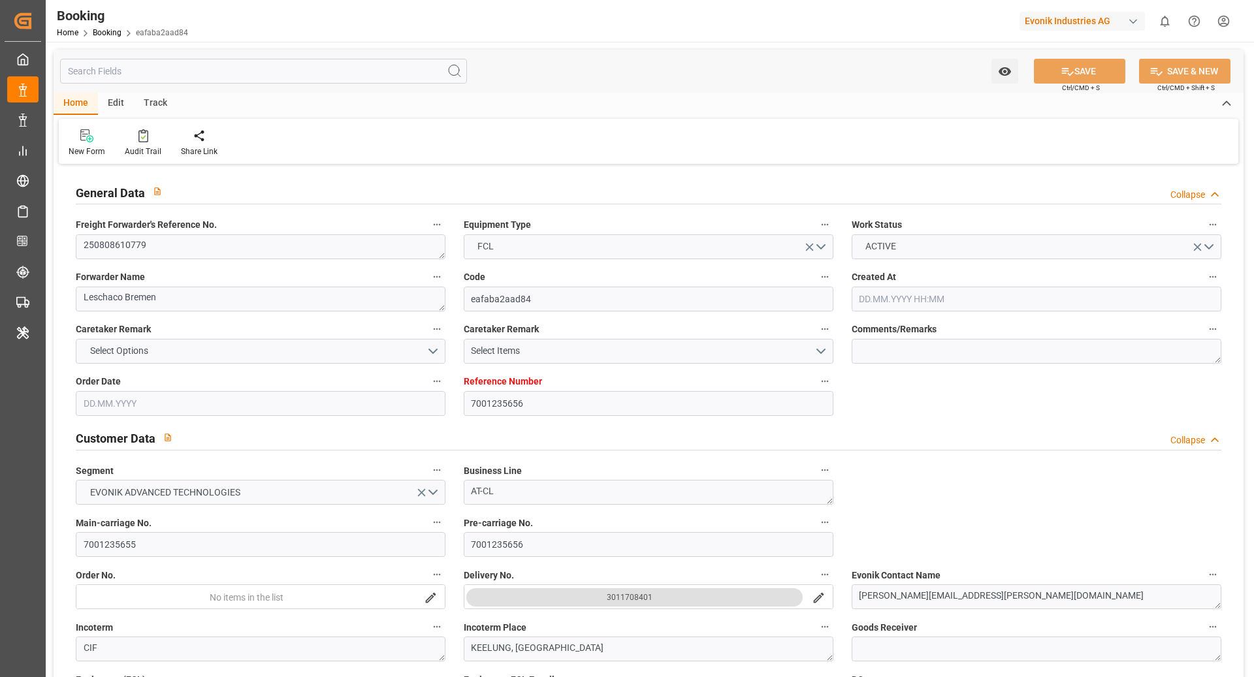
type input "[DATE] 11:09"
type input "[DATE] 00:01"
type input "[DATE] 15:49"
type input "[DATE] 16:00"
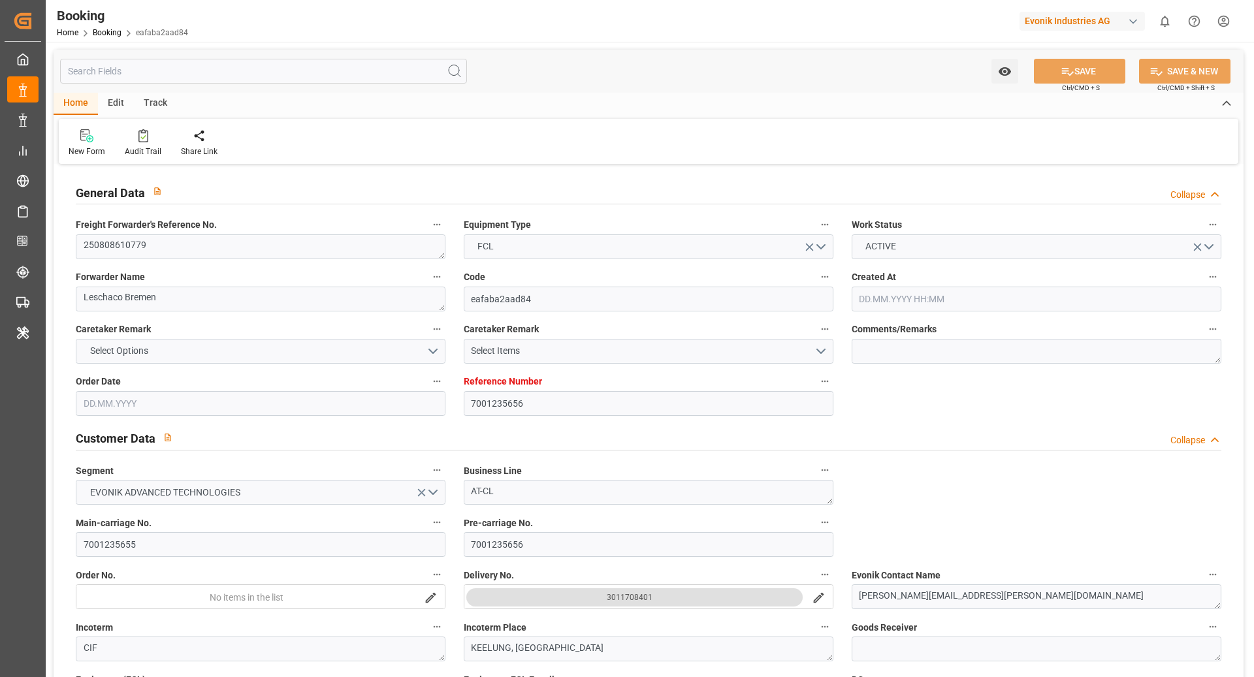
type input "[DATE] 00:57"
type input "[DATE] 21:00"
type input "[DATE] 15:00"
type input "[DATE] 22:43"
